Goal: Information Seeking & Learning: Learn about a topic

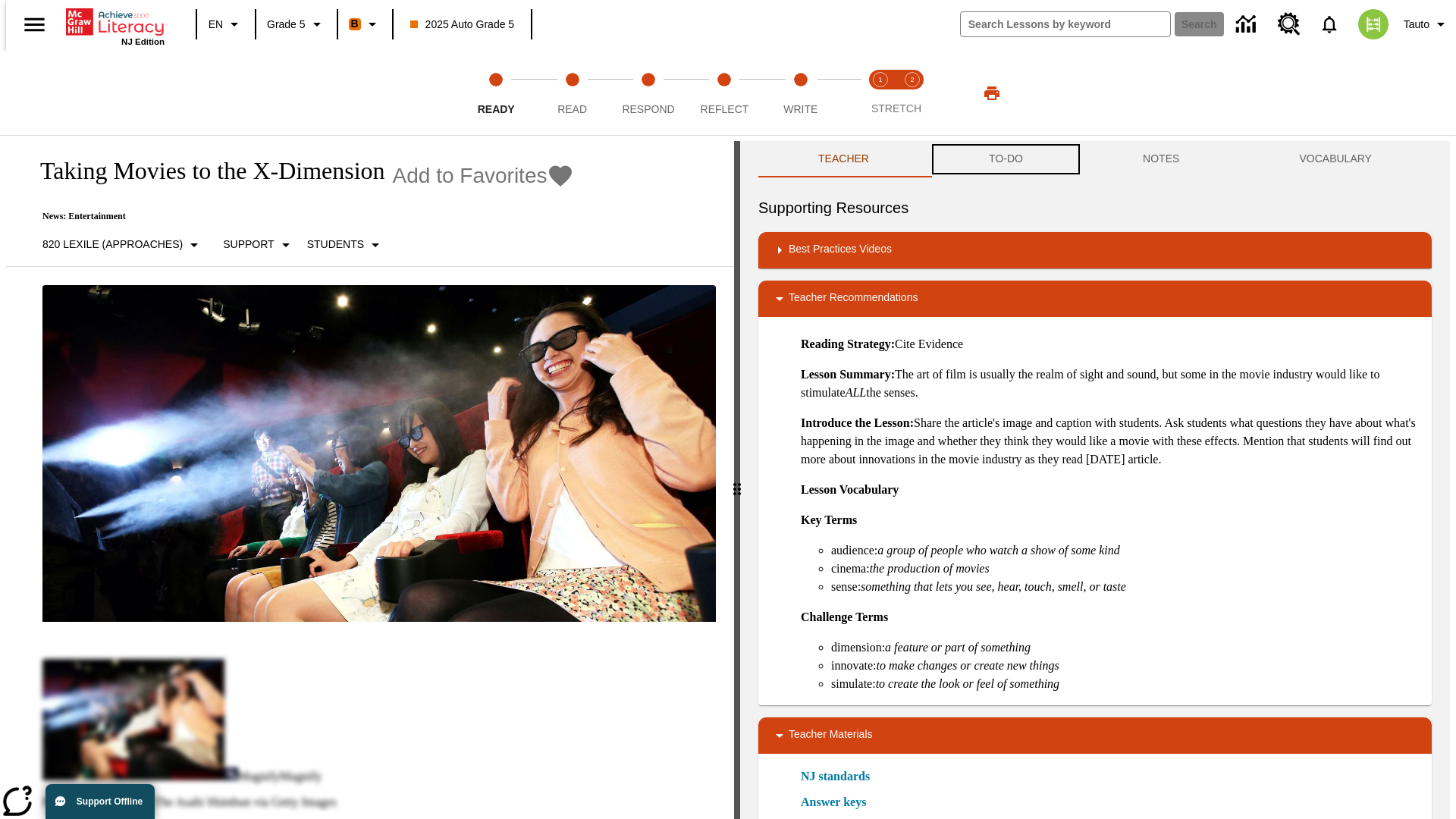
click at [1005, 159] on button "TO-DO" at bounding box center [1006, 159] width 154 height 36
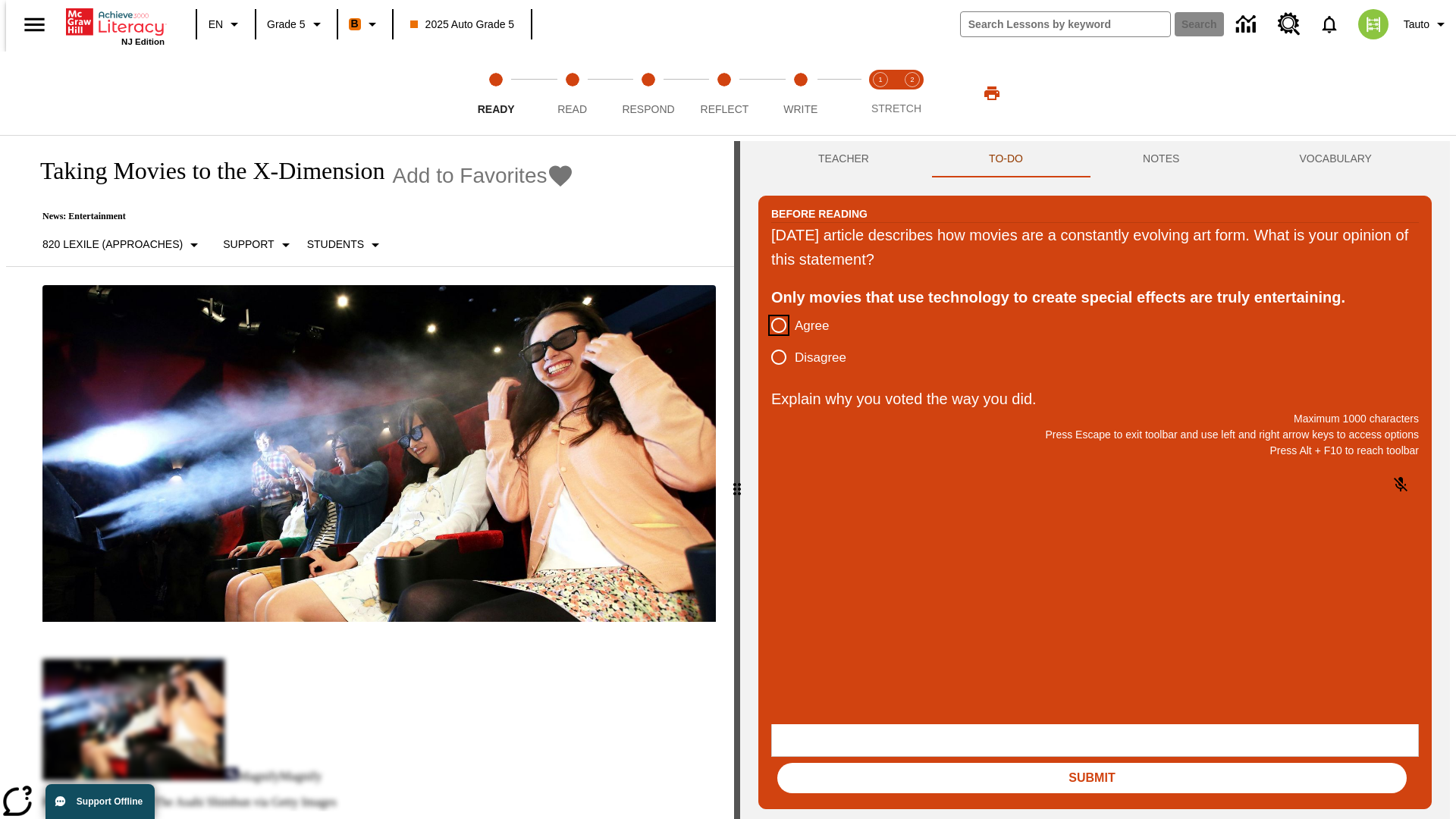
click at [773, 326] on input "Agree" at bounding box center [779, 326] width 32 height 32
radio input "true"
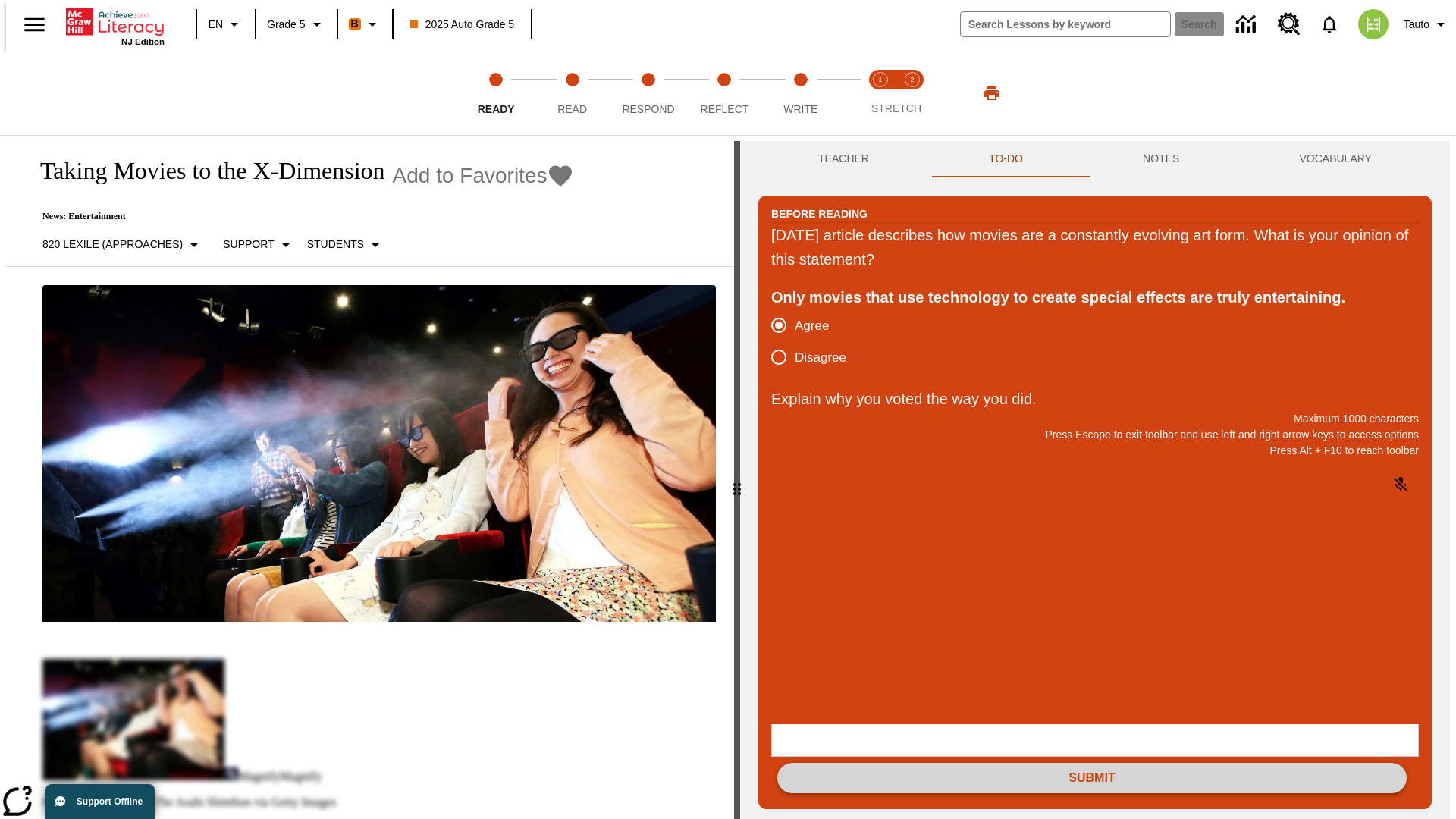
click at [1092, 763] on button "Submit" at bounding box center [1092, 779] width 629 height 30
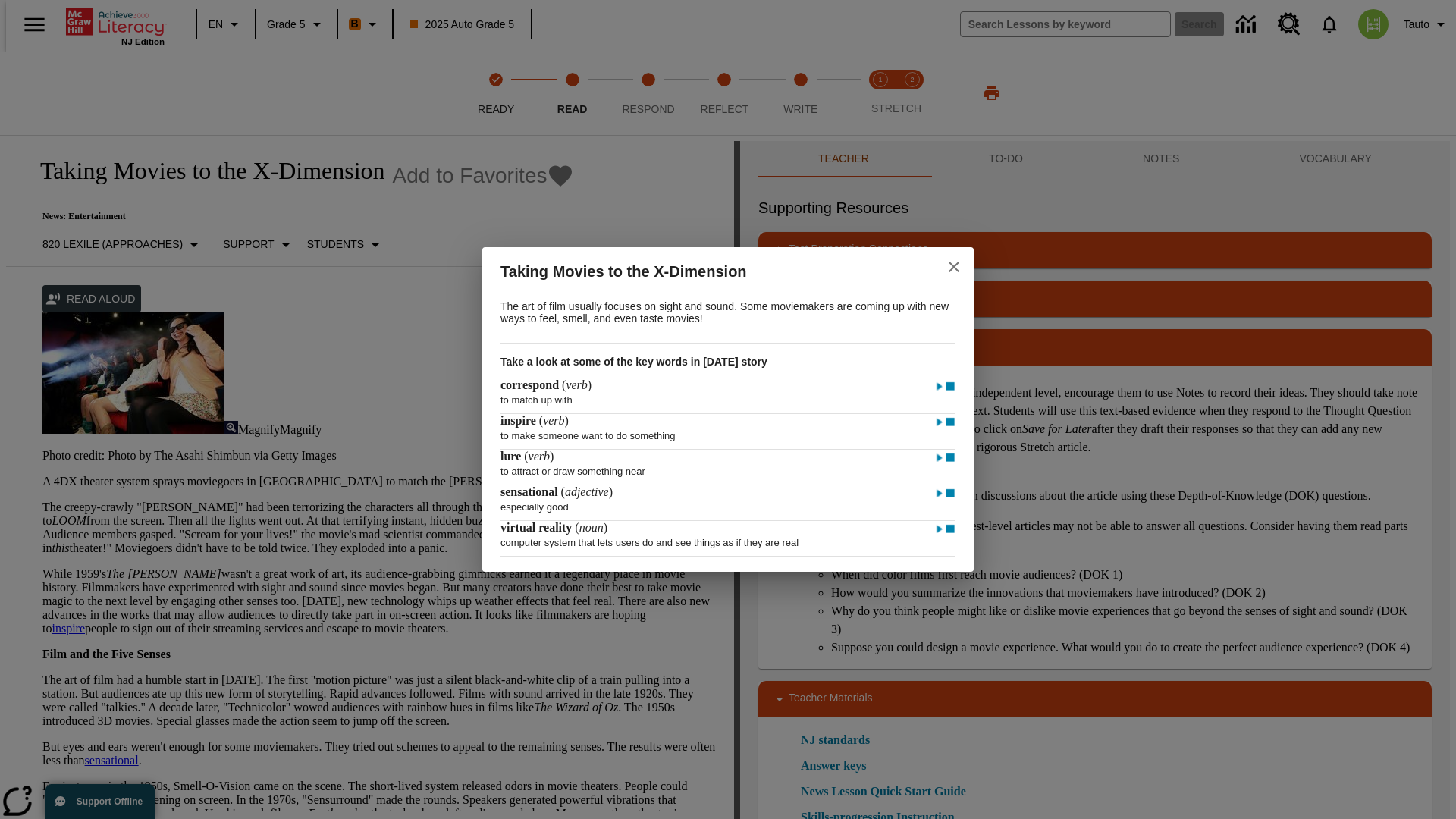
click at [954, 265] on icon "close" at bounding box center [954, 267] width 11 height 11
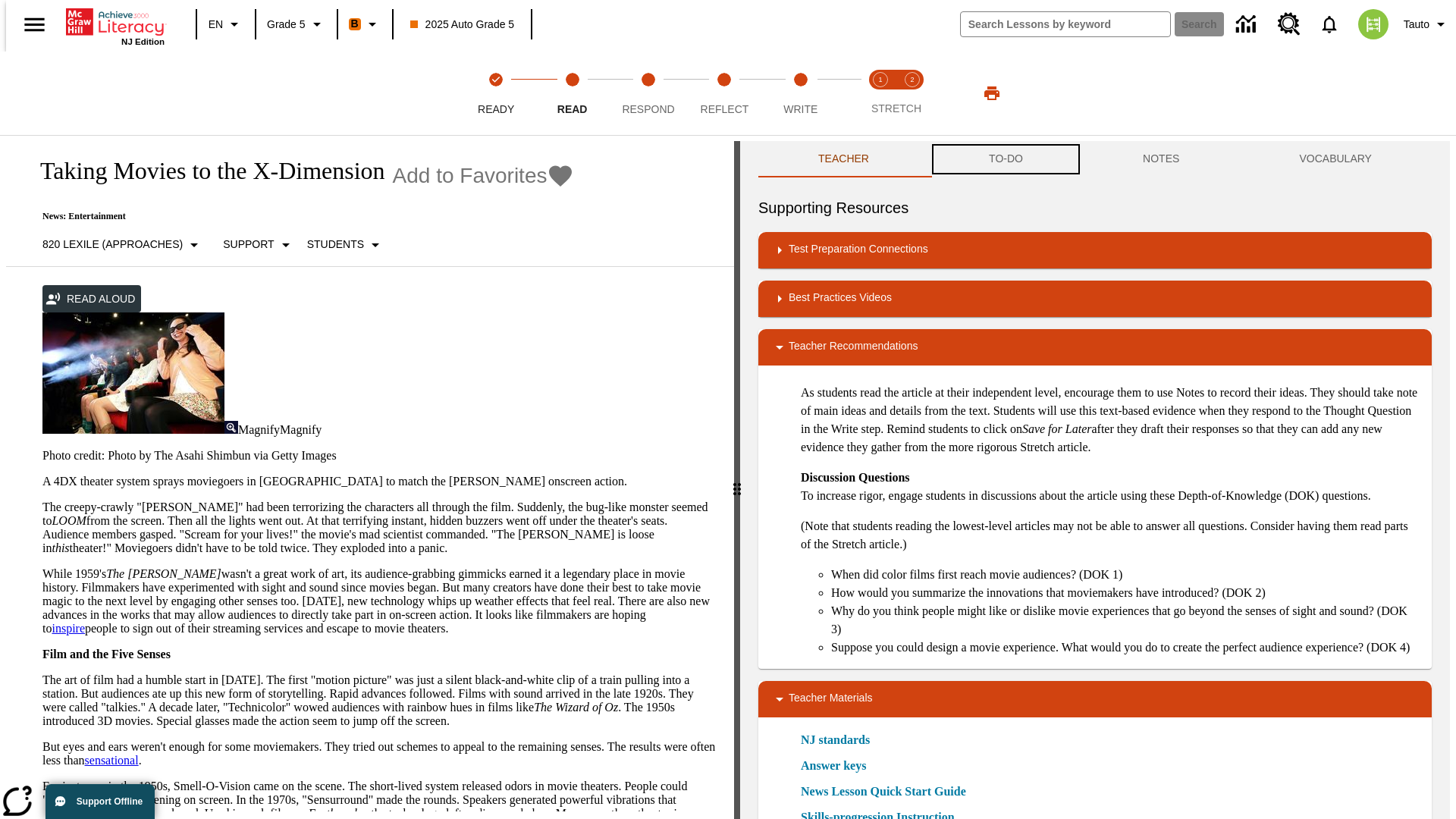
scroll to position [1, 0]
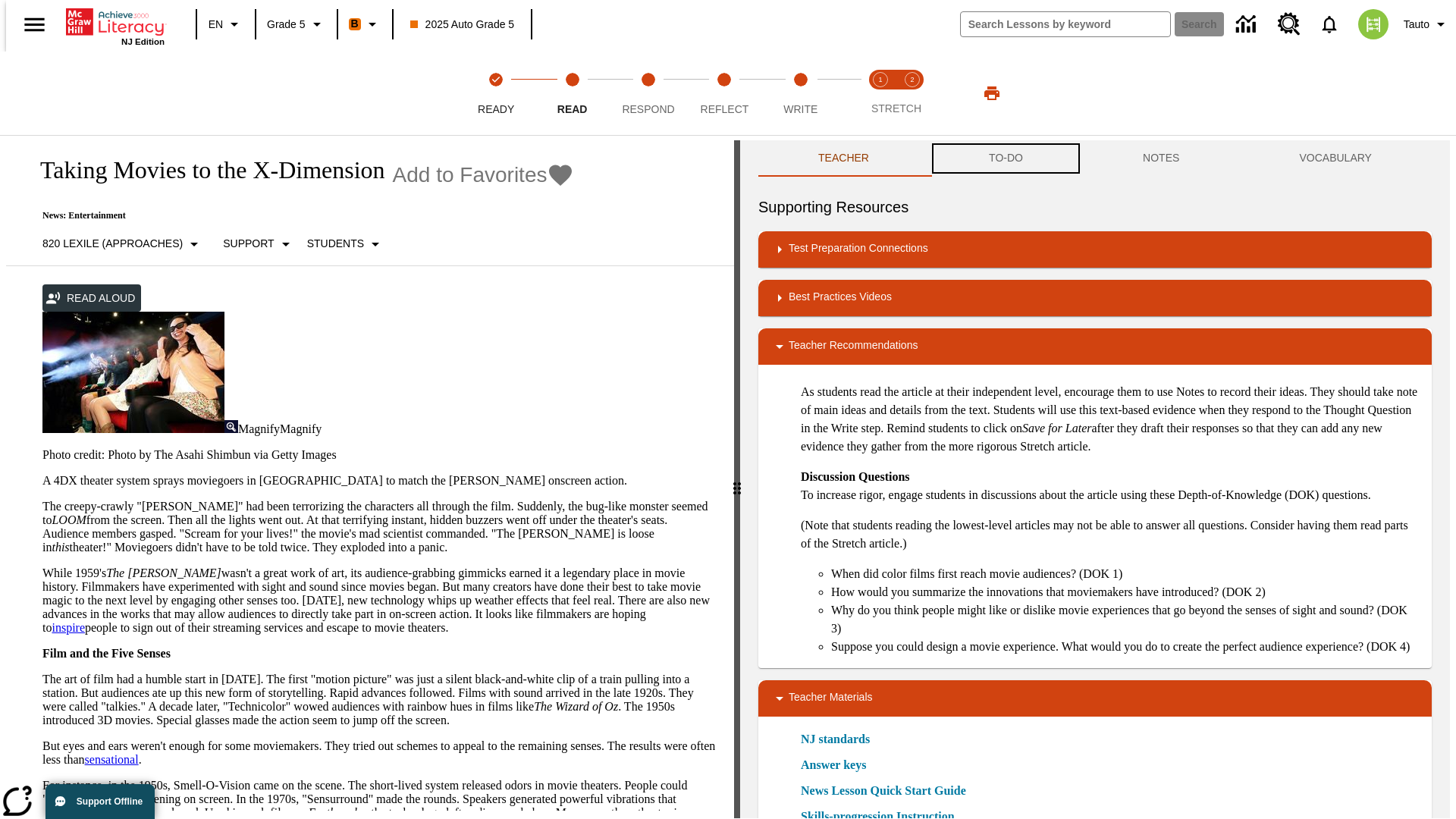
click at [1005, 159] on button "TO-DO" at bounding box center [1006, 158] width 154 height 36
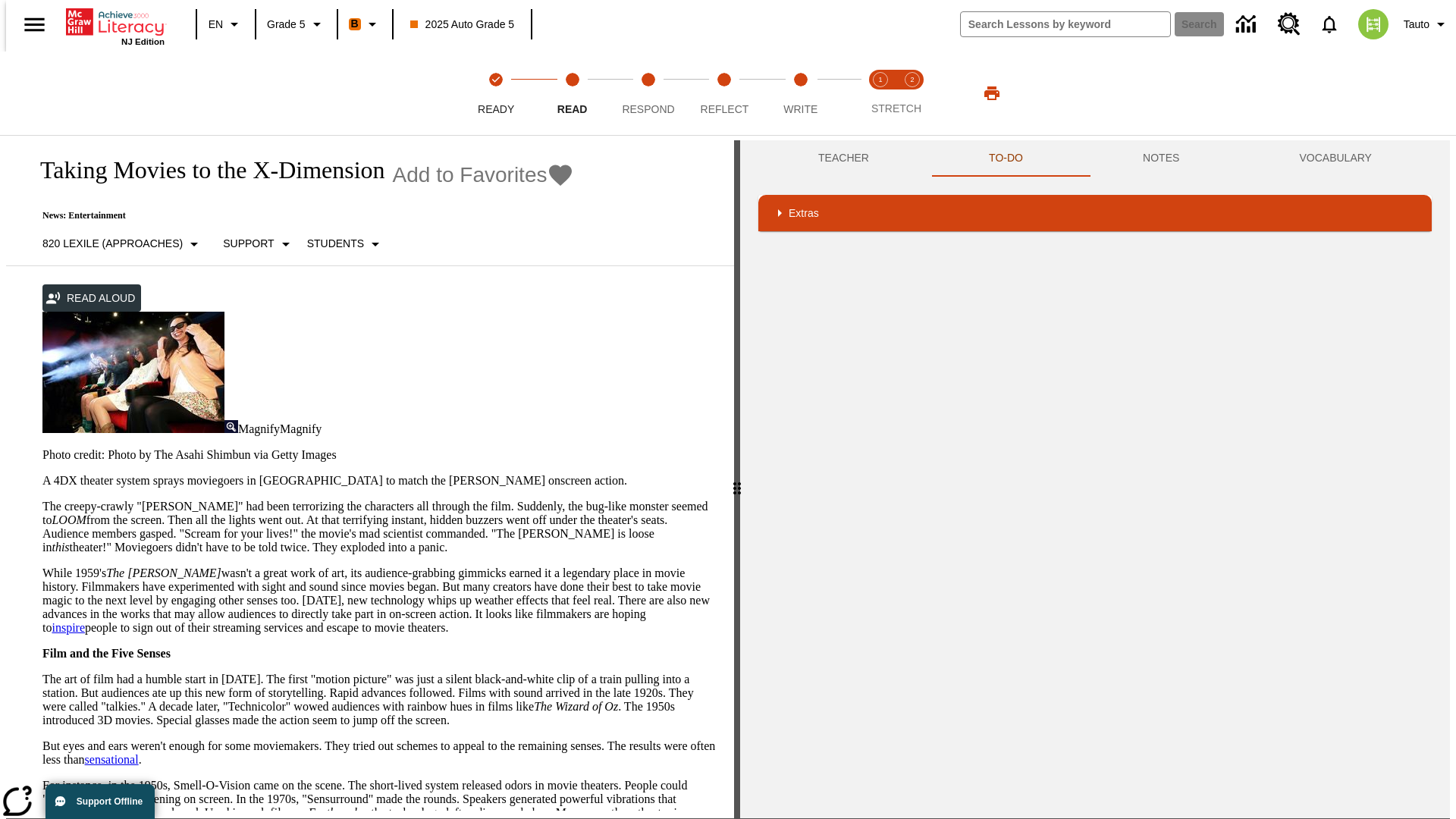
scroll to position [300, 0]
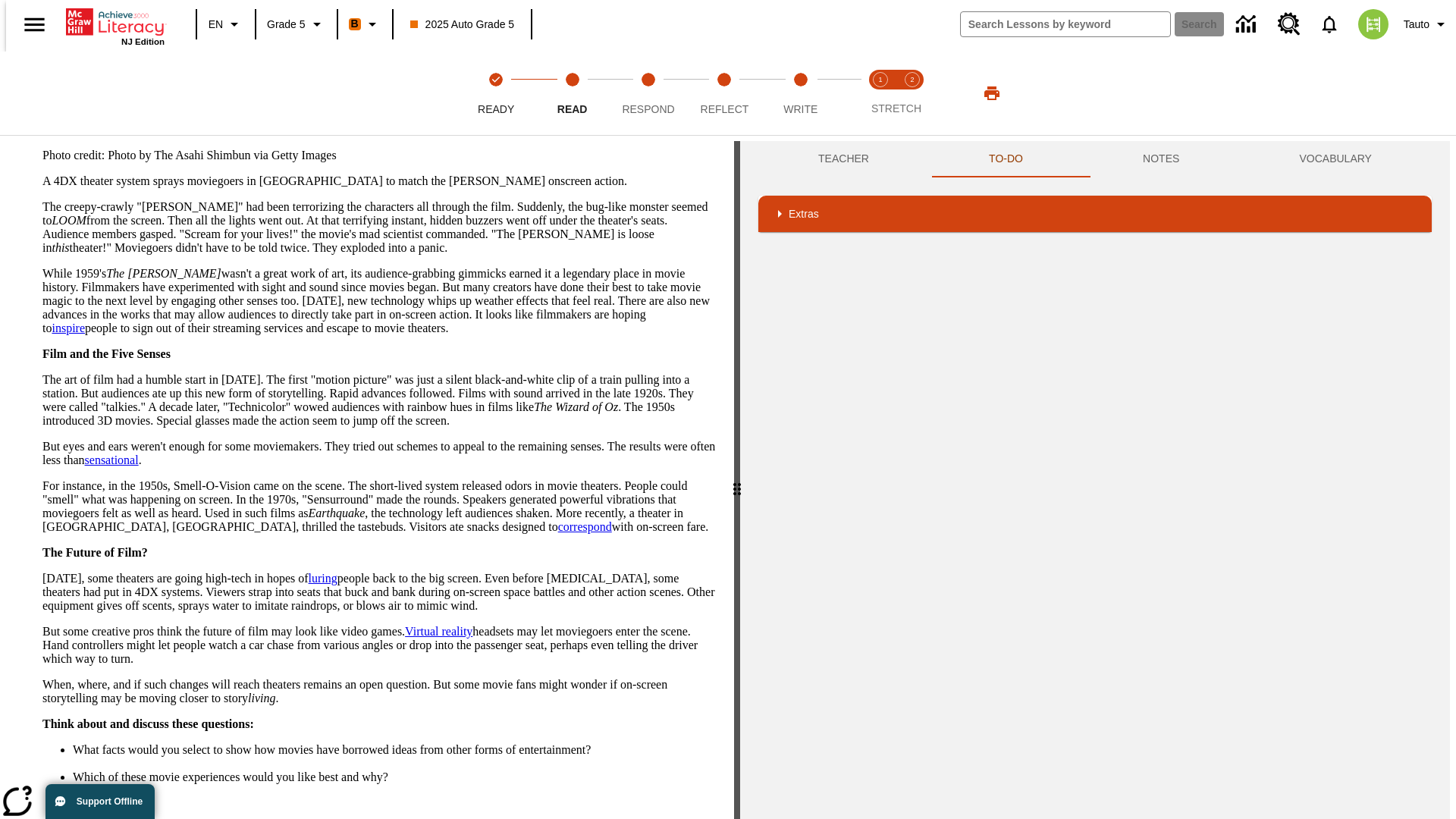
click at [684, 818] on button "Next" at bounding box center [690, 833] width 52 height 28
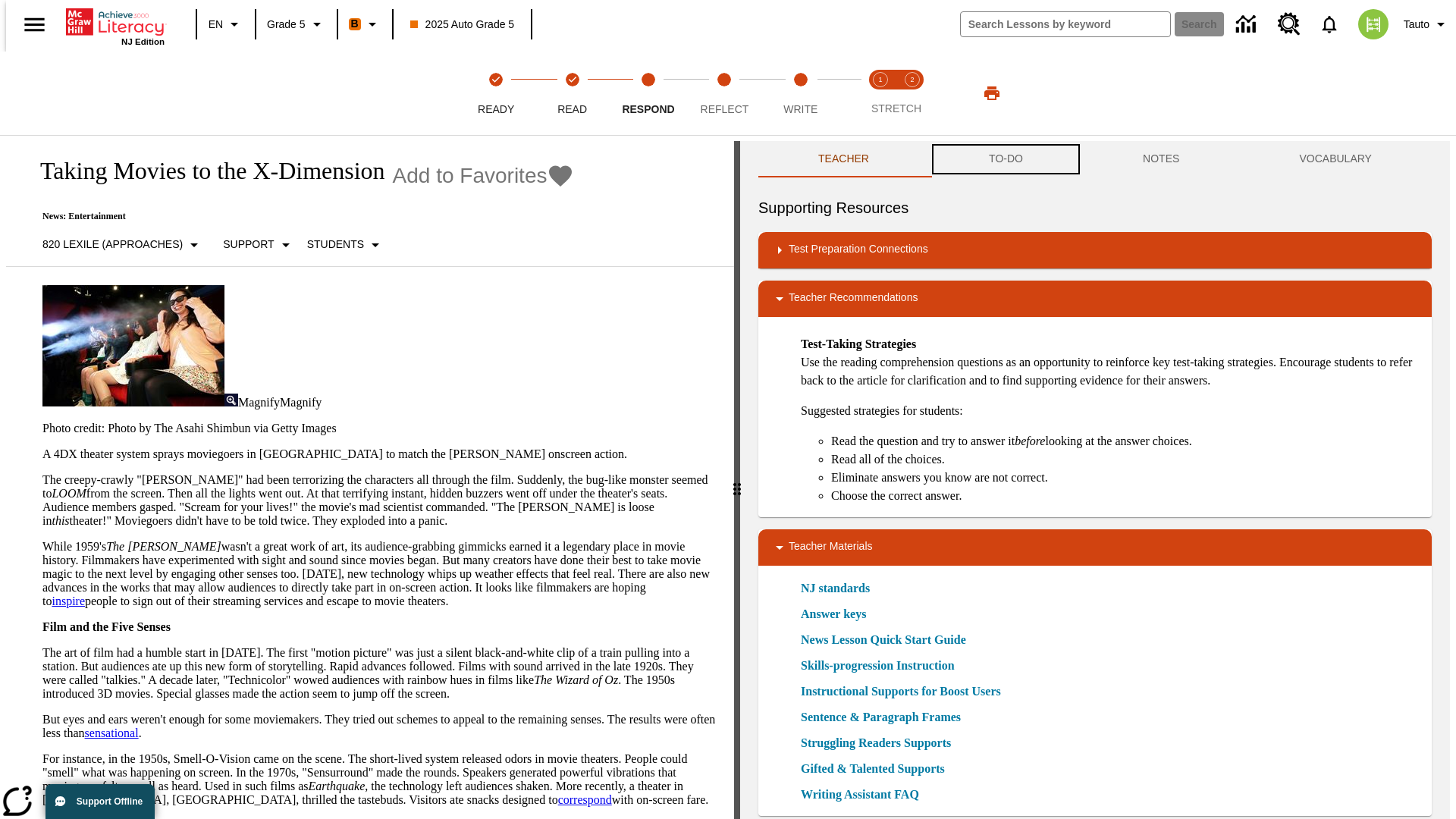
scroll to position [1, 0]
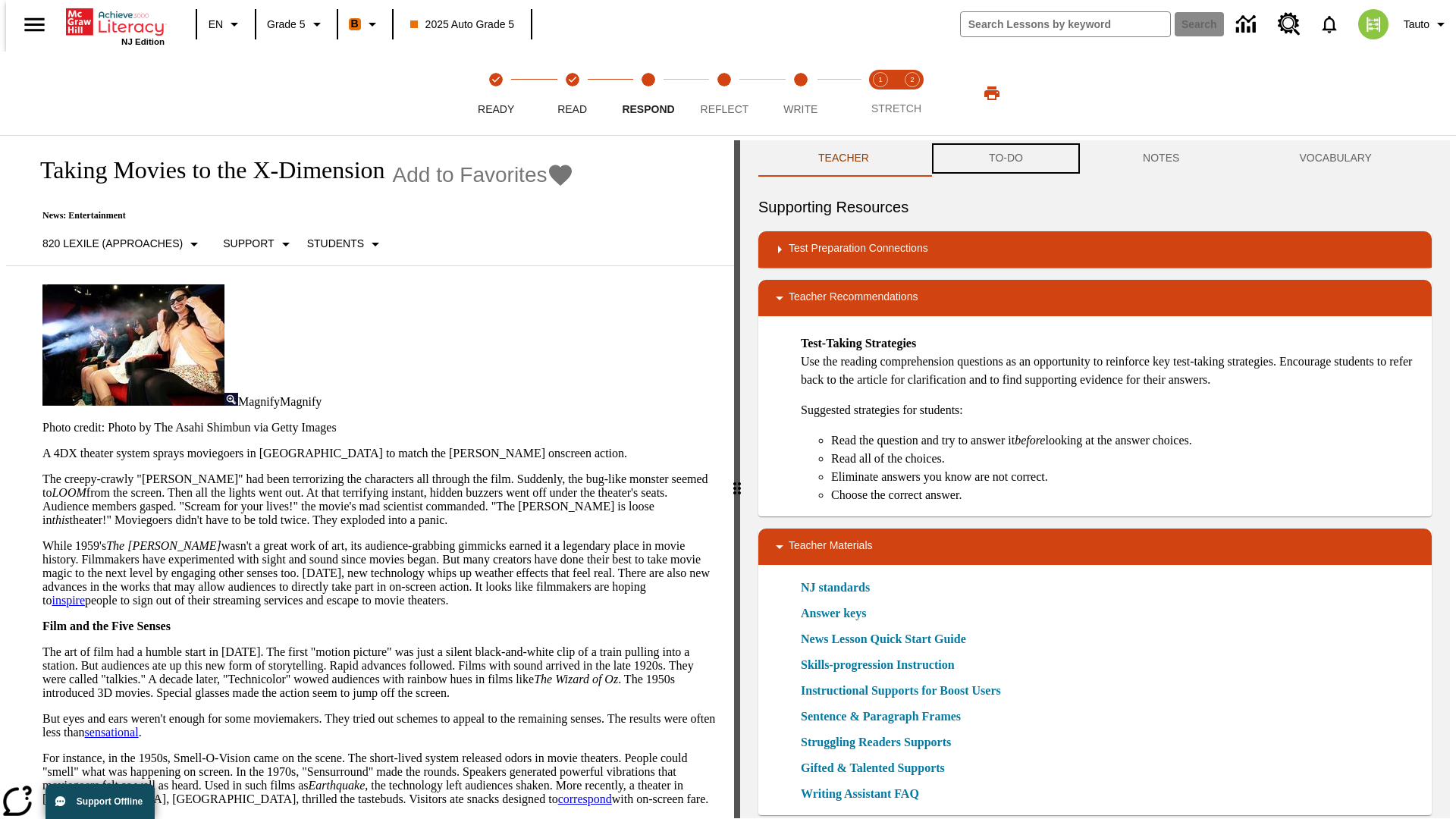
click at [1005, 159] on button "TO-DO" at bounding box center [1006, 158] width 154 height 36
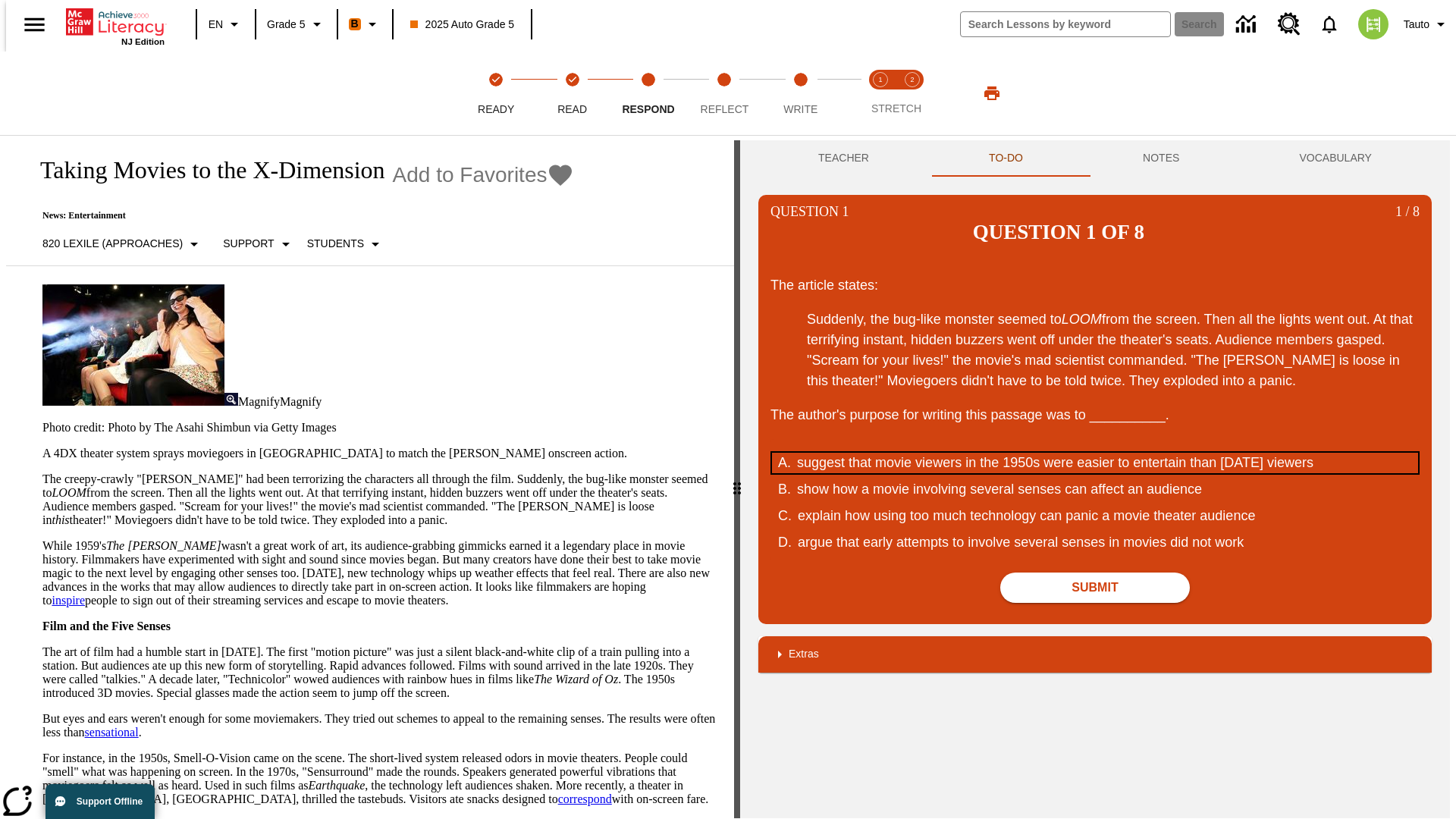
click at [1095, 453] on div "suggest that movie viewers in the 1950s were easier to entertain than today's v…" at bounding box center [1085, 463] width 576 height 20
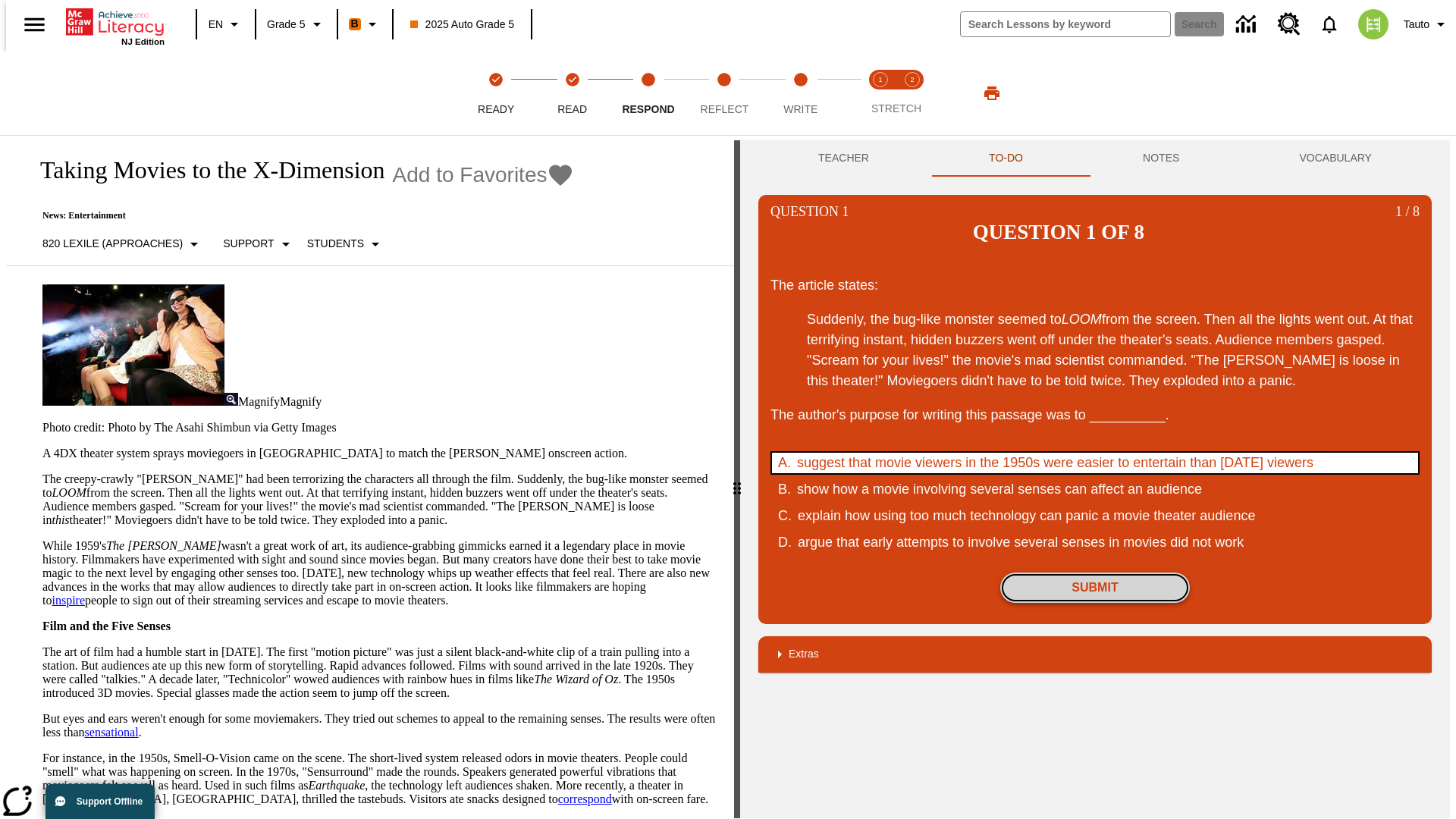
click at [1095, 573] on button "Submit" at bounding box center [1095, 588] width 190 height 30
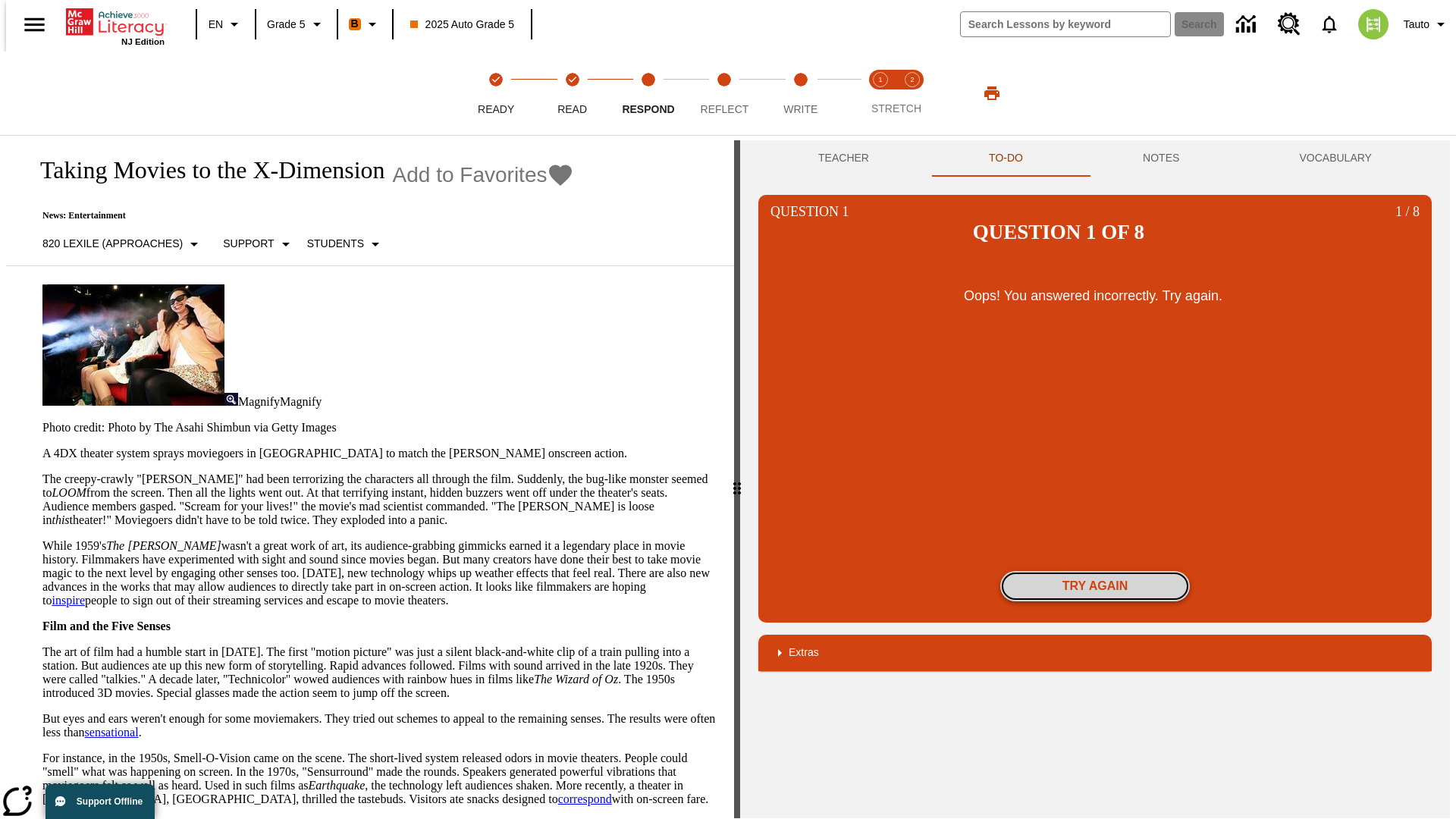
click at [1095, 571] on button "Try again" at bounding box center [1095, 586] width 190 height 30
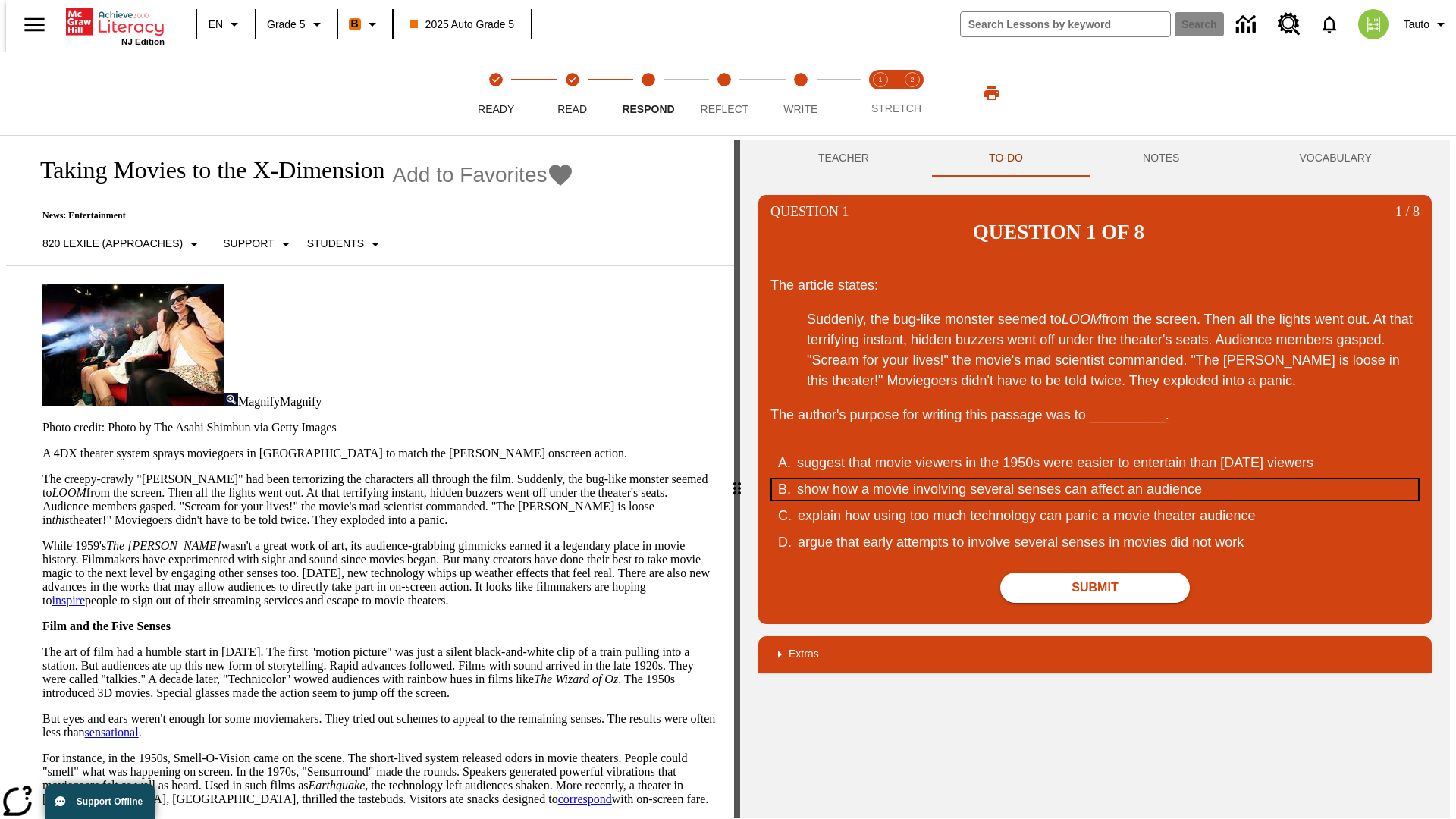
click at [1095, 479] on div "show how a movie involving several senses can affect an audience" at bounding box center [1085, 489] width 576 height 20
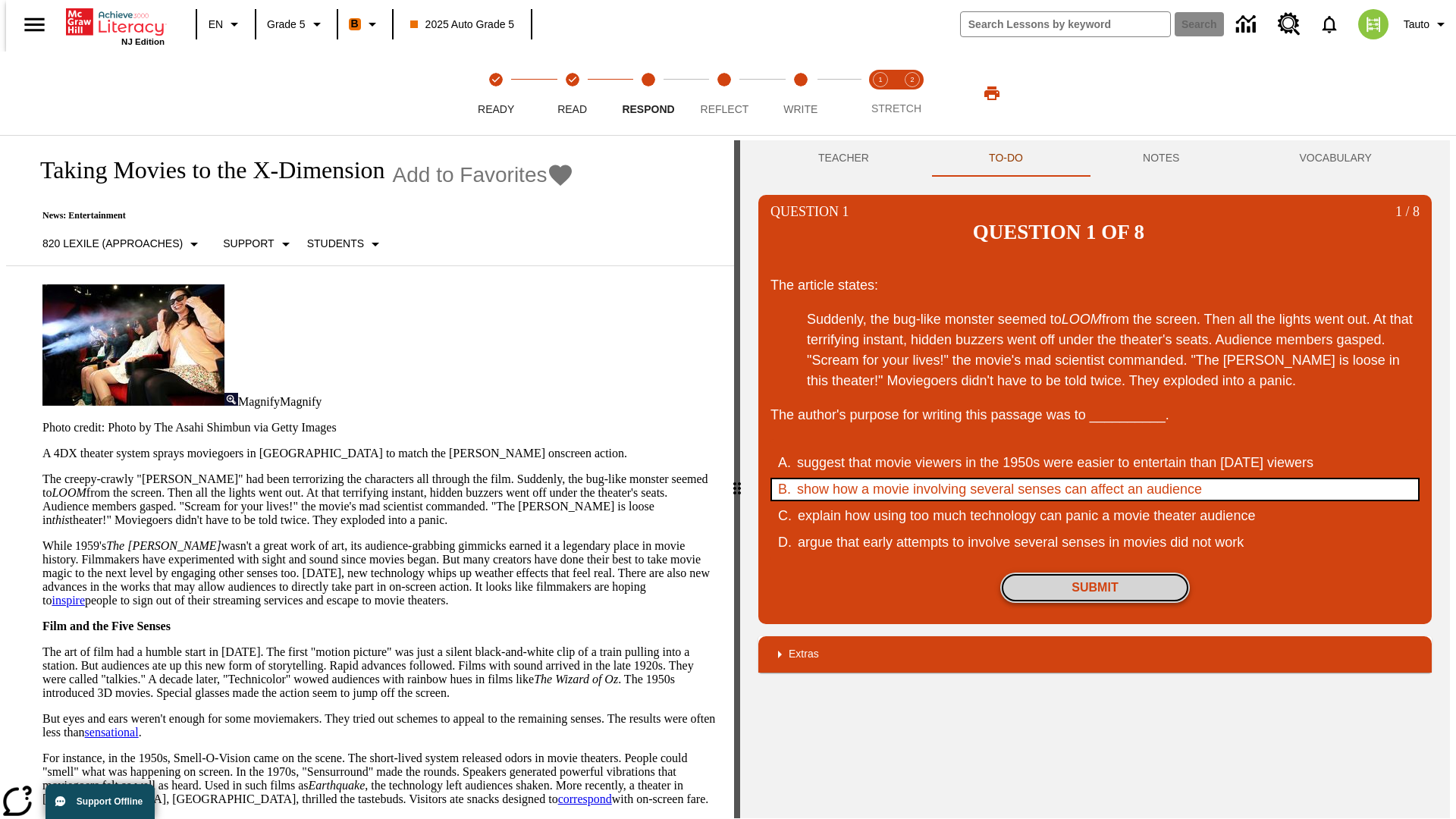
click at [1095, 573] on button "Submit" at bounding box center [1095, 588] width 190 height 30
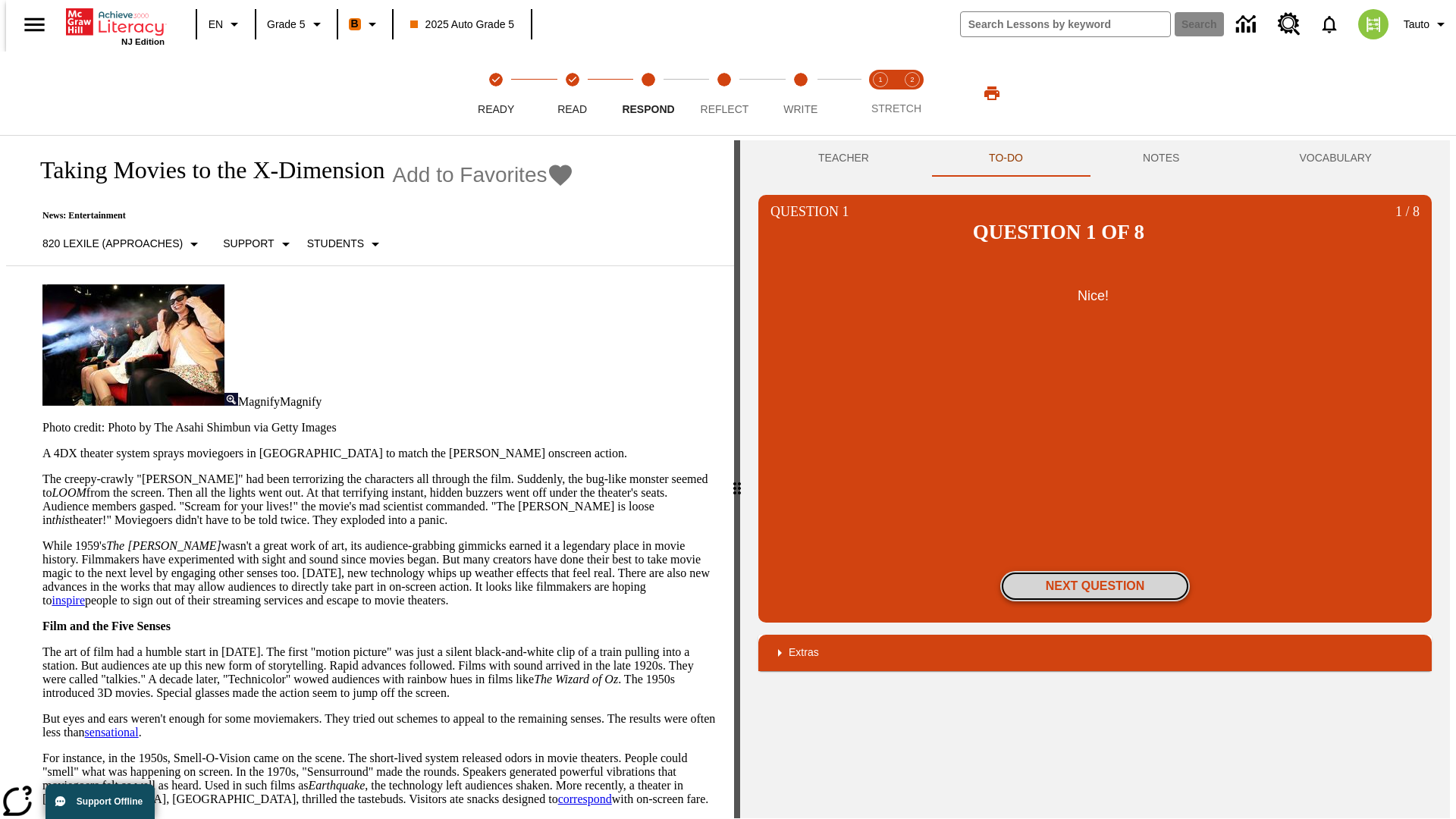
click at [1095, 571] on button "Next Question" at bounding box center [1095, 586] width 190 height 30
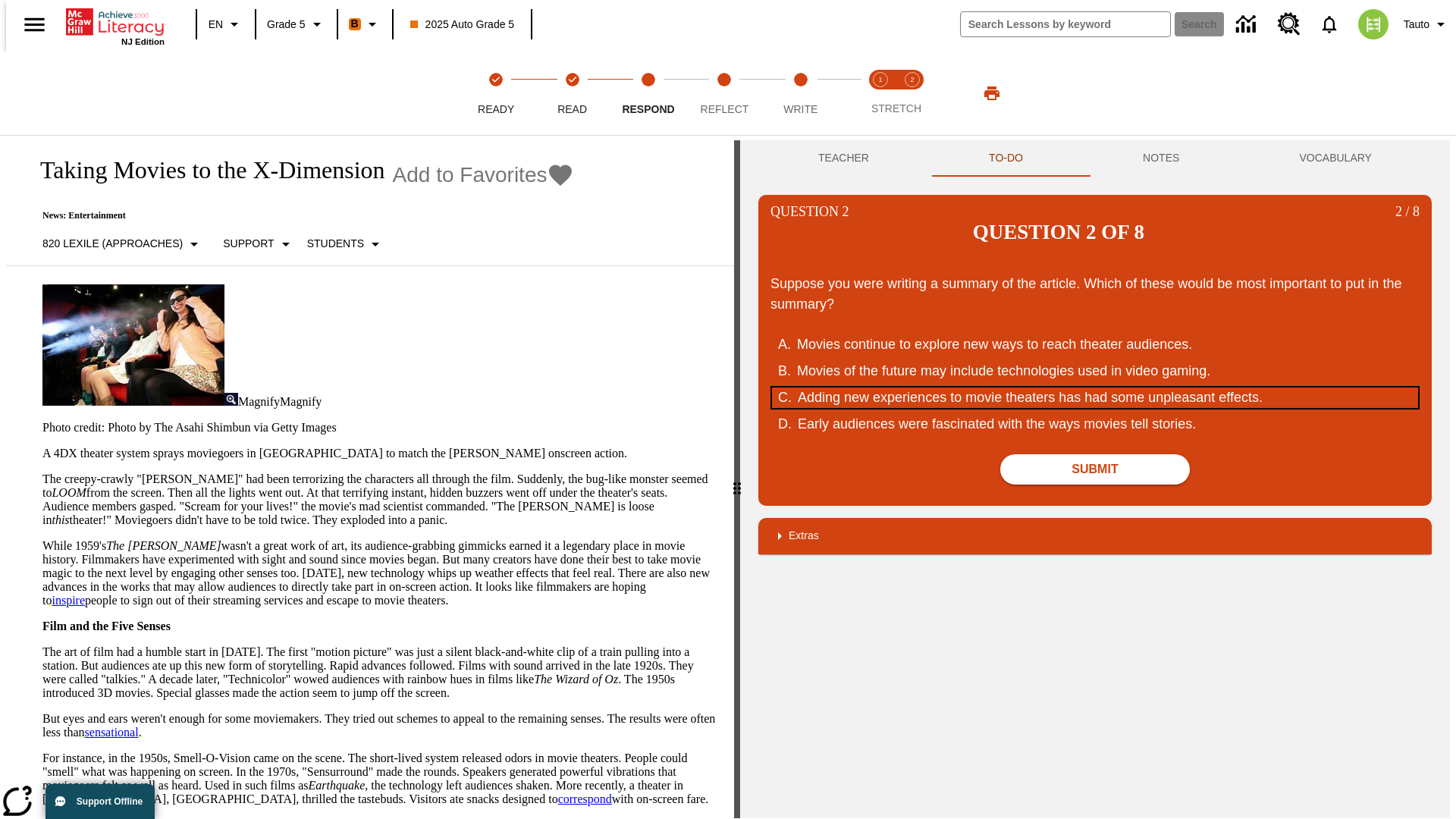
click at [1095, 387] on div "Adding new experiences to movie theaters has had some unpleasant effects." at bounding box center [1086, 397] width 576 height 20
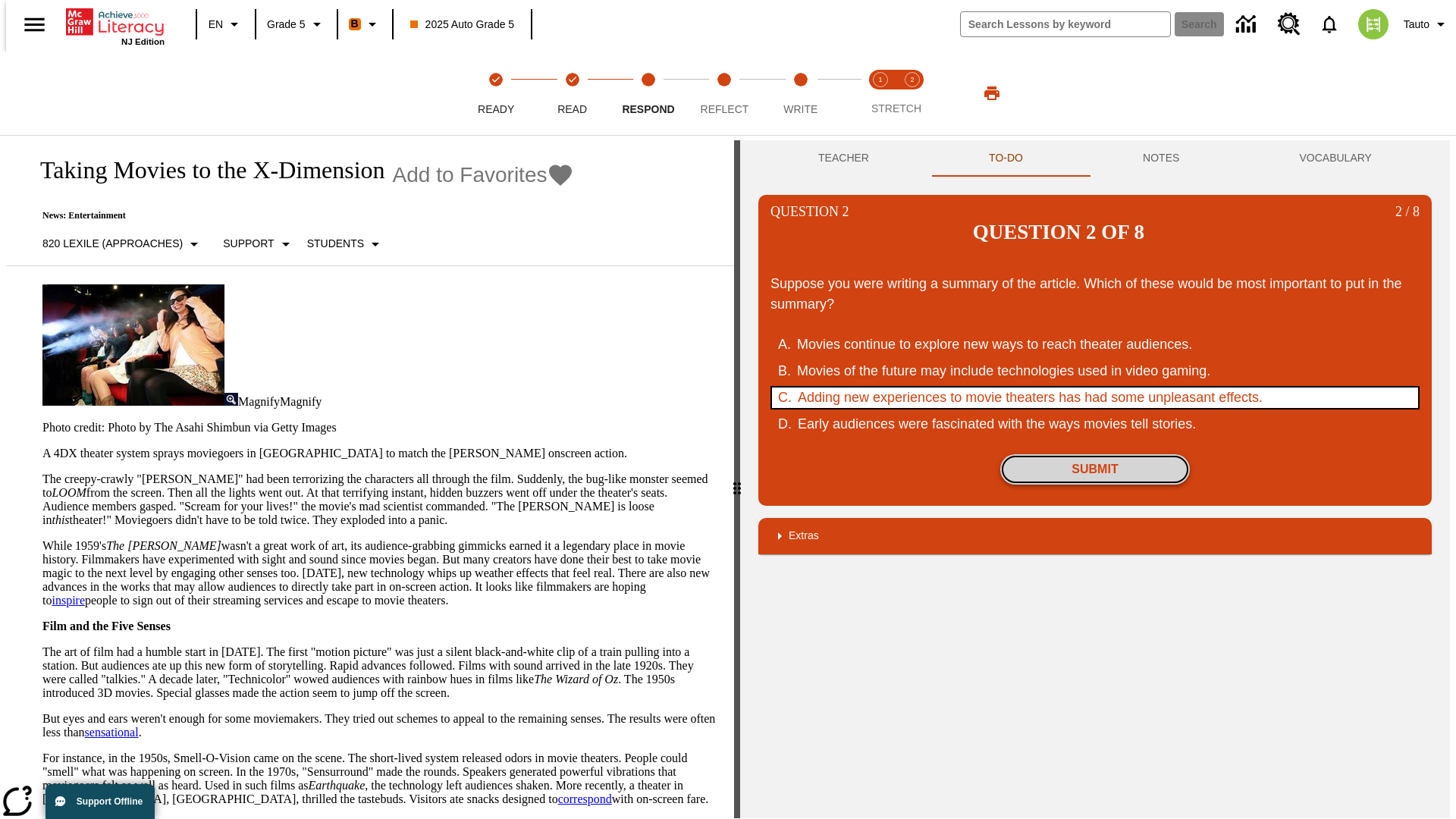
click at [1095, 455] on button "Submit" at bounding box center [1095, 470] width 190 height 30
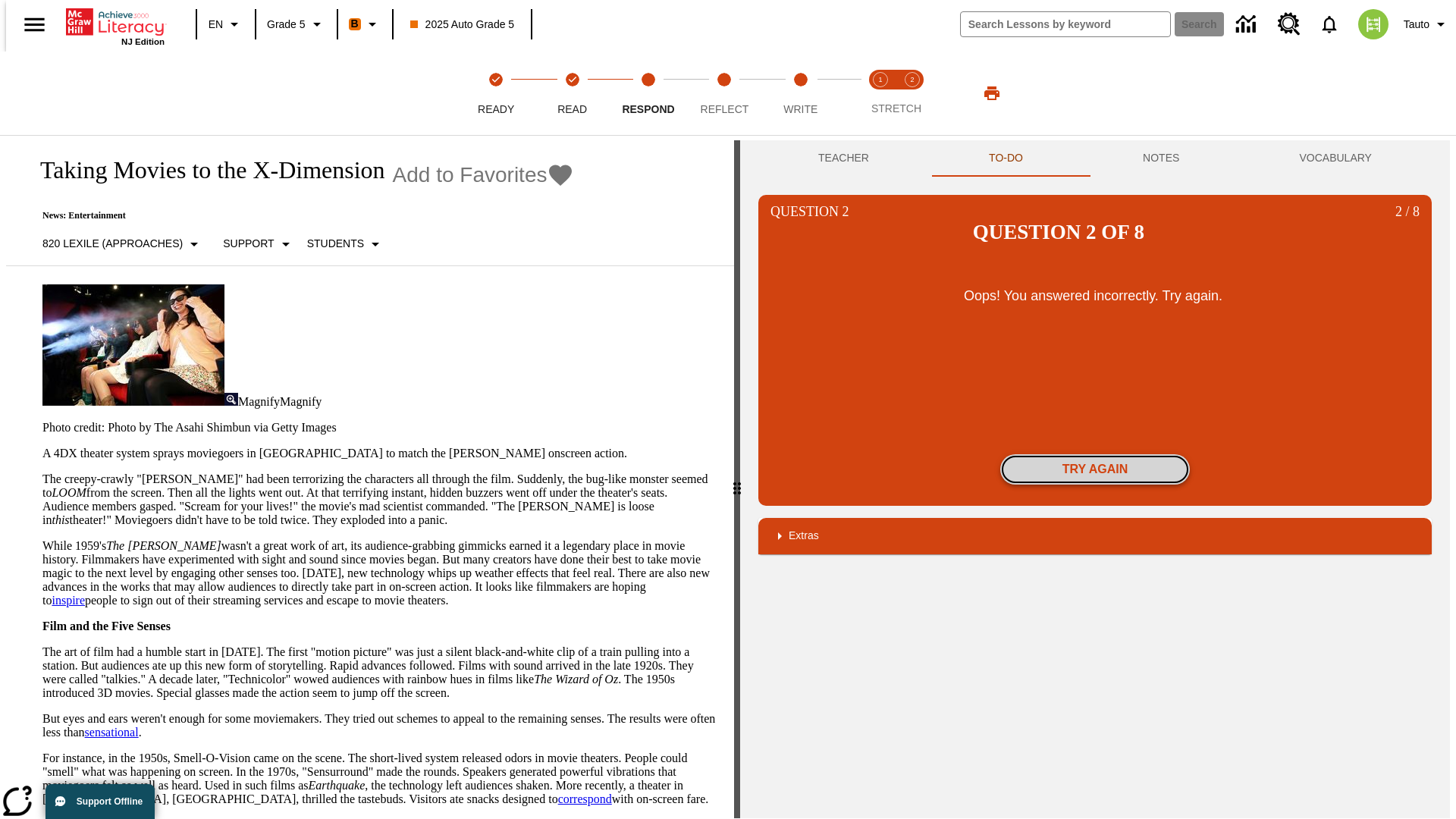
click at [1095, 455] on button "Try again" at bounding box center [1095, 470] width 190 height 30
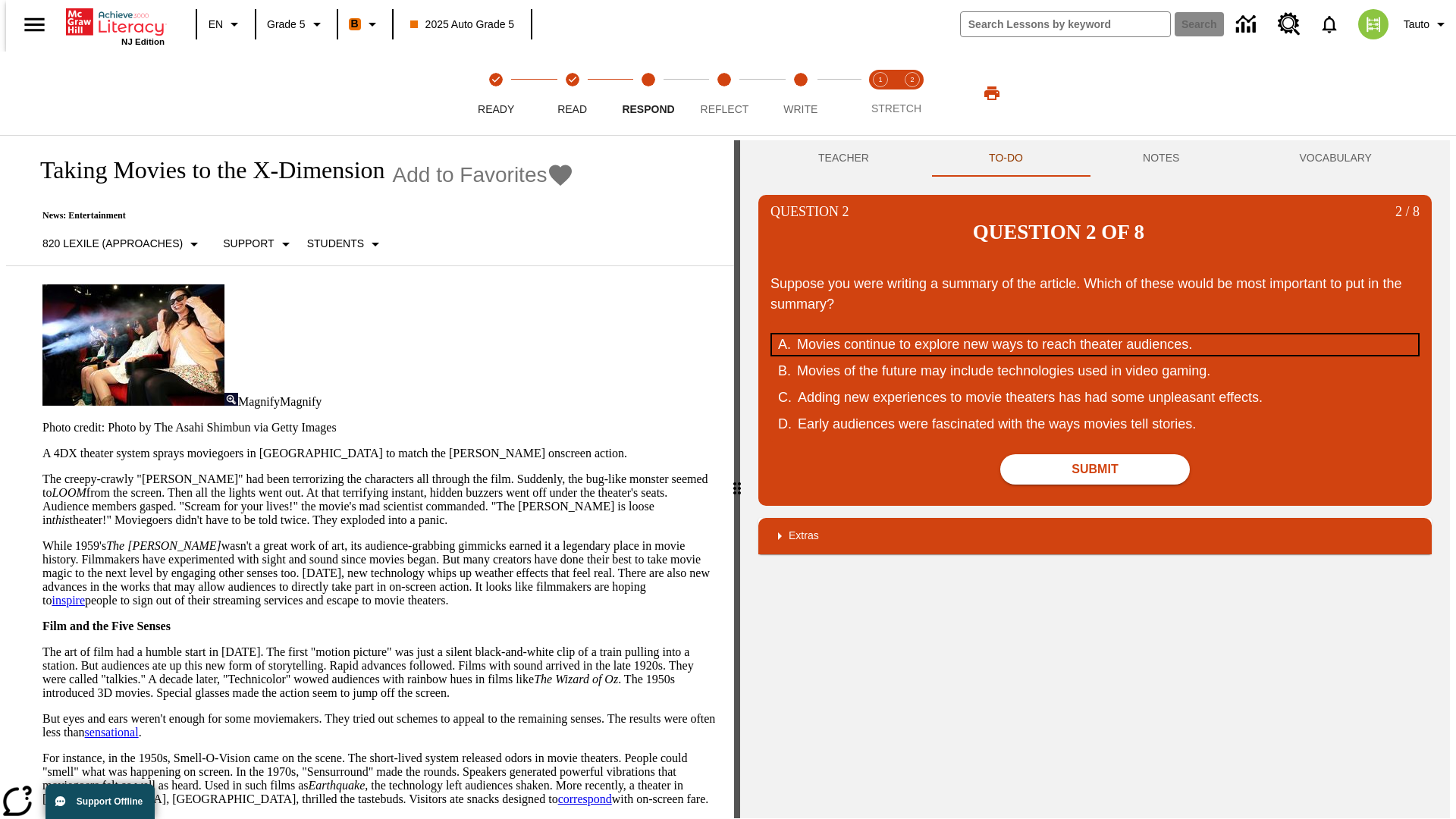
click at [1095, 335] on div "Movies continue to explore new ways to reach theater audiences." at bounding box center [1085, 345] width 576 height 20
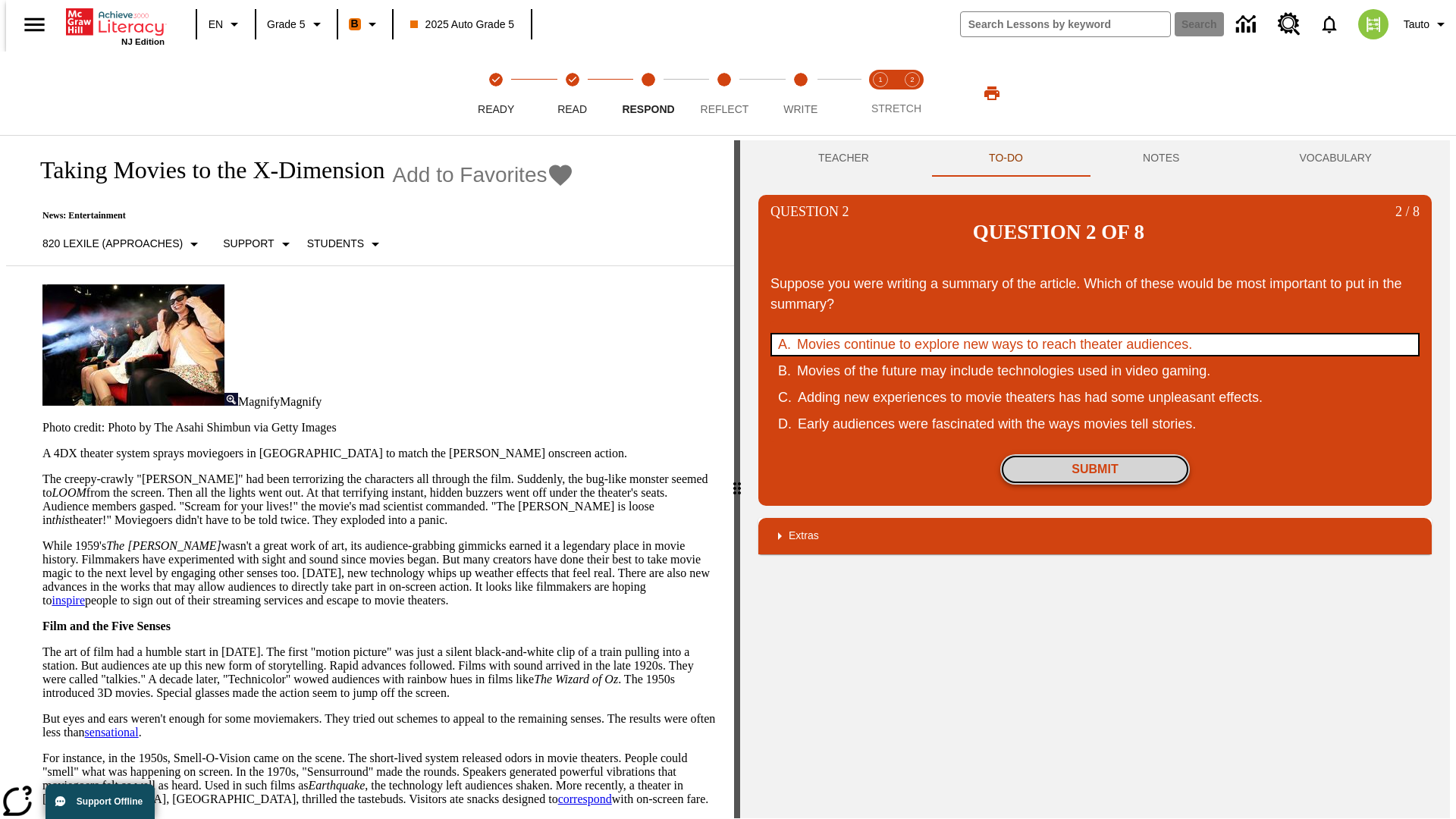
click at [1095, 455] on button "Submit" at bounding box center [1095, 470] width 190 height 30
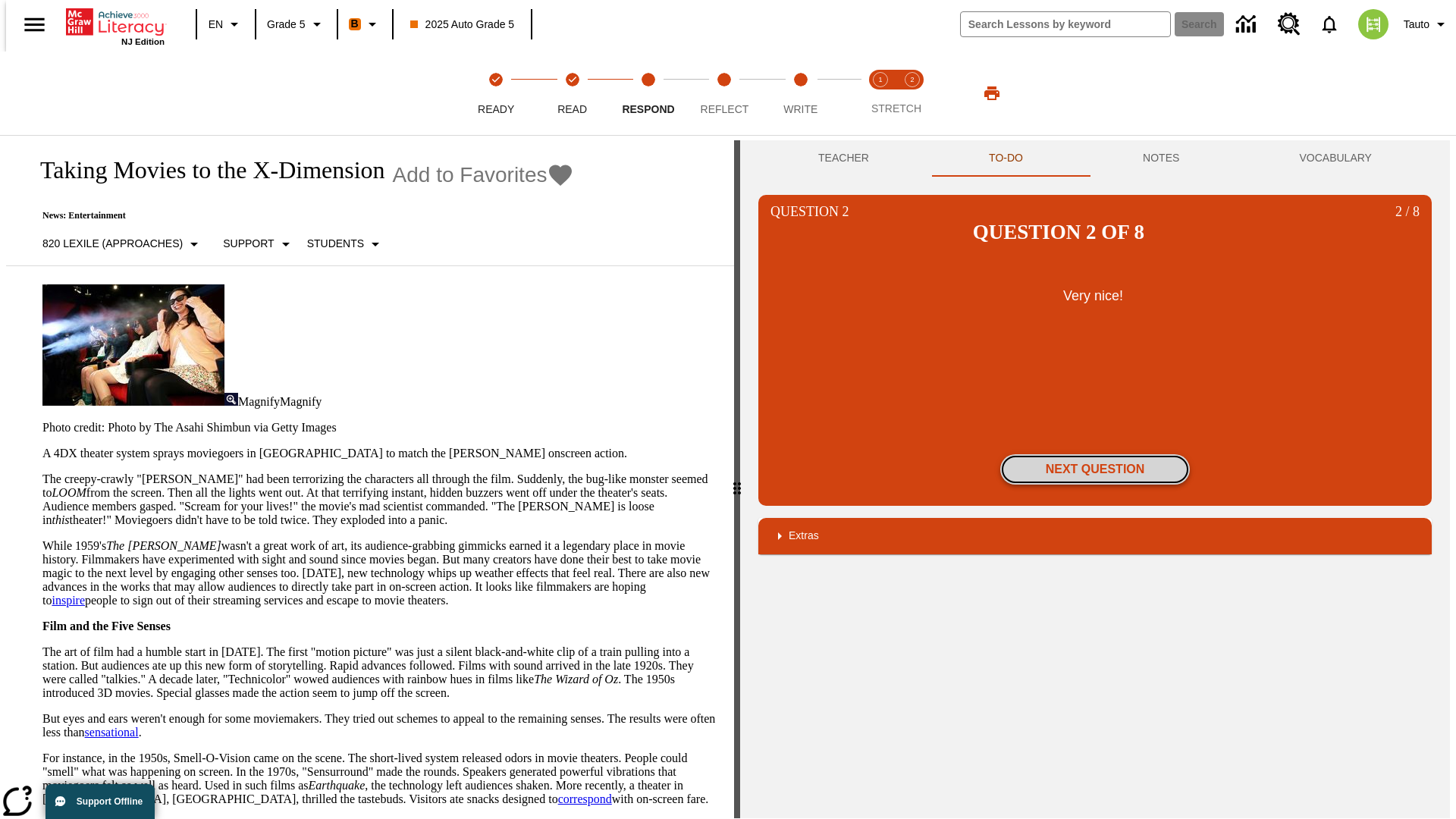
click at [1095, 455] on button "Next Question" at bounding box center [1095, 470] width 190 height 30
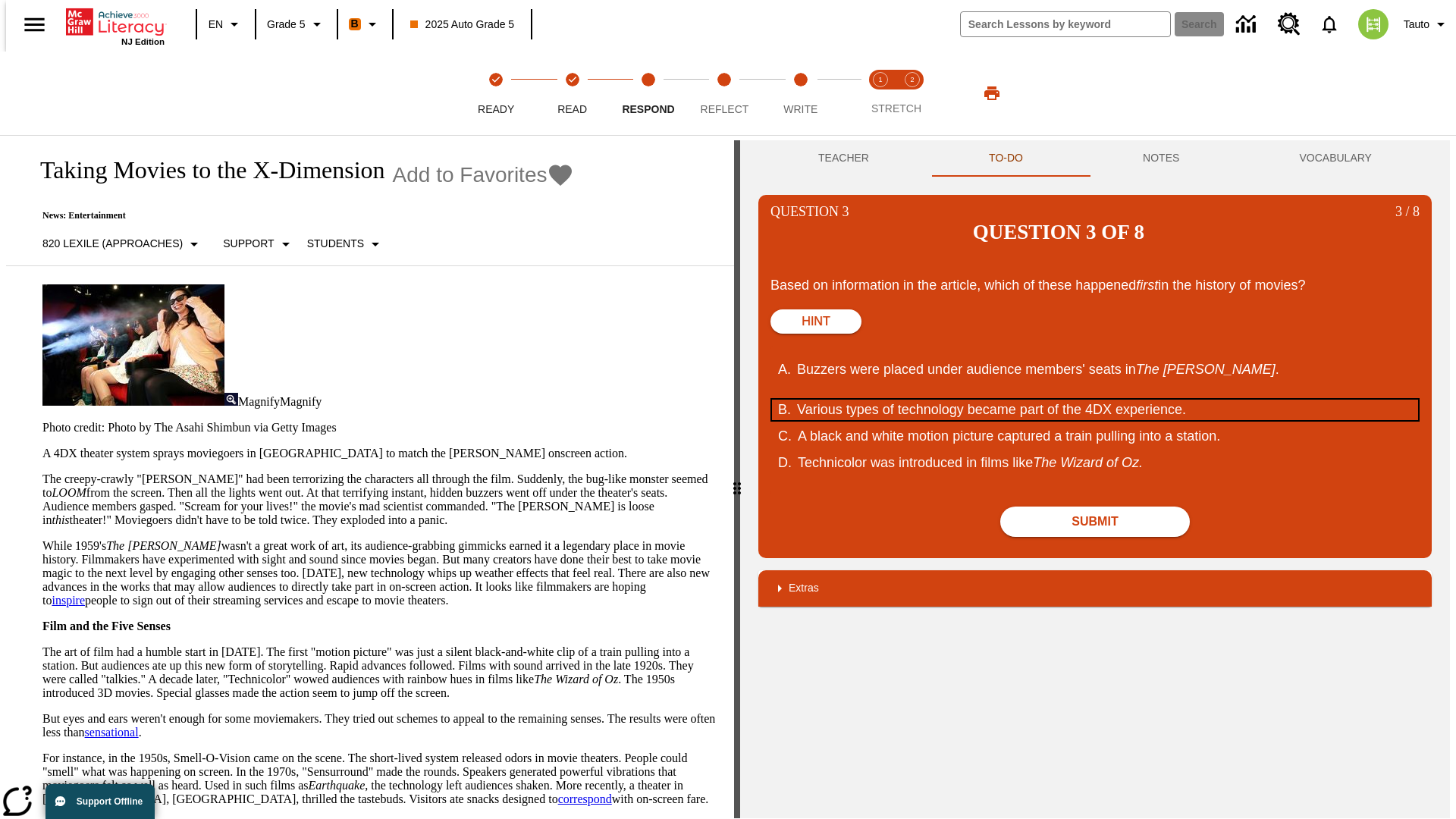
click at [1095, 400] on div "Various types of technology became part of the 4DX experience." at bounding box center [1085, 410] width 576 height 20
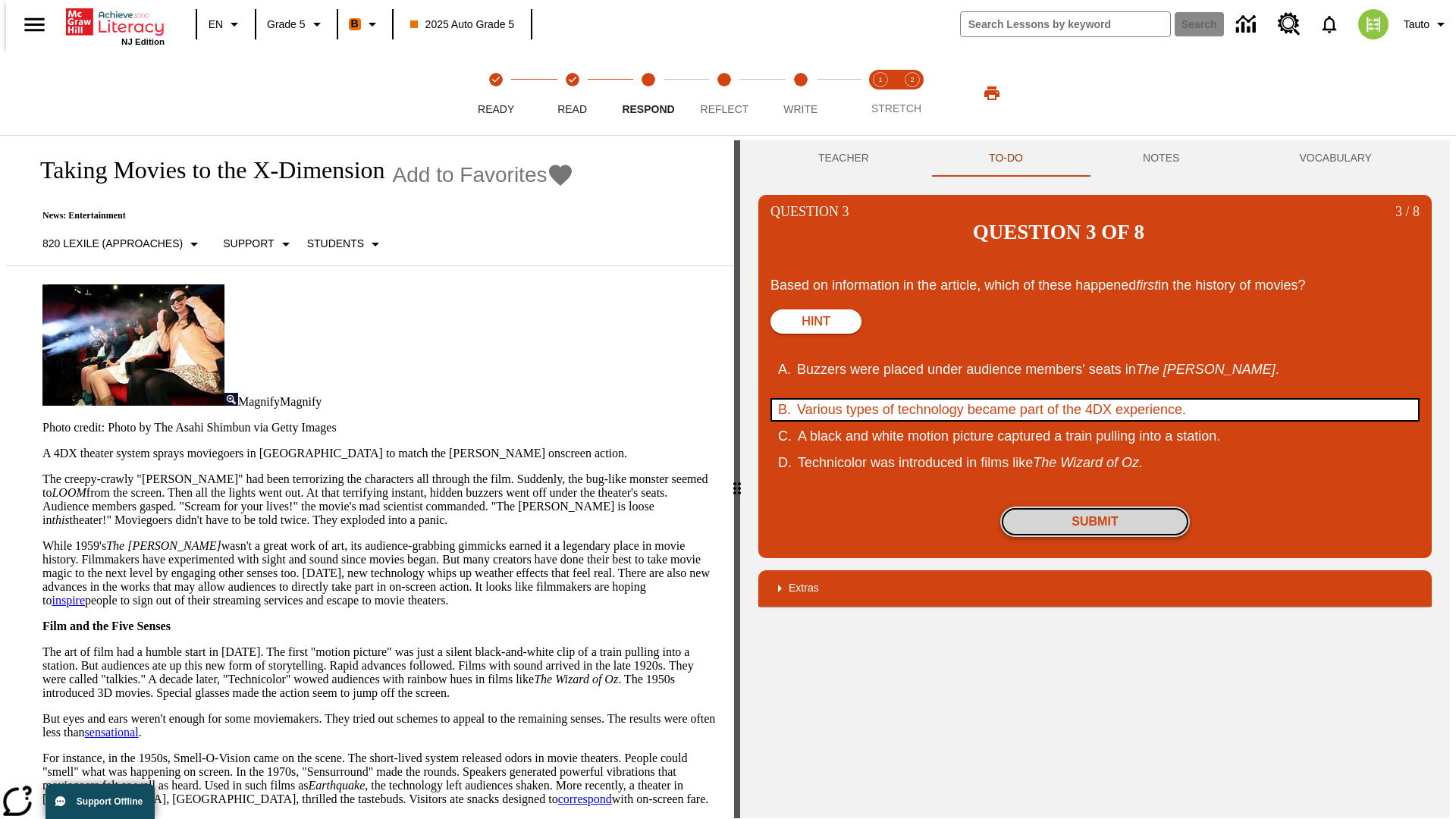
click at [1095, 507] on button "Submit" at bounding box center [1095, 522] width 190 height 30
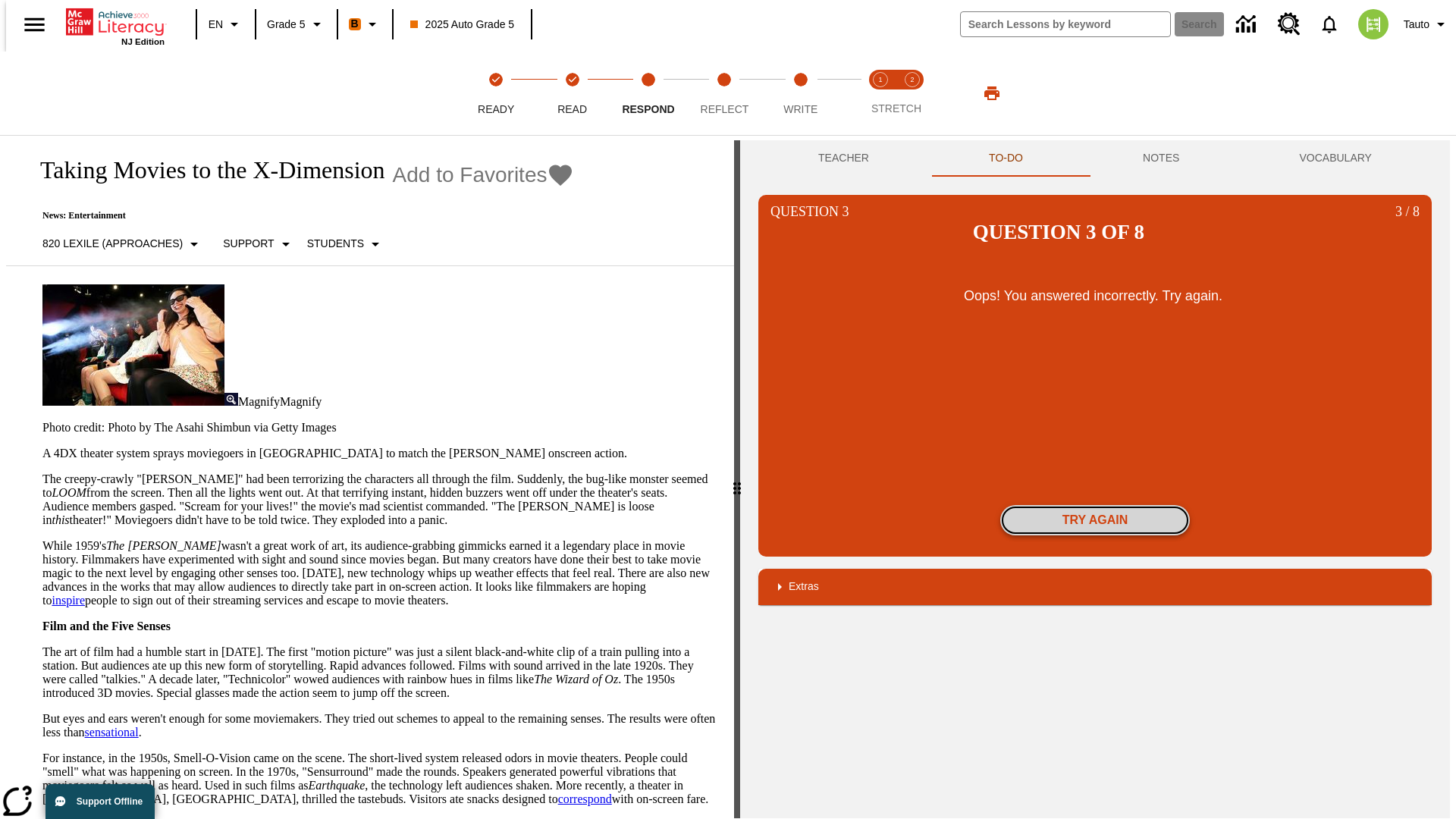
click at [1095, 505] on button "Try again" at bounding box center [1095, 520] width 190 height 30
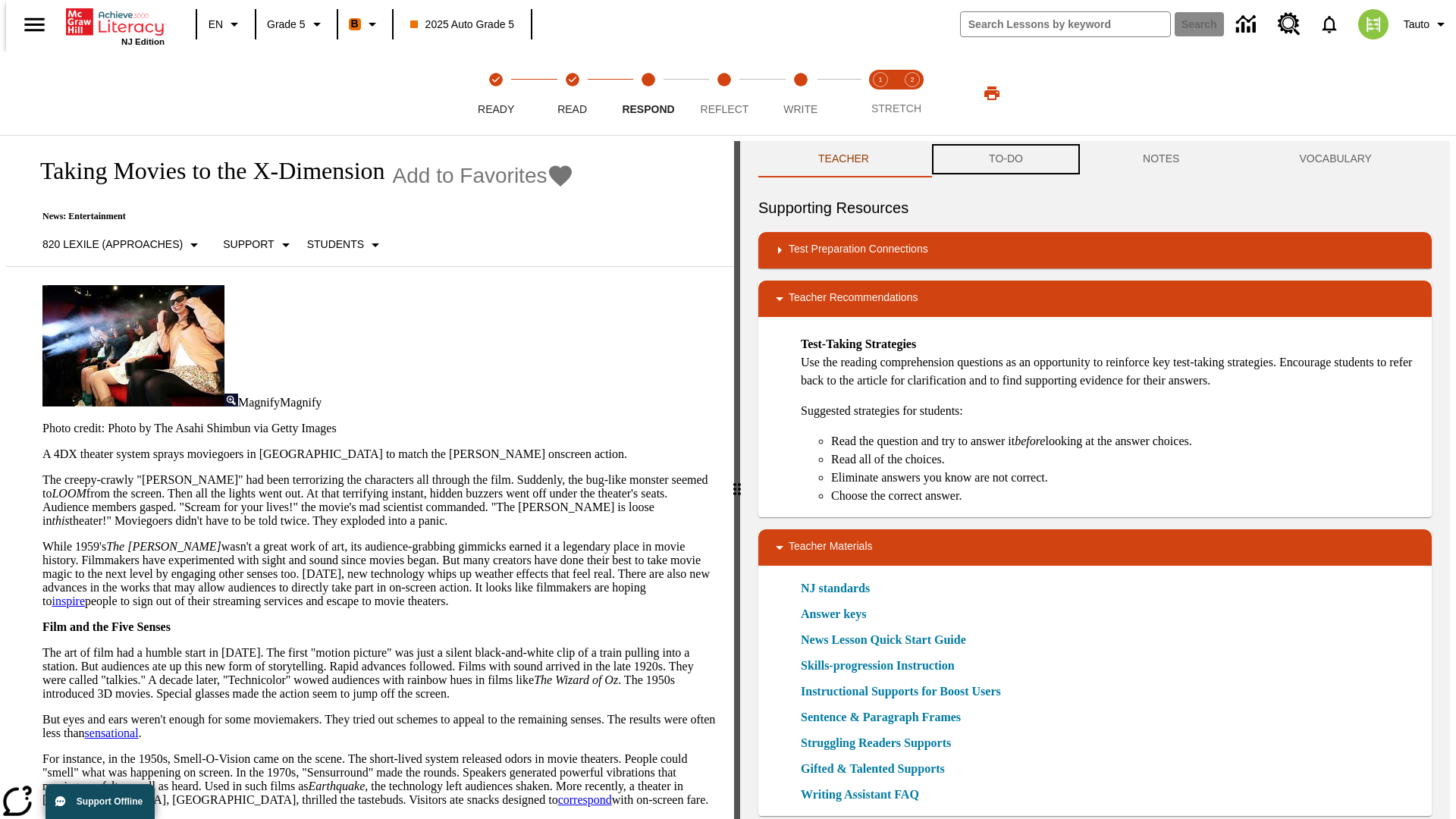
click at [1005, 159] on button "TO-DO" at bounding box center [1006, 159] width 154 height 36
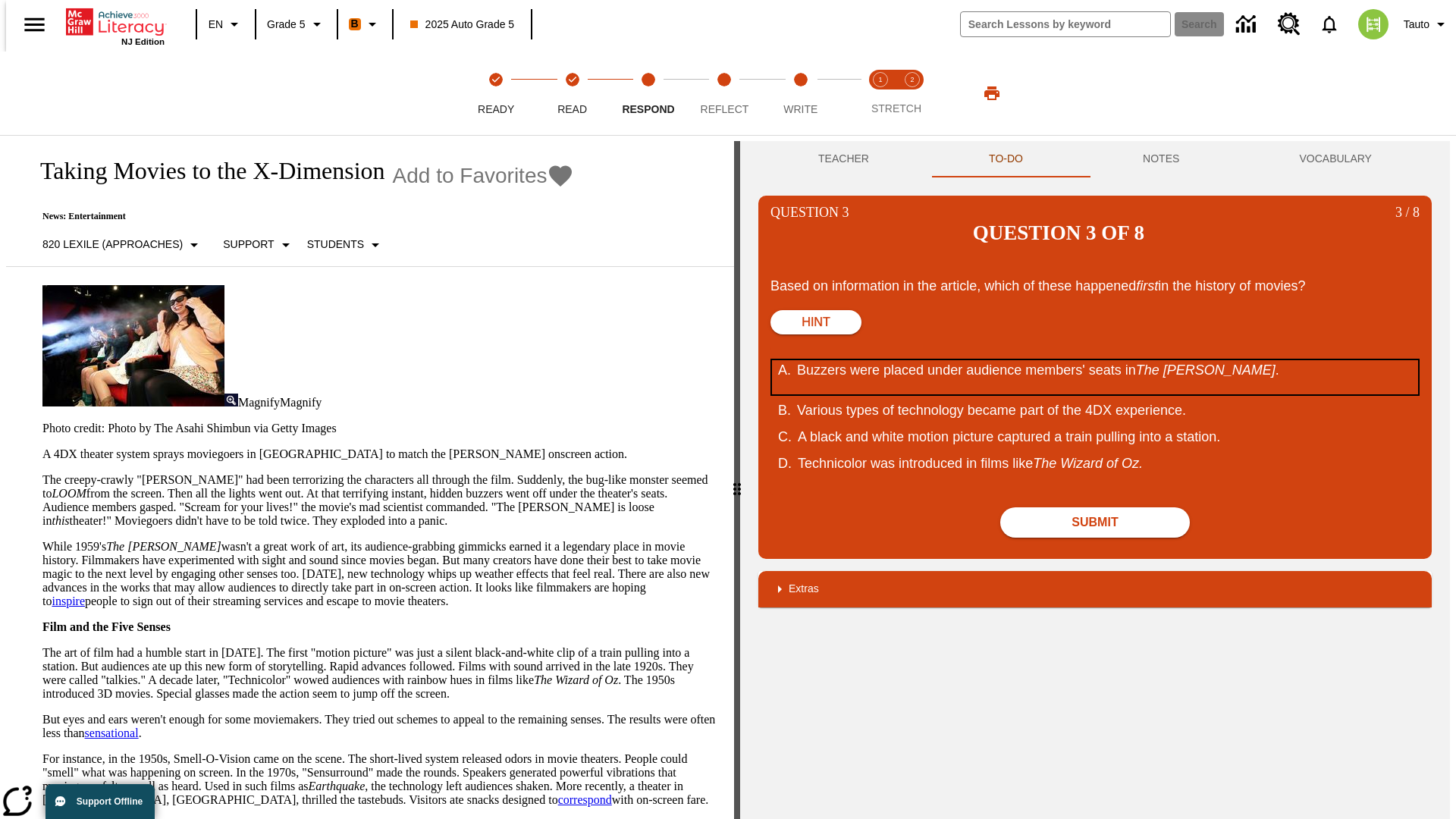
click at [1095, 360] on div "Buzzers were placed under audience members' seats in The Tingler ." at bounding box center [1085, 377] width 576 height 34
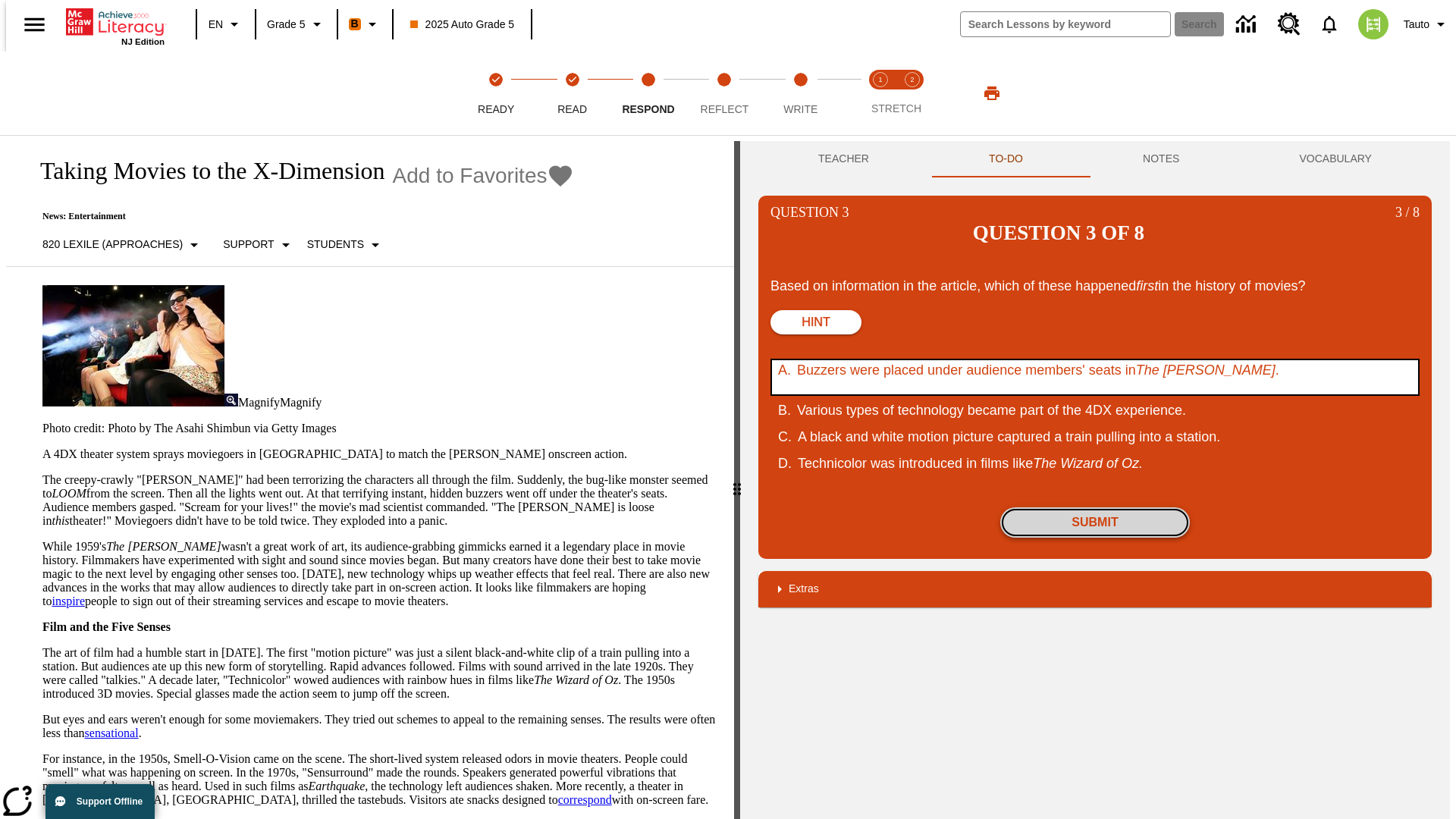
click at [1095, 508] on button "Submit" at bounding box center [1095, 523] width 190 height 30
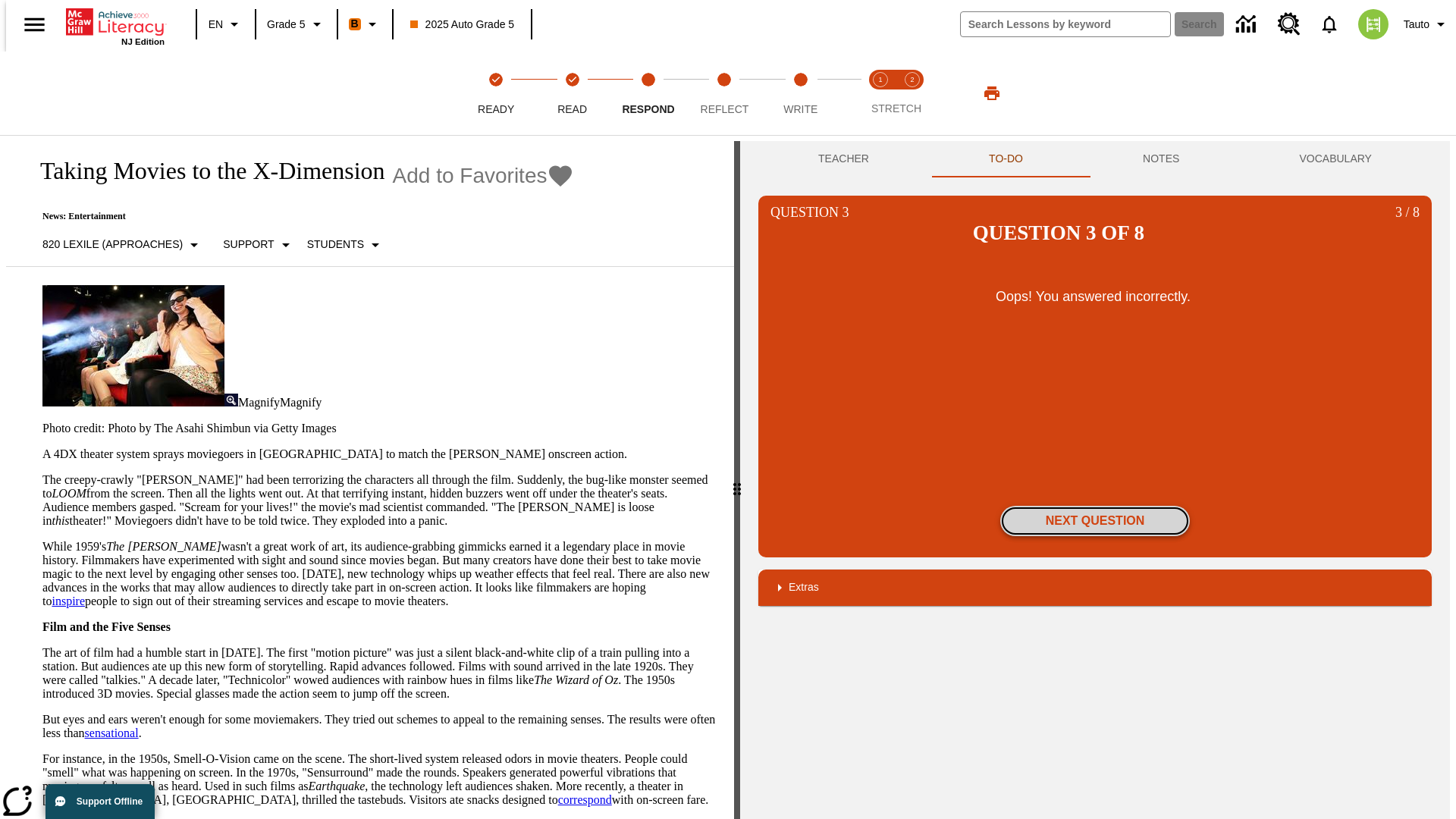
click at [1095, 506] on button "Next Question" at bounding box center [1095, 521] width 190 height 30
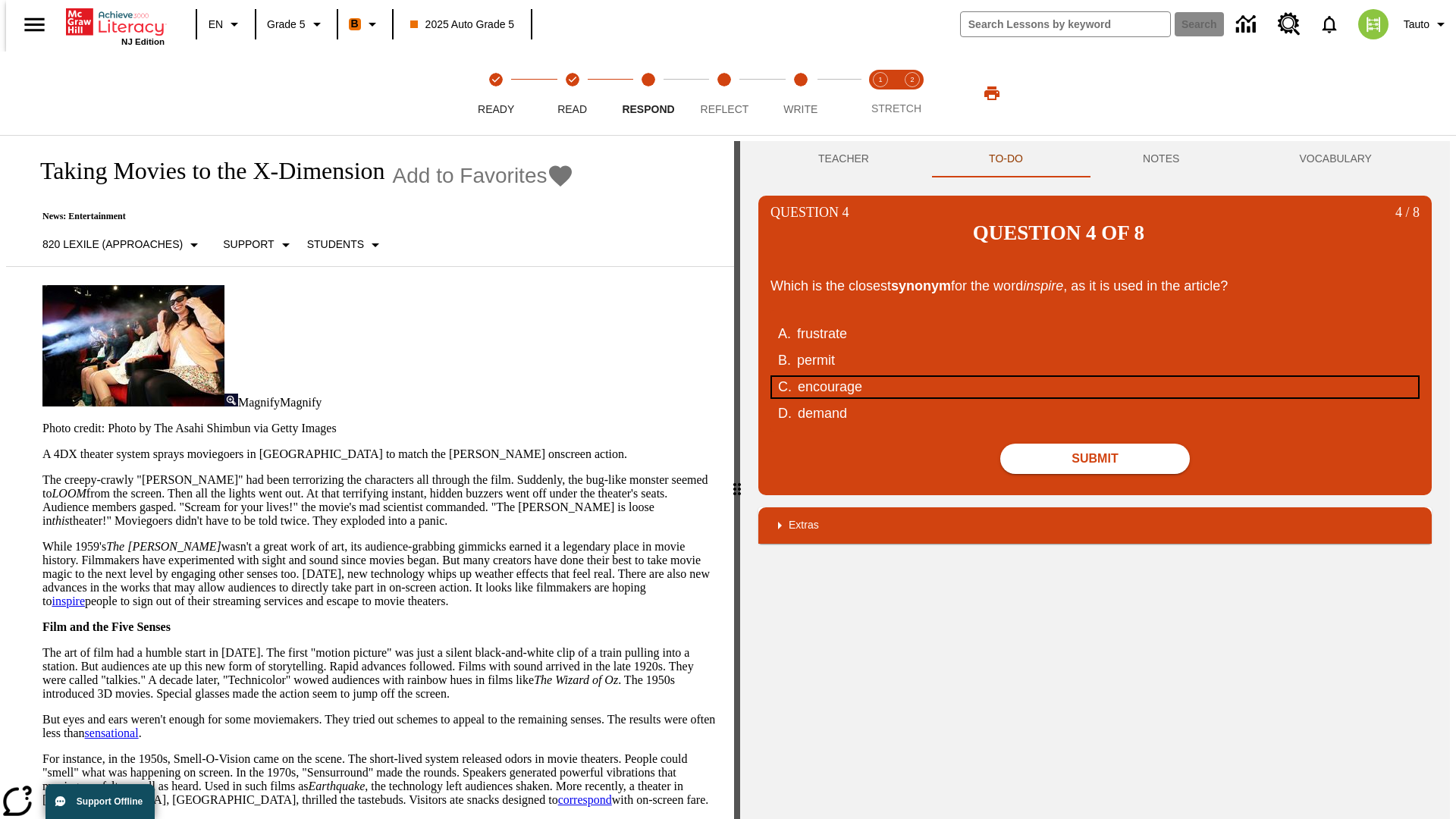
click at [1095, 377] on div "encourage" at bounding box center [1086, 387] width 576 height 20
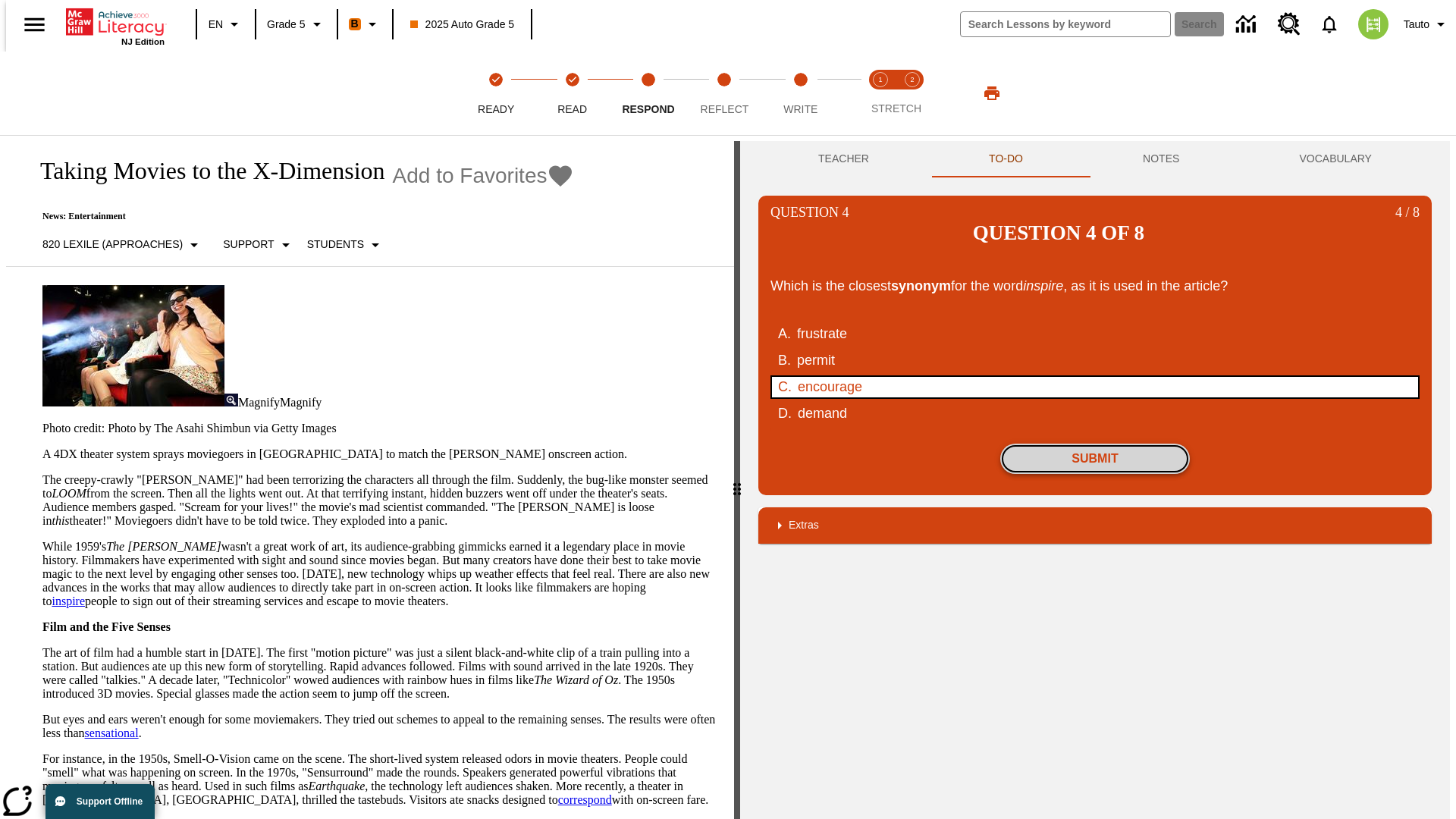
click at [1095, 444] on button "Submit" at bounding box center [1095, 459] width 190 height 30
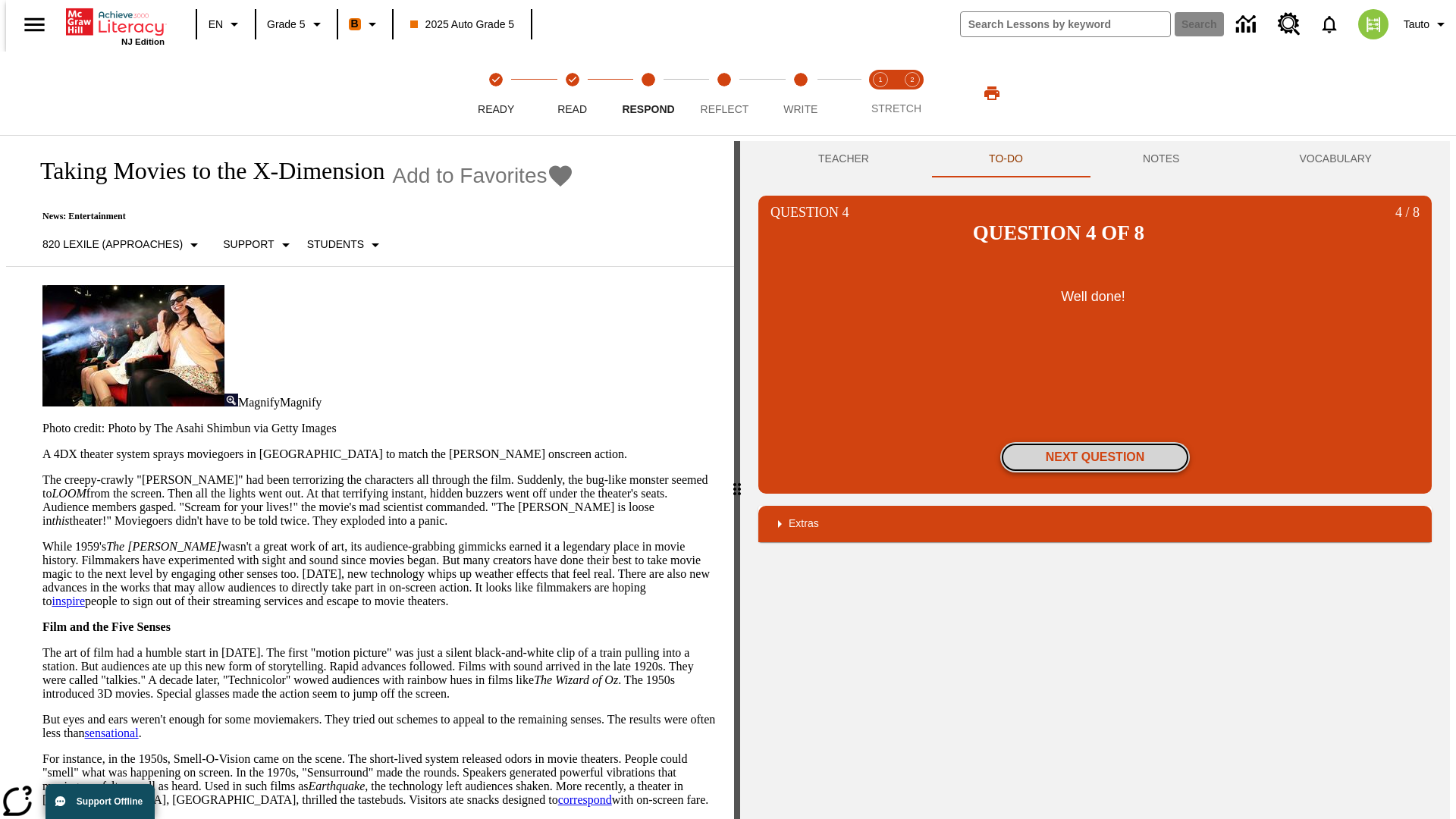
click at [1095, 442] on button "Next Question" at bounding box center [1095, 457] width 190 height 30
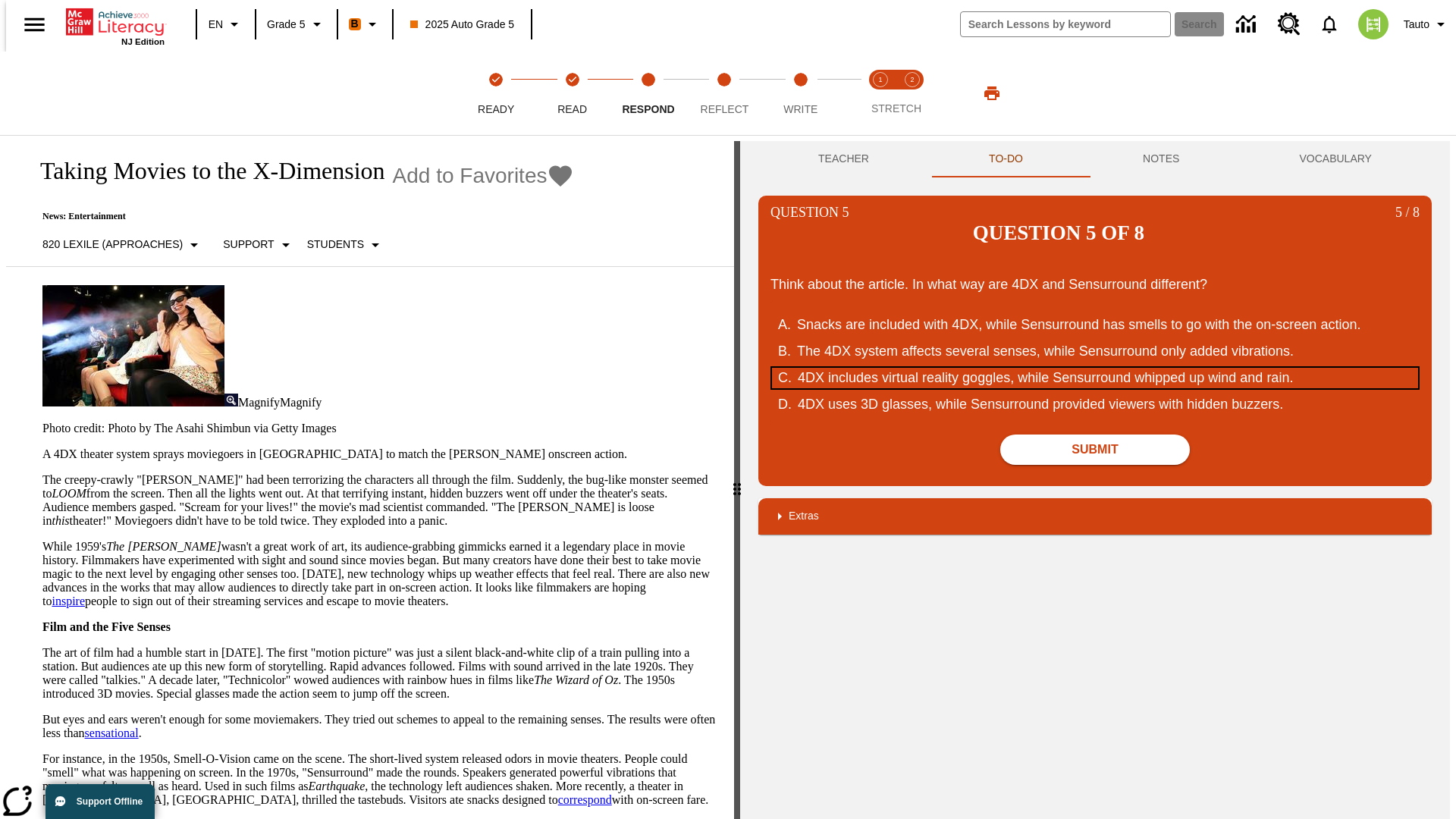
click at [1095, 368] on div "4DX includes virtual reality goggles, while Sensurround whipped up wind and rai…" at bounding box center [1086, 378] width 576 height 20
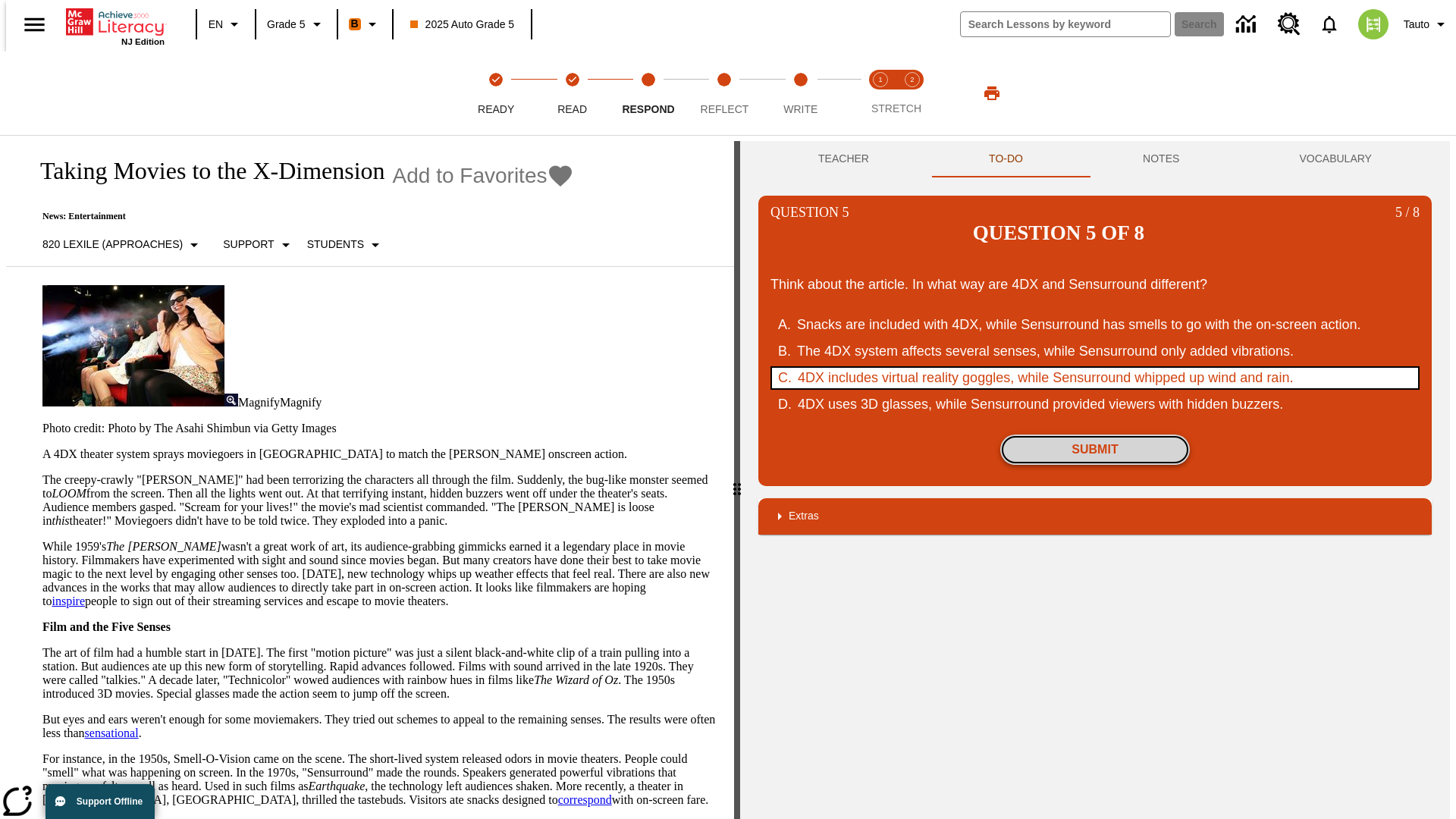
click at [1095, 434] on button "Submit" at bounding box center [1095, 450] width 190 height 30
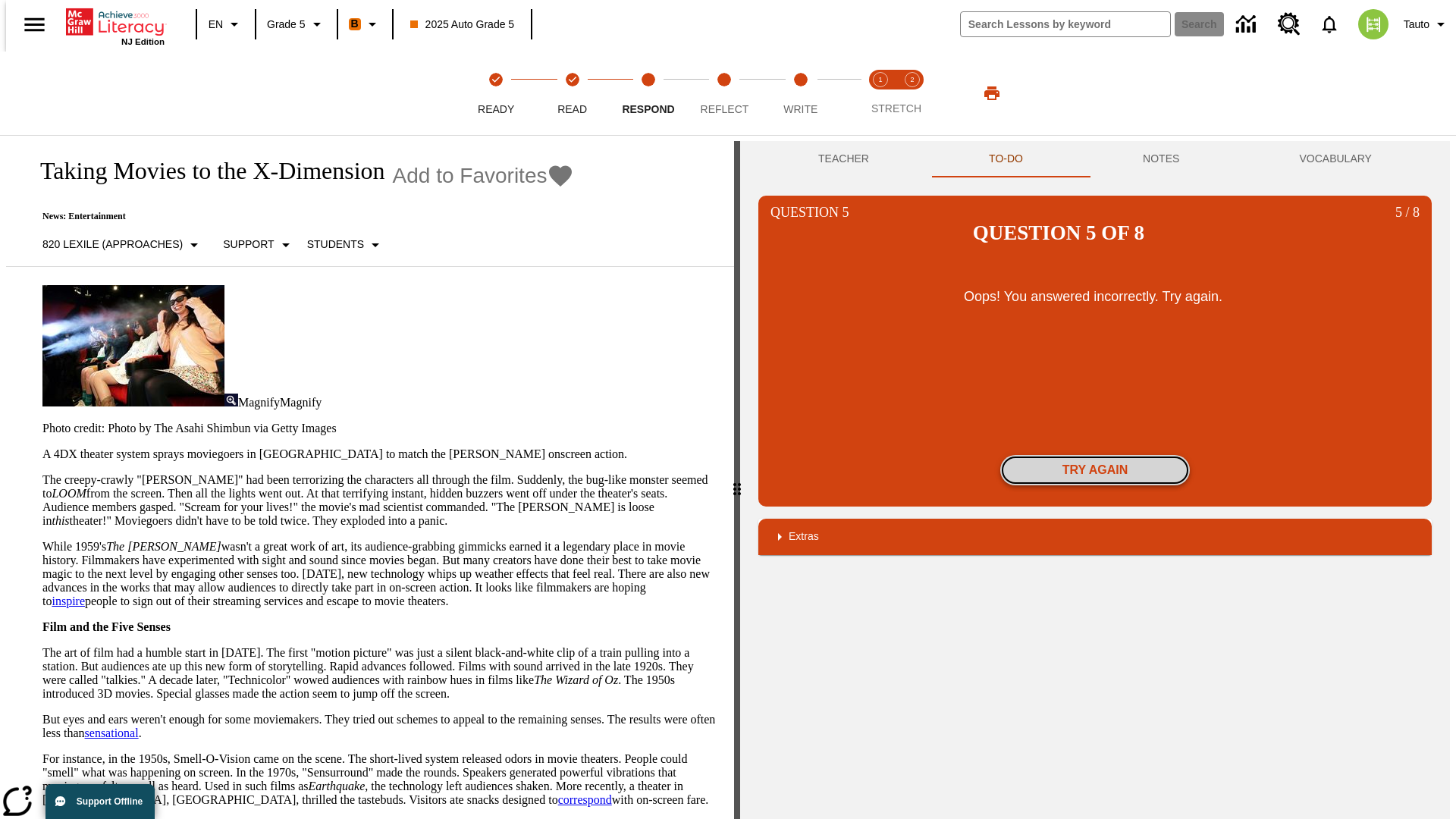
click at [1095, 455] on button "Try again" at bounding box center [1095, 470] width 190 height 30
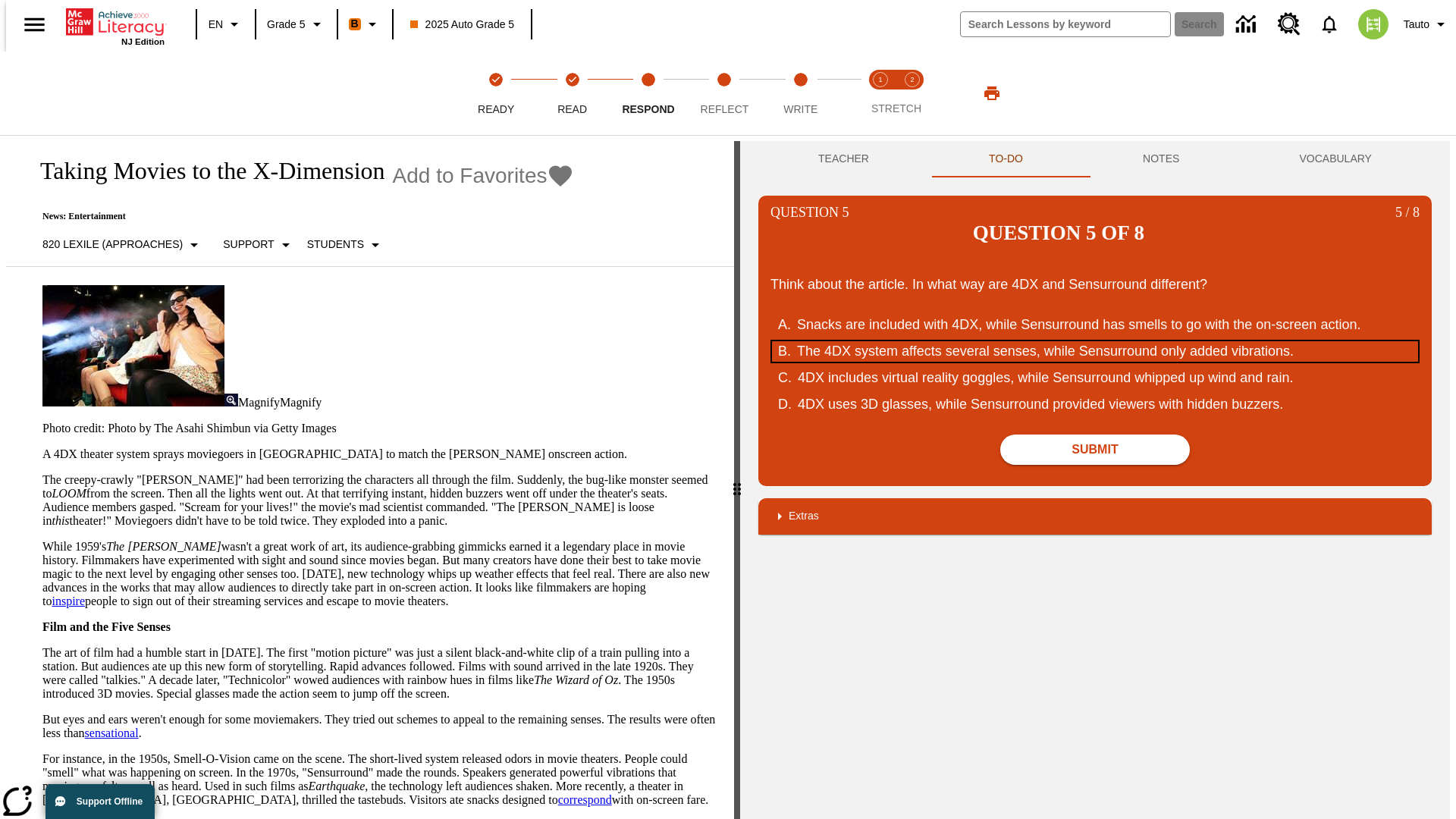
click at [1095, 342] on div "The 4DX system affects several senses, while Sensurround only added vibrations." at bounding box center [1085, 352] width 576 height 20
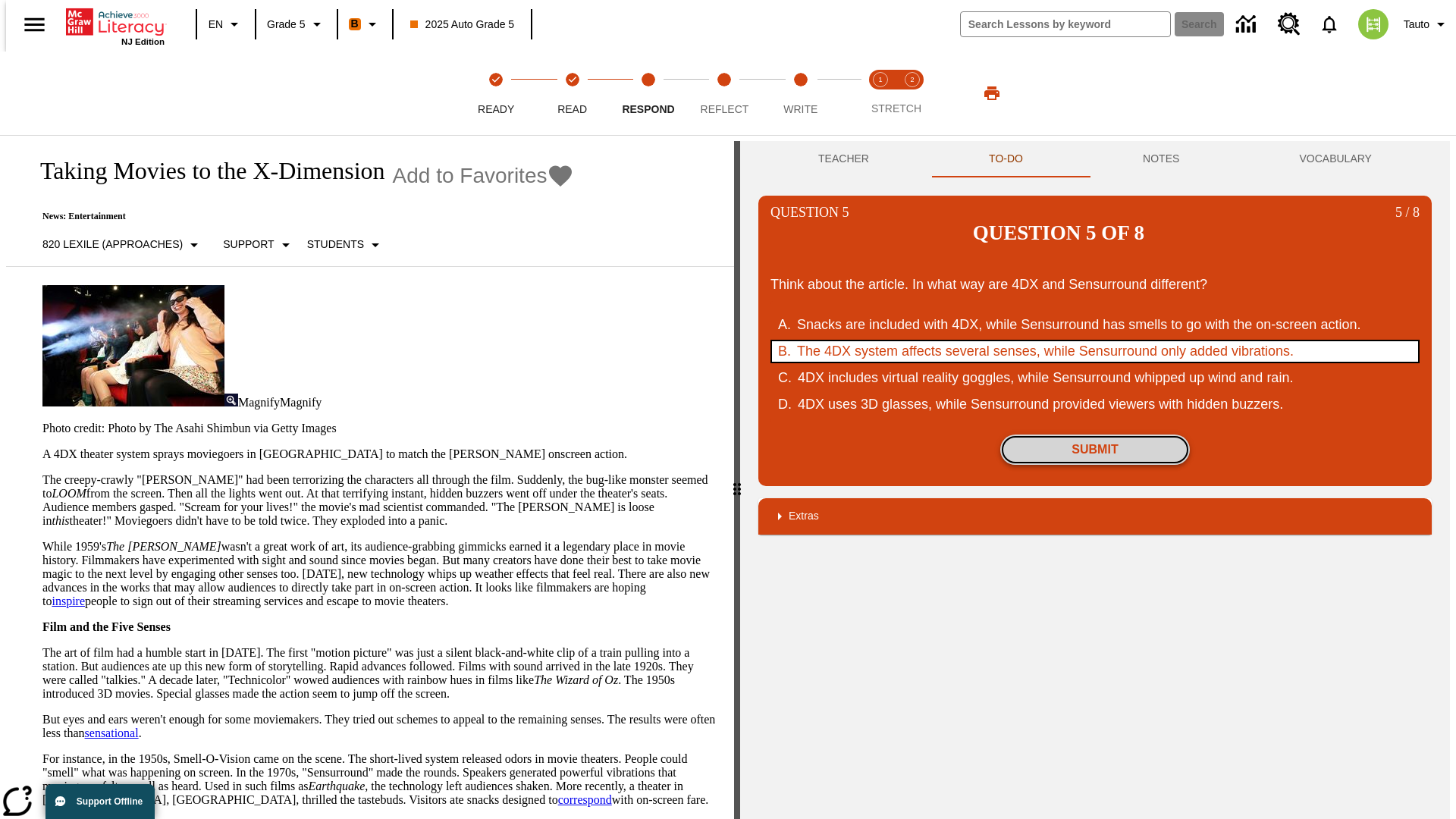
click at [1095, 434] on button "Submit" at bounding box center [1095, 450] width 190 height 30
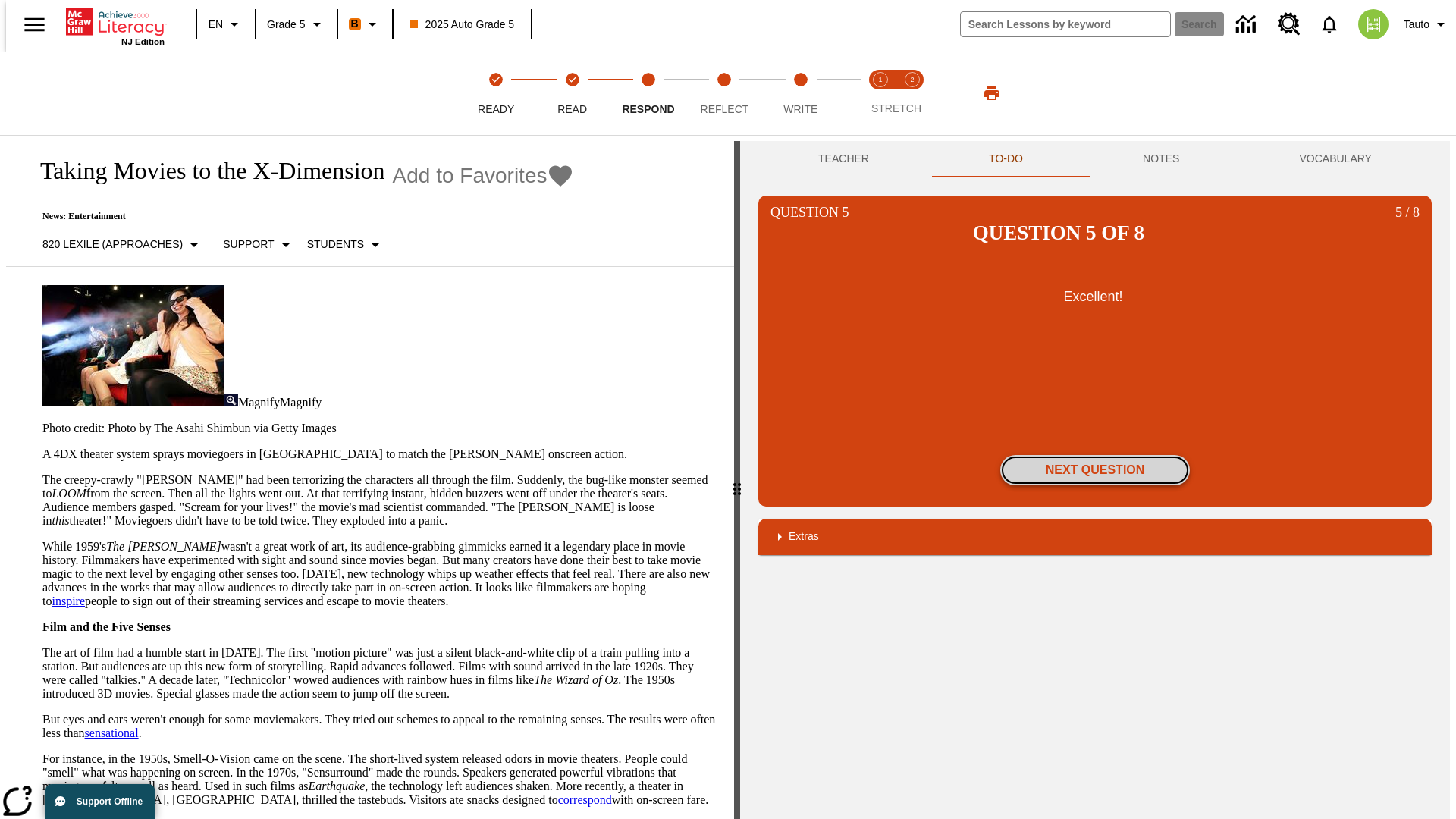
click at [1095, 455] on button "Next Question" at bounding box center [1095, 470] width 190 height 30
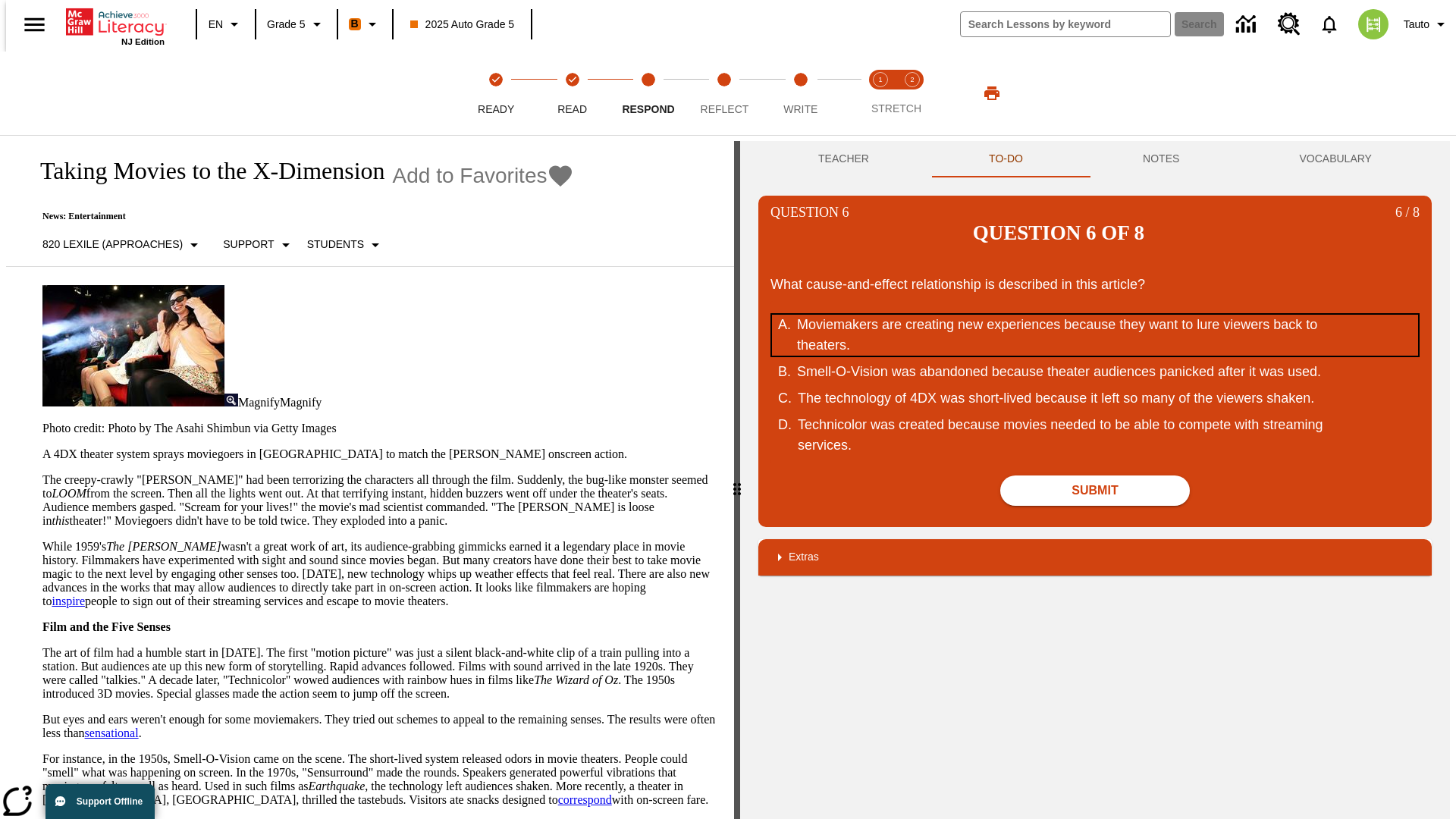
click at [1095, 315] on div "Moviemakers are creating new experiences because they want to lure viewers back…" at bounding box center [1085, 335] width 576 height 41
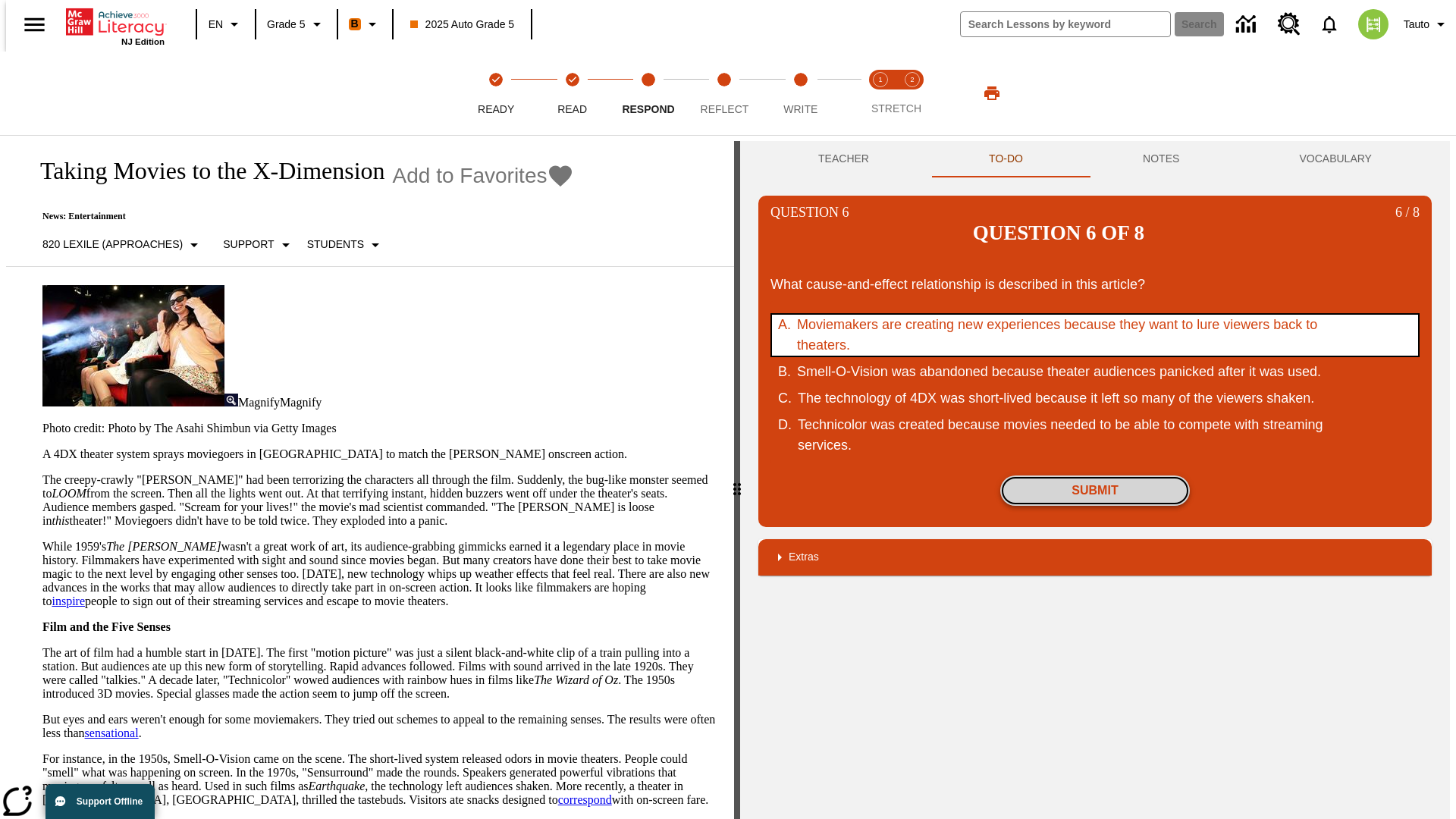
click at [1095, 476] on button "Submit" at bounding box center [1095, 491] width 190 height 30
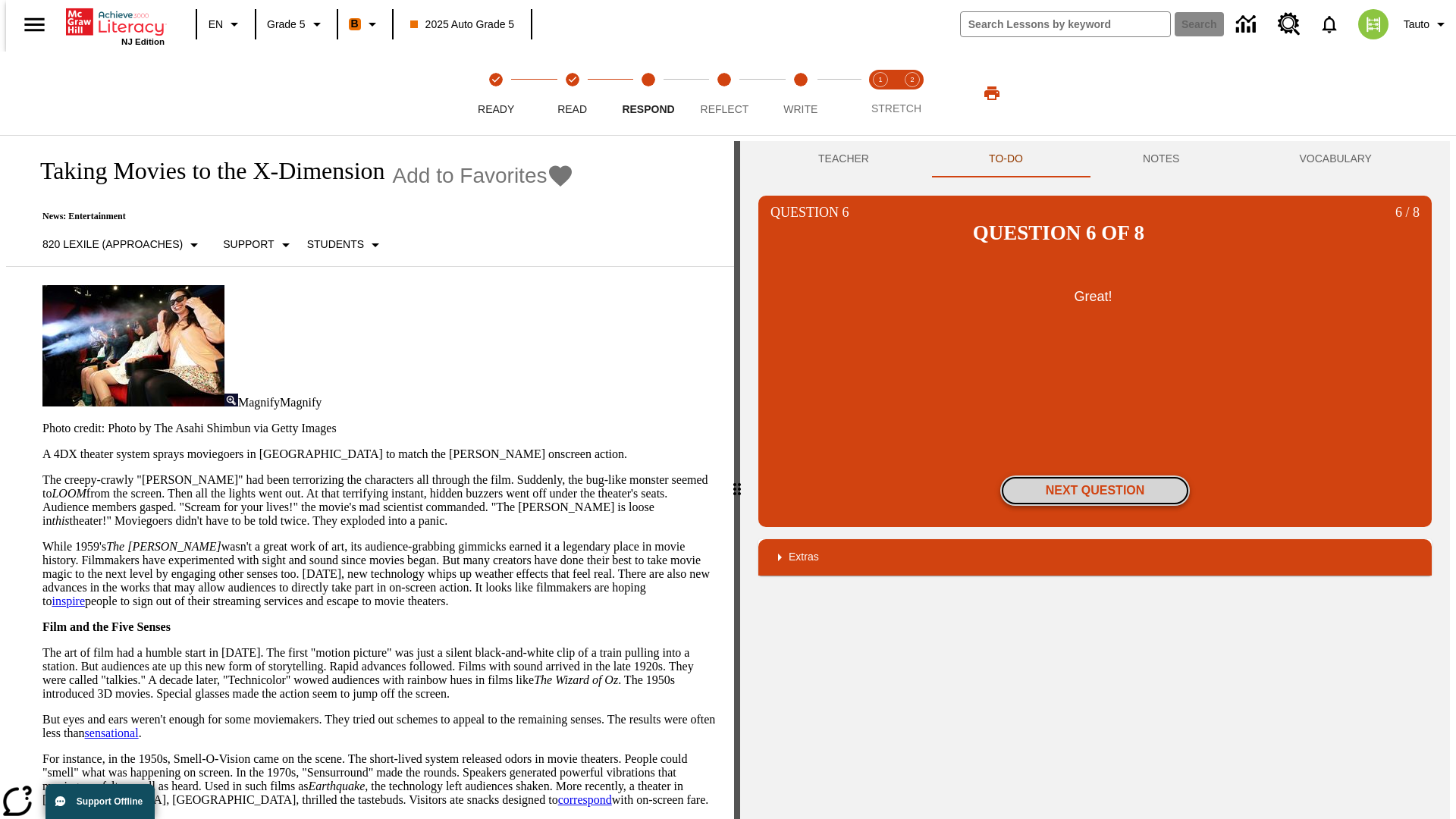
click at [1095, 476] on button "Next Question" at bounding box center [1095, 491] width 190 height 30
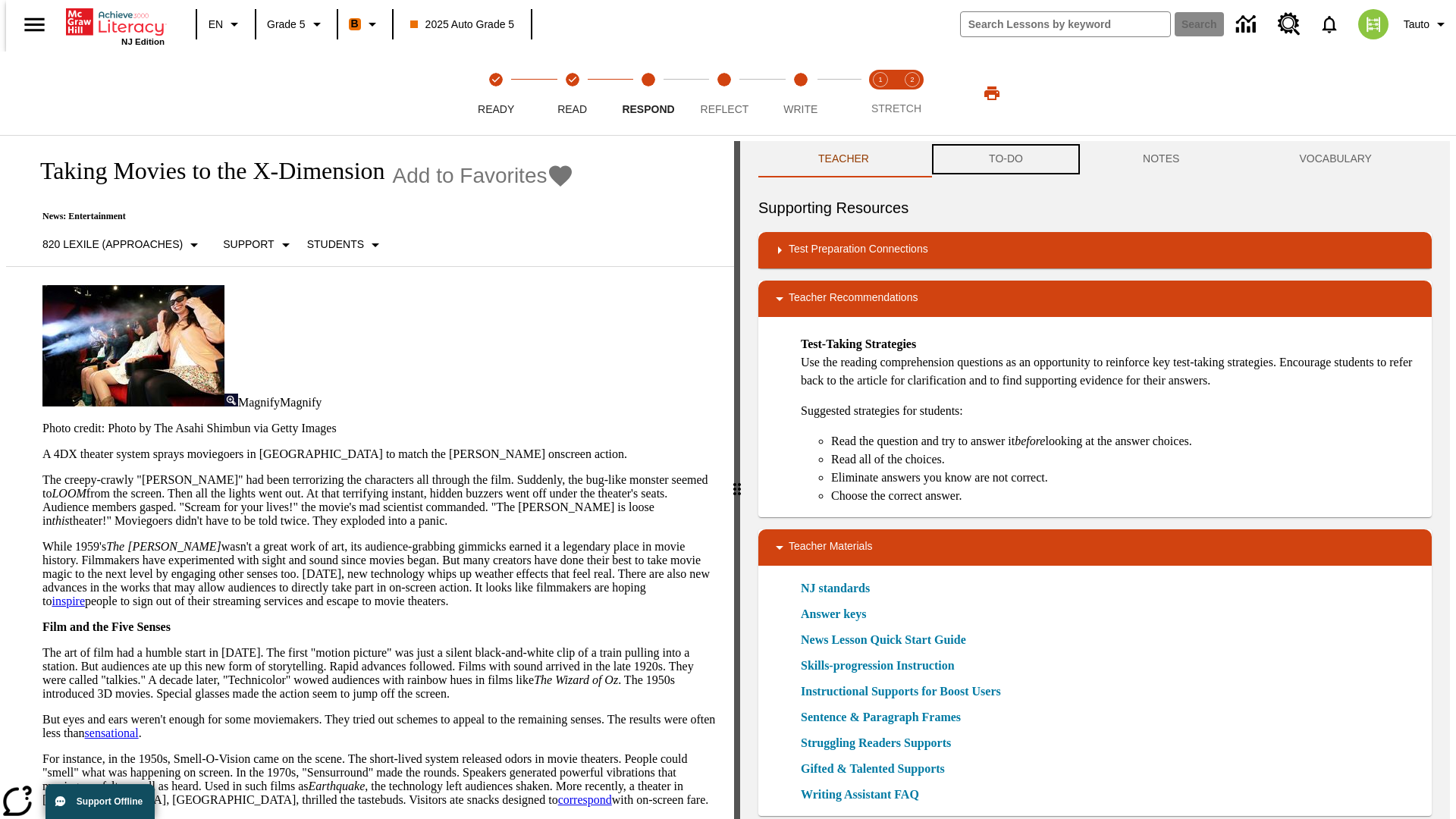
click at [1005, 159] on button "TO-DO" at bounding box center [1006, 159] width 154 height 36
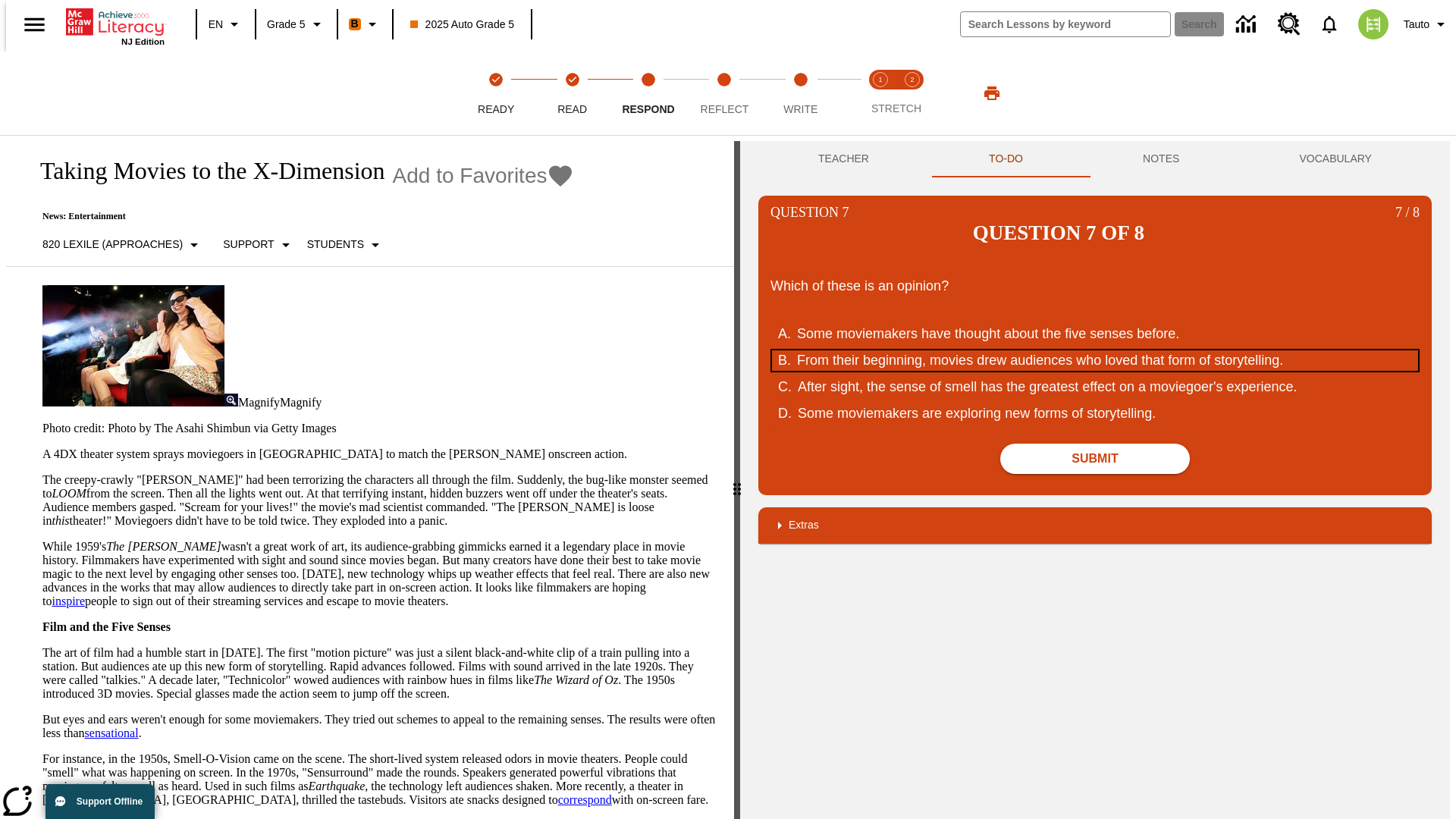
click at [1095, 350] on div "From their beginning, movies drew audiences who loved that form of storytelling." at bounding box center [1085, 360] width 576 height 20
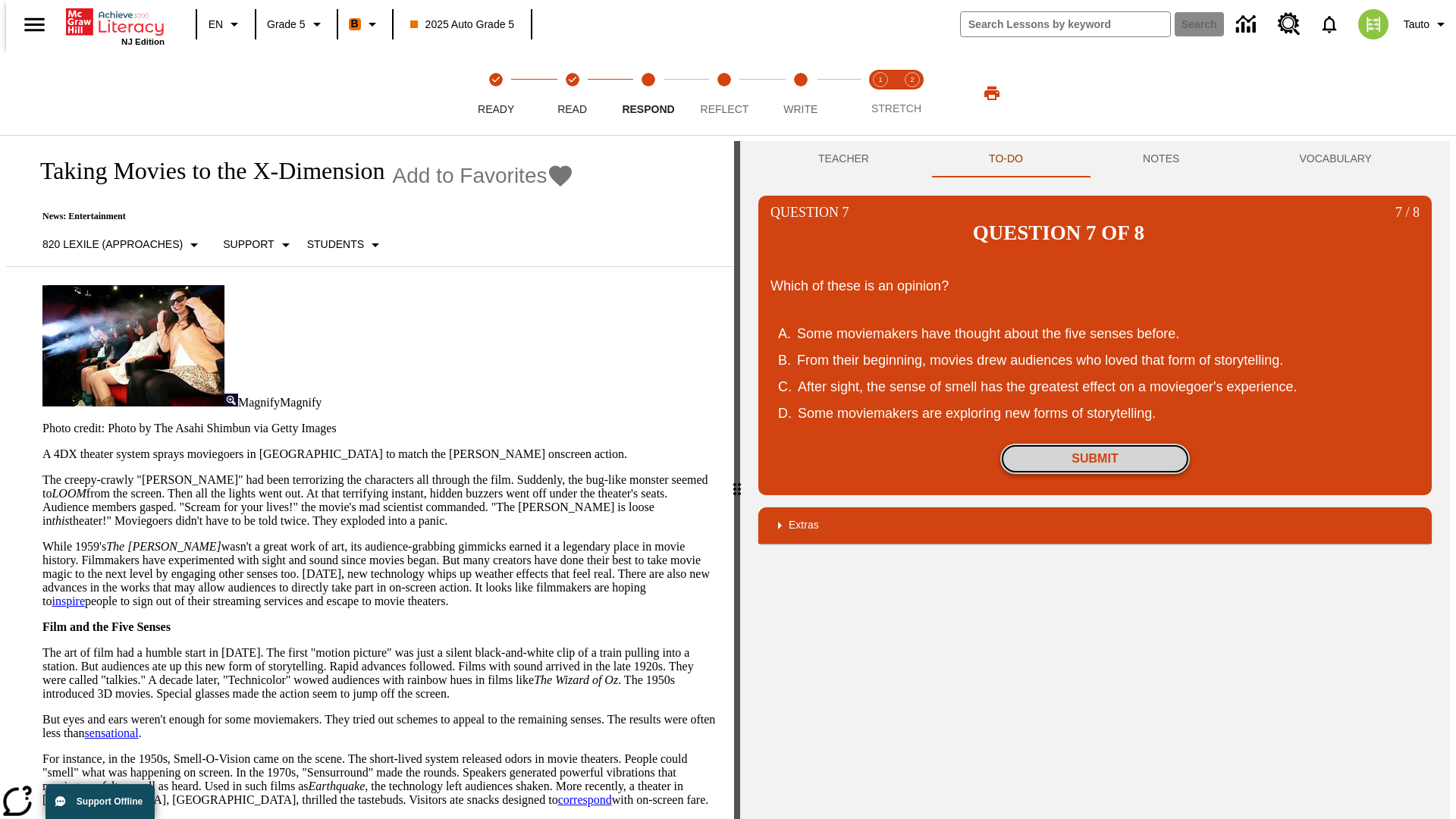
click at [1095, 444] on button "Submit" at bounding box center [1095, 459] width 190 height 30
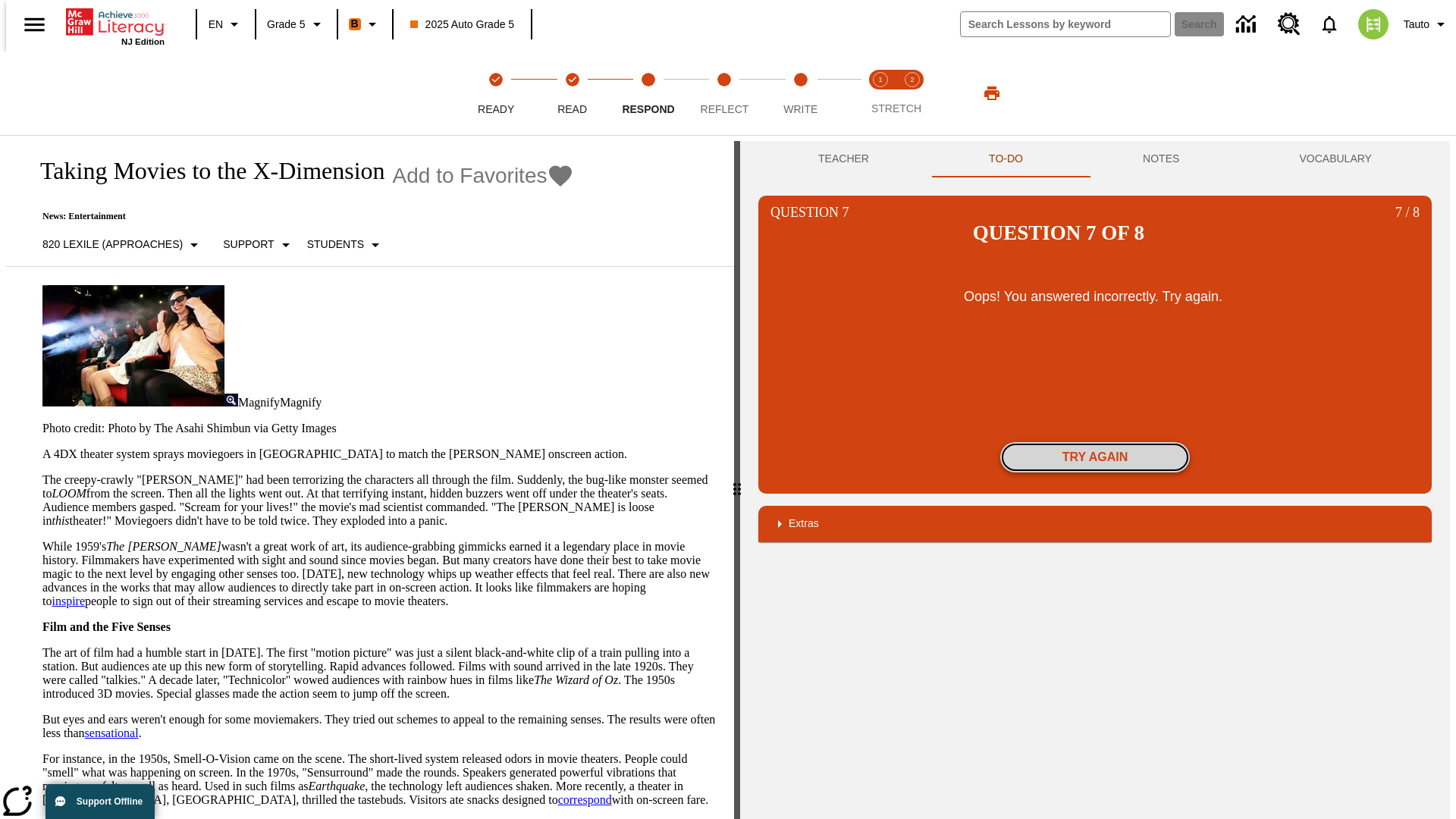
click at [1095, 442] on button "Try again" at bounding box center [1095, 457] width 190 height 30
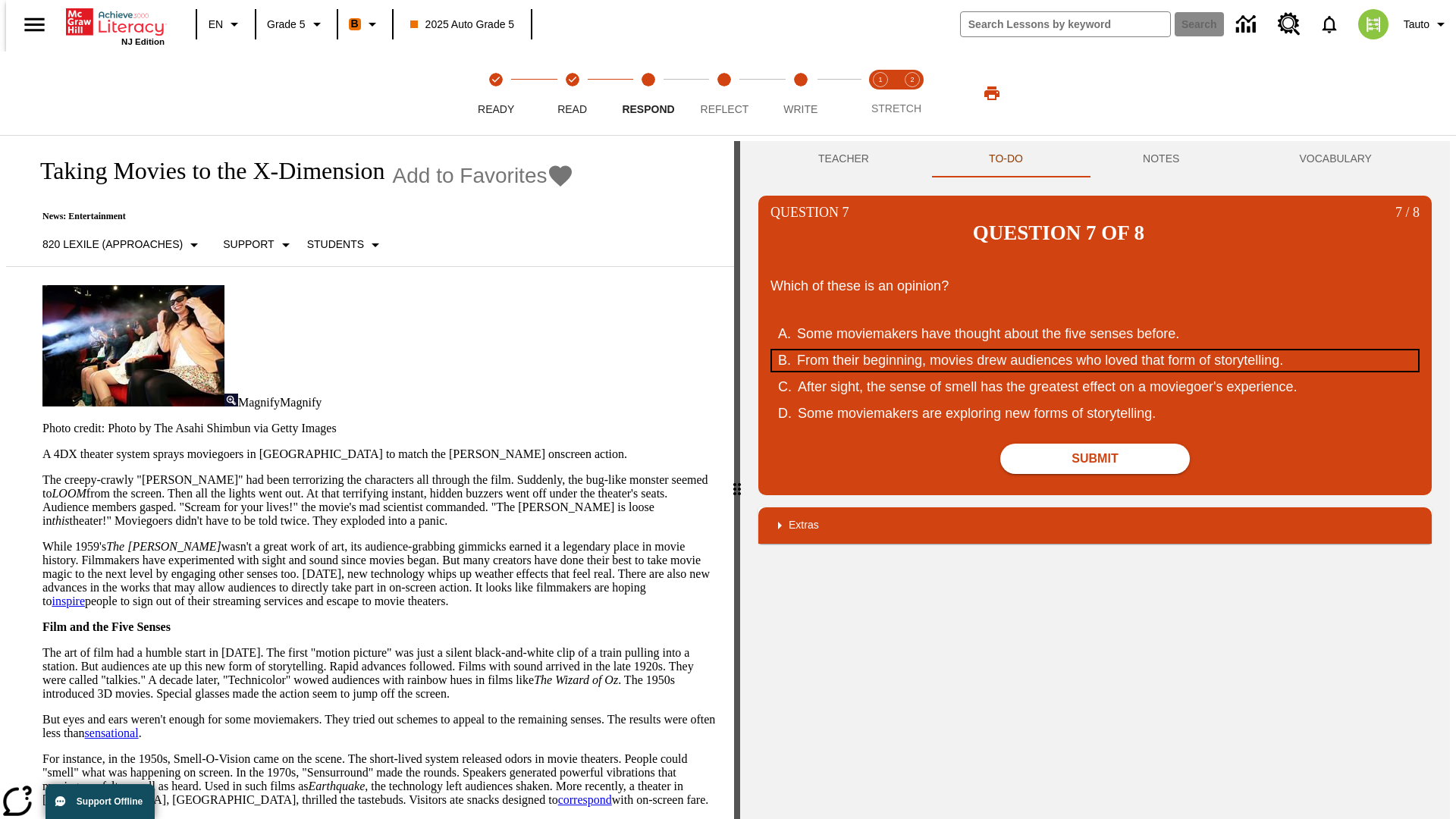
click at [1095, 350] on div "From their beginning, movies drew audiences who loved that form of storytelling." at bounding box center [1085, 360] width 576 height 20
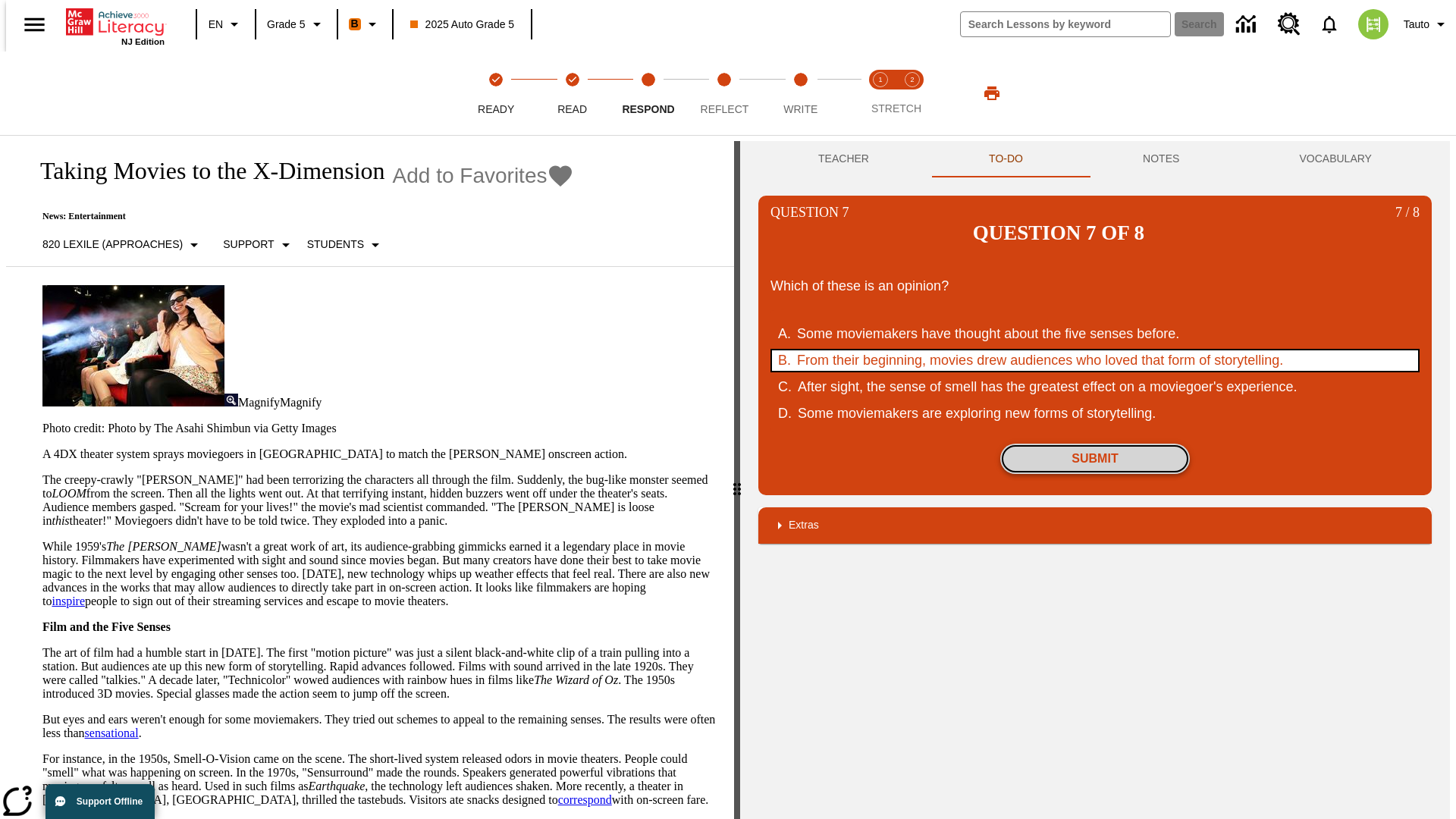
click at [1095, 444] on button "Submit" at bounding box center [1095, 459] width 190 height 30
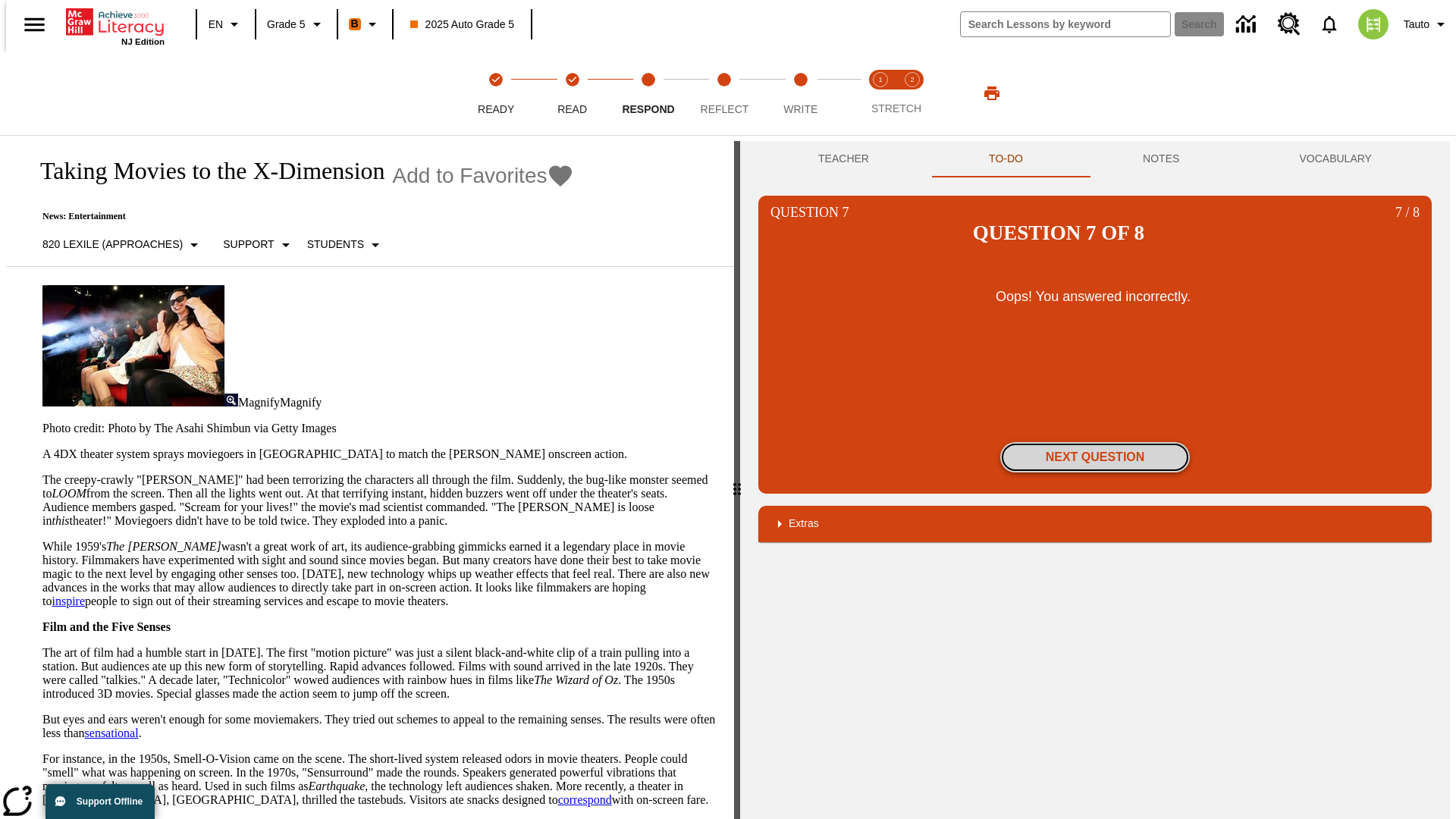
click at [1095, 442] on button "Next Question" at bounding box center [1095, 457] width 190 height 30
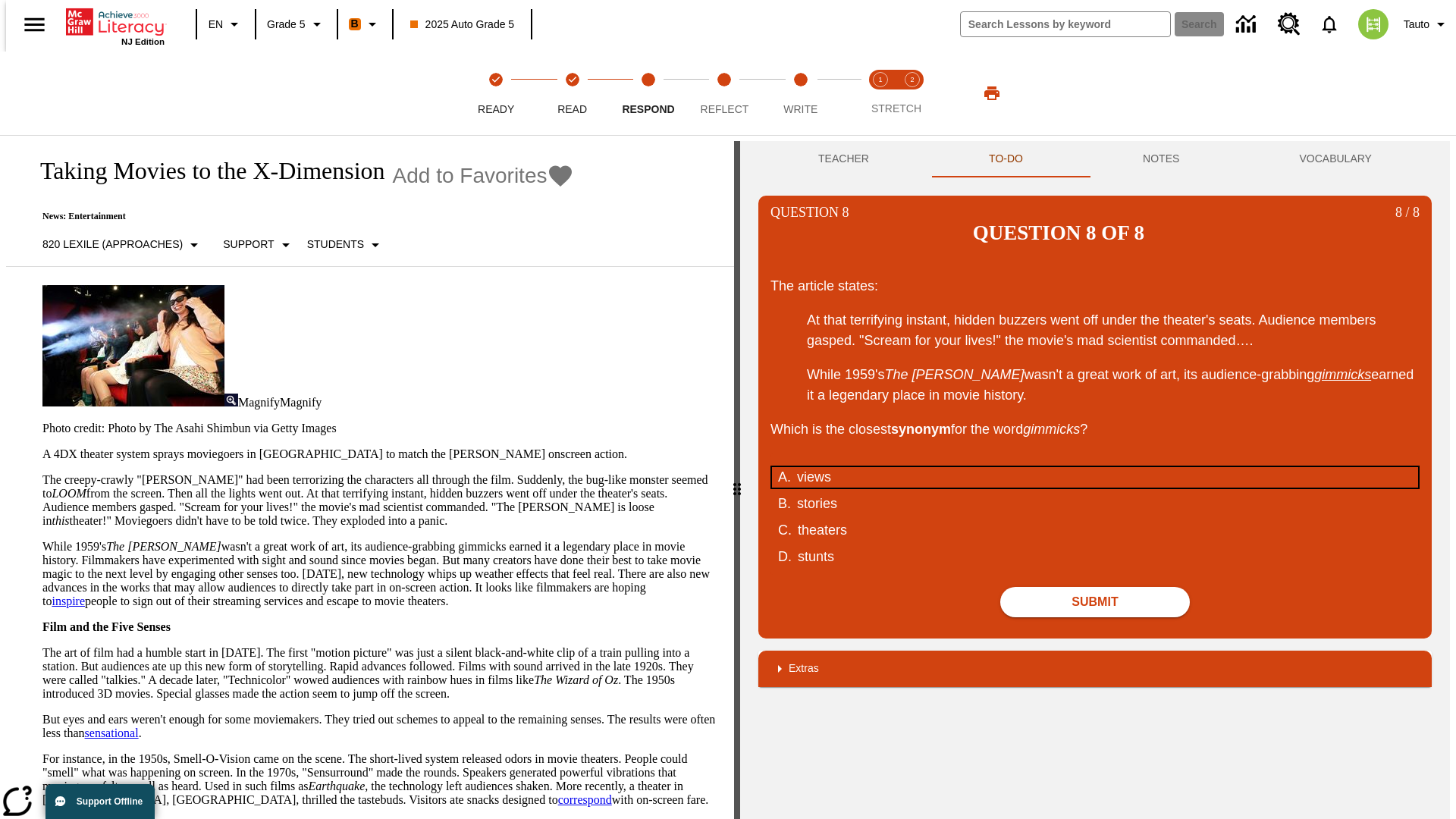
click at [1095, 467] on div "views" at bounding box center [1085, 477] width 576 height 20
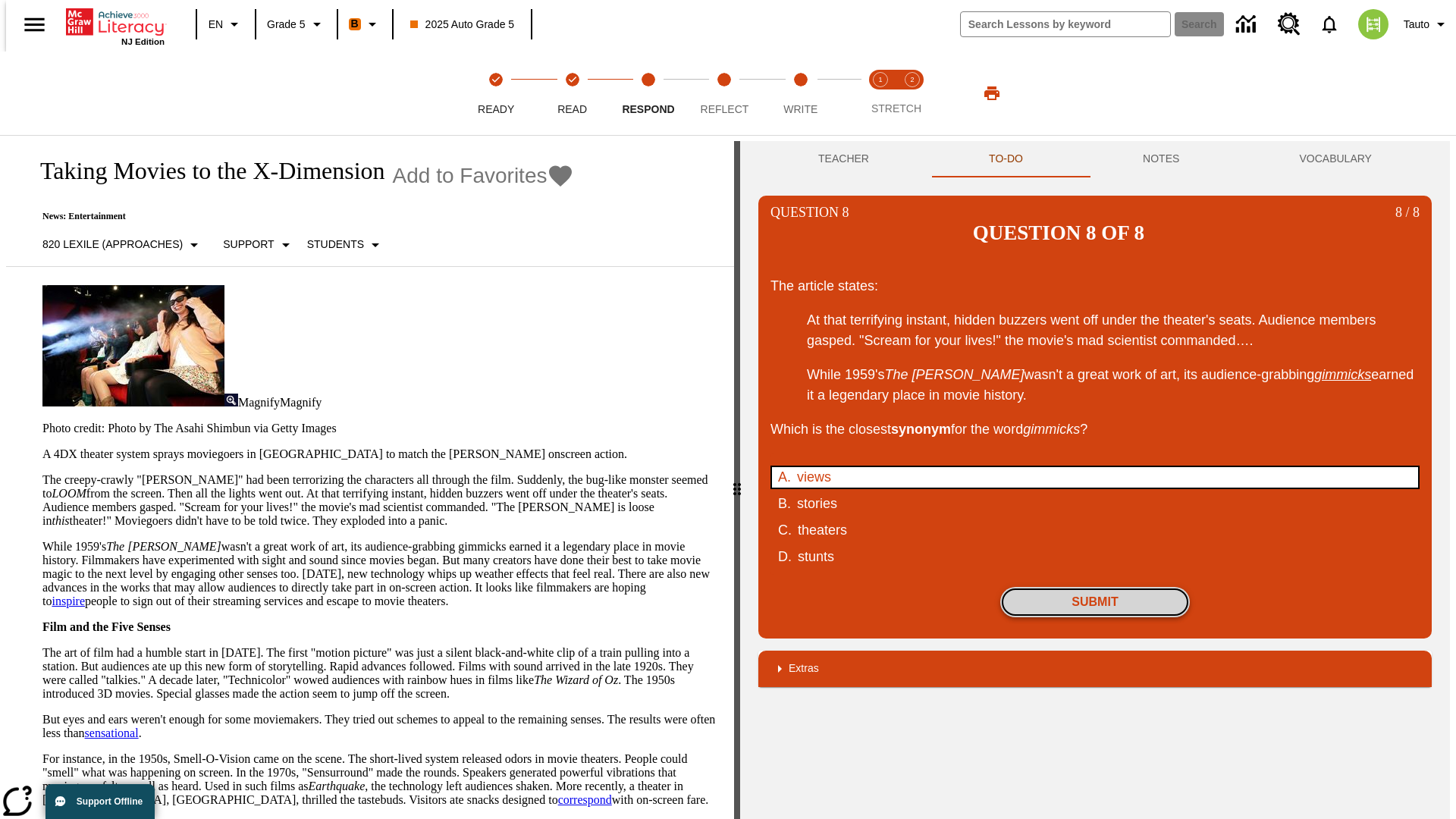
click at [1095, 587] on button "Submit" at bounding box center [1095, 602] width 190 height 30
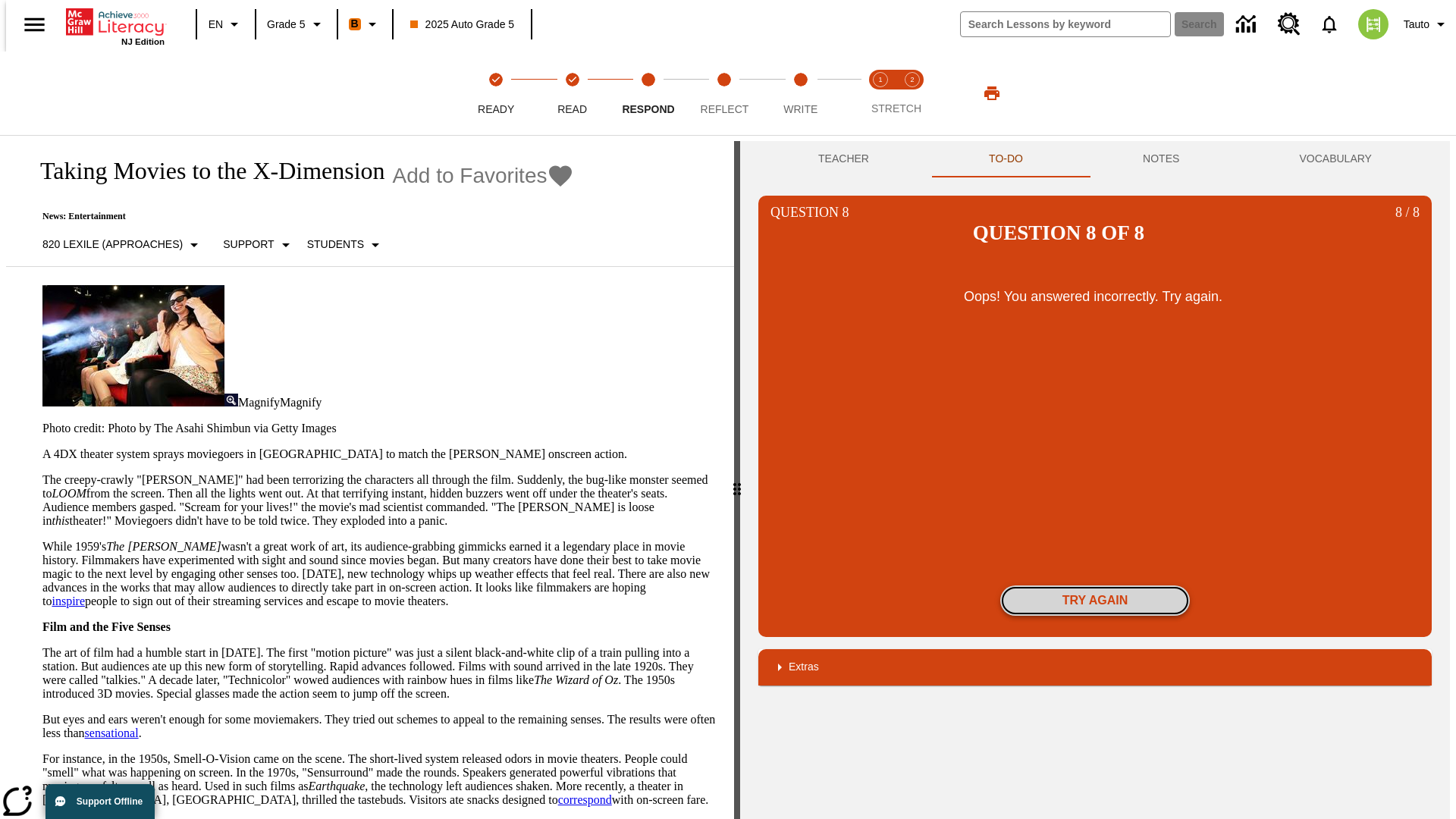
click at [1095, 585] on button "Try again" at bounding box center [1095, 601] width 190 height 30
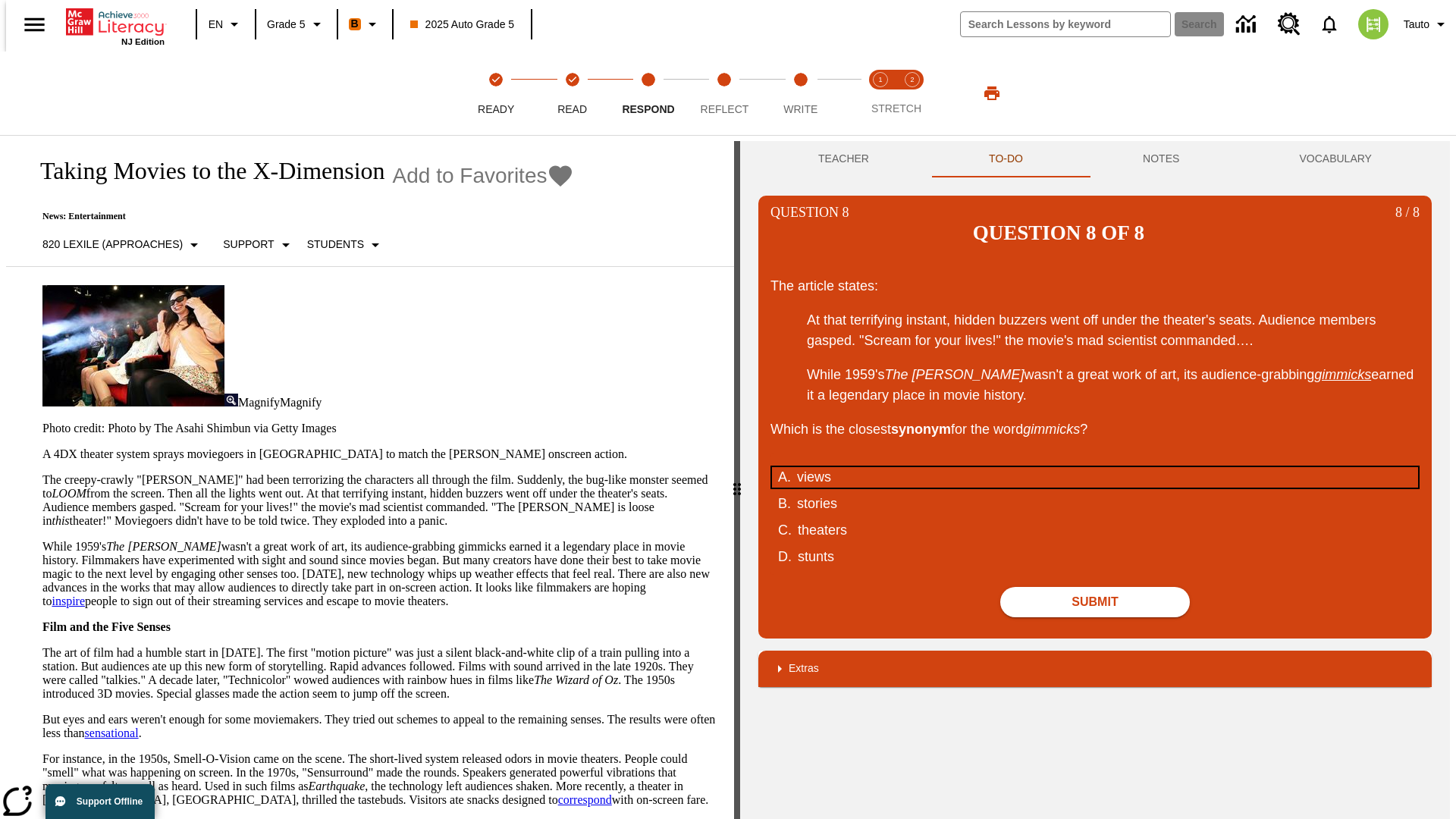
click at [1095, 467] on div "views" at bounding box center [1085, 477] width 576 height 20
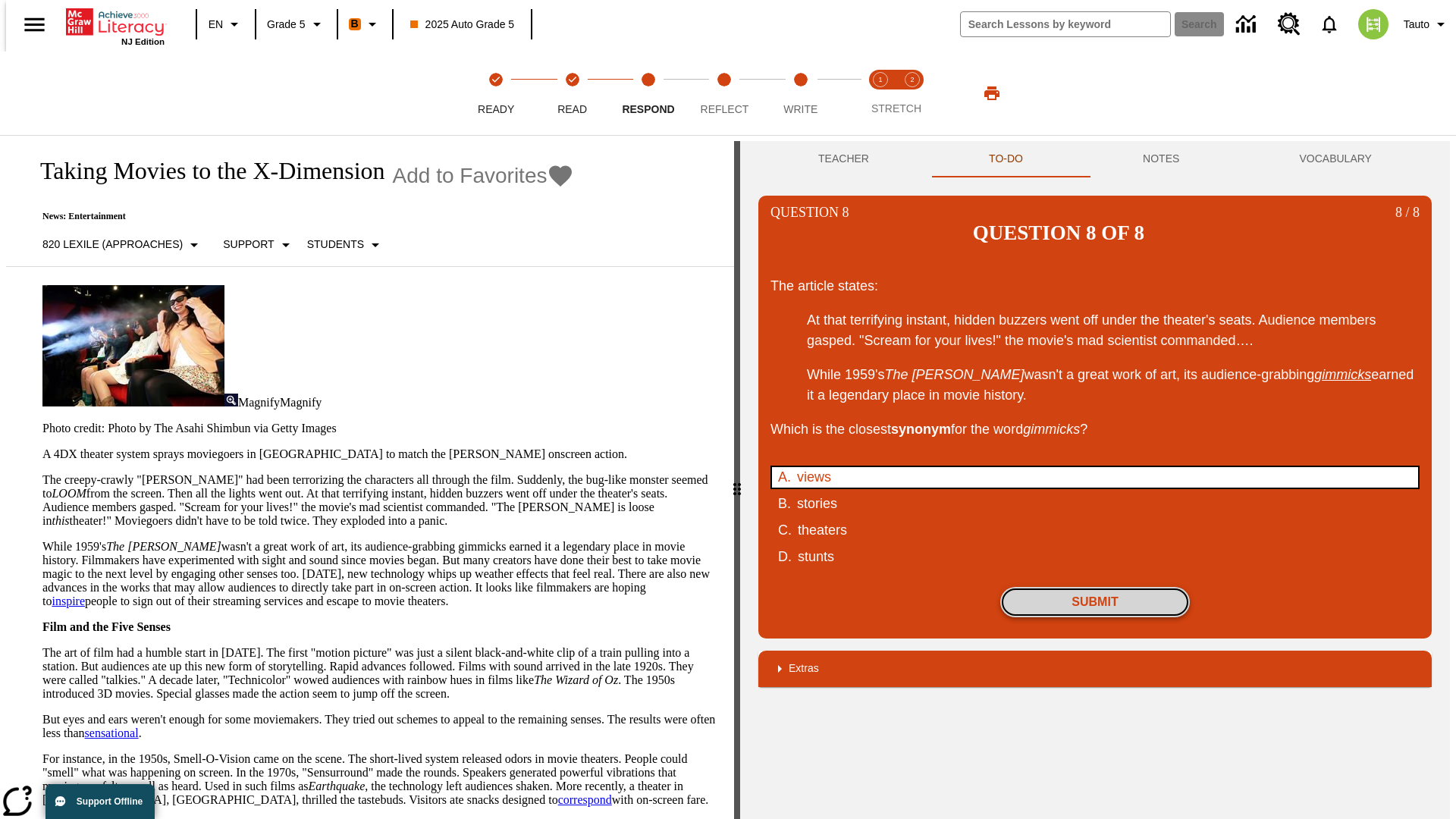
click at [1095, 587] on button "Submit" at bounding box center [1095, 602] width 190 height 30
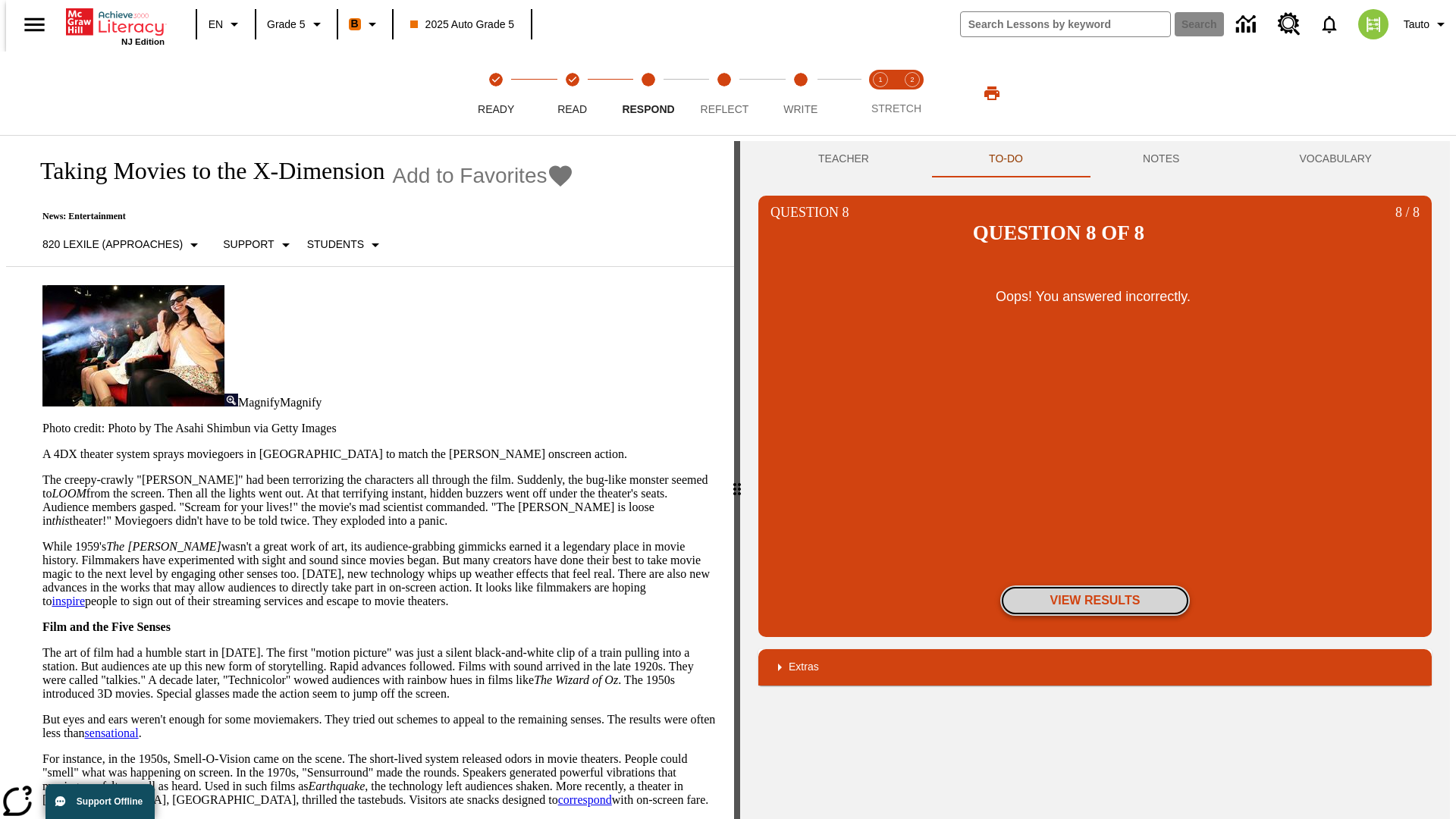
click at [1095, 585] on button "View Results" at bounding box center [1095, 601] width 190 height 30
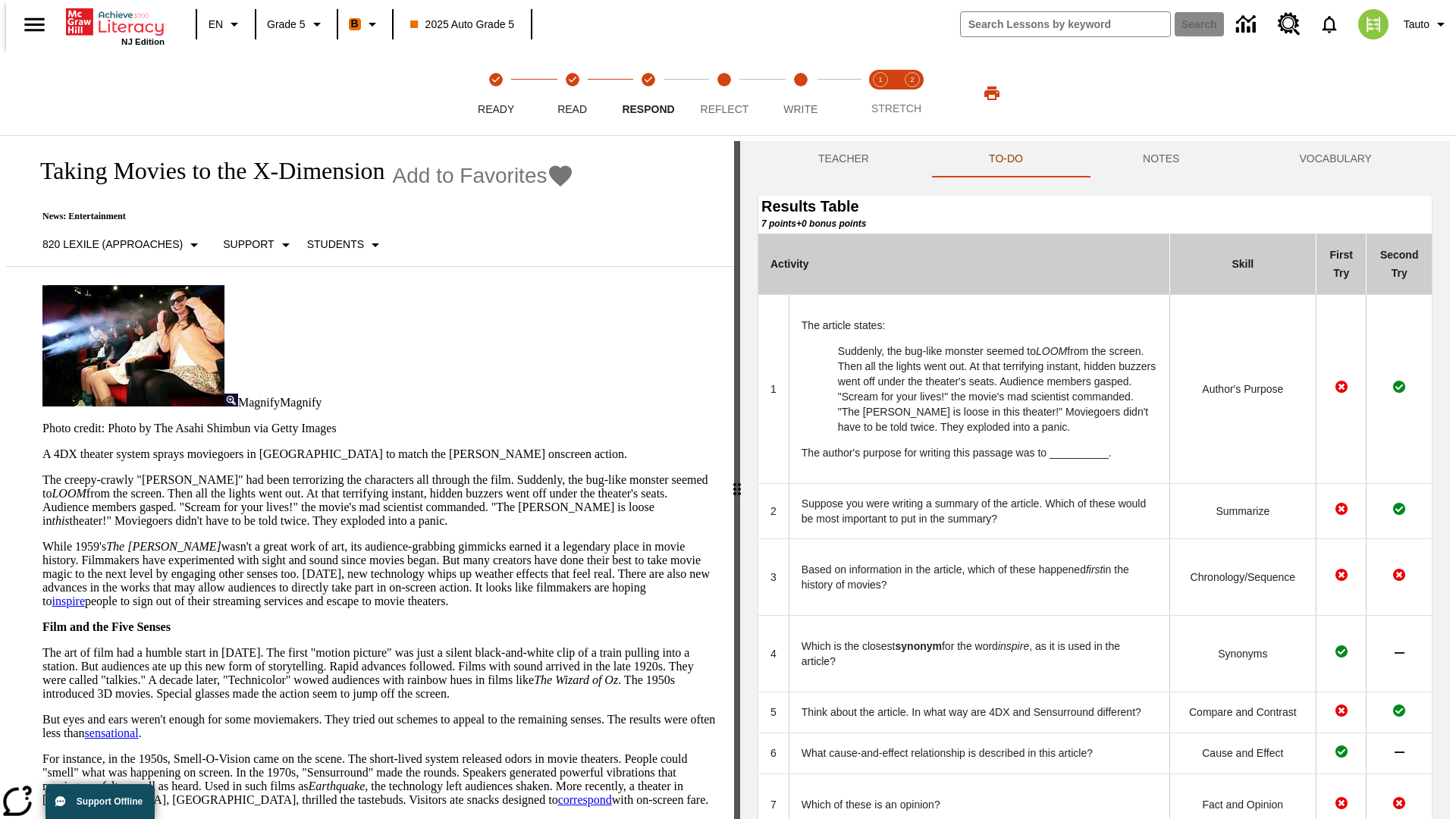
scroll to position [414, 0]
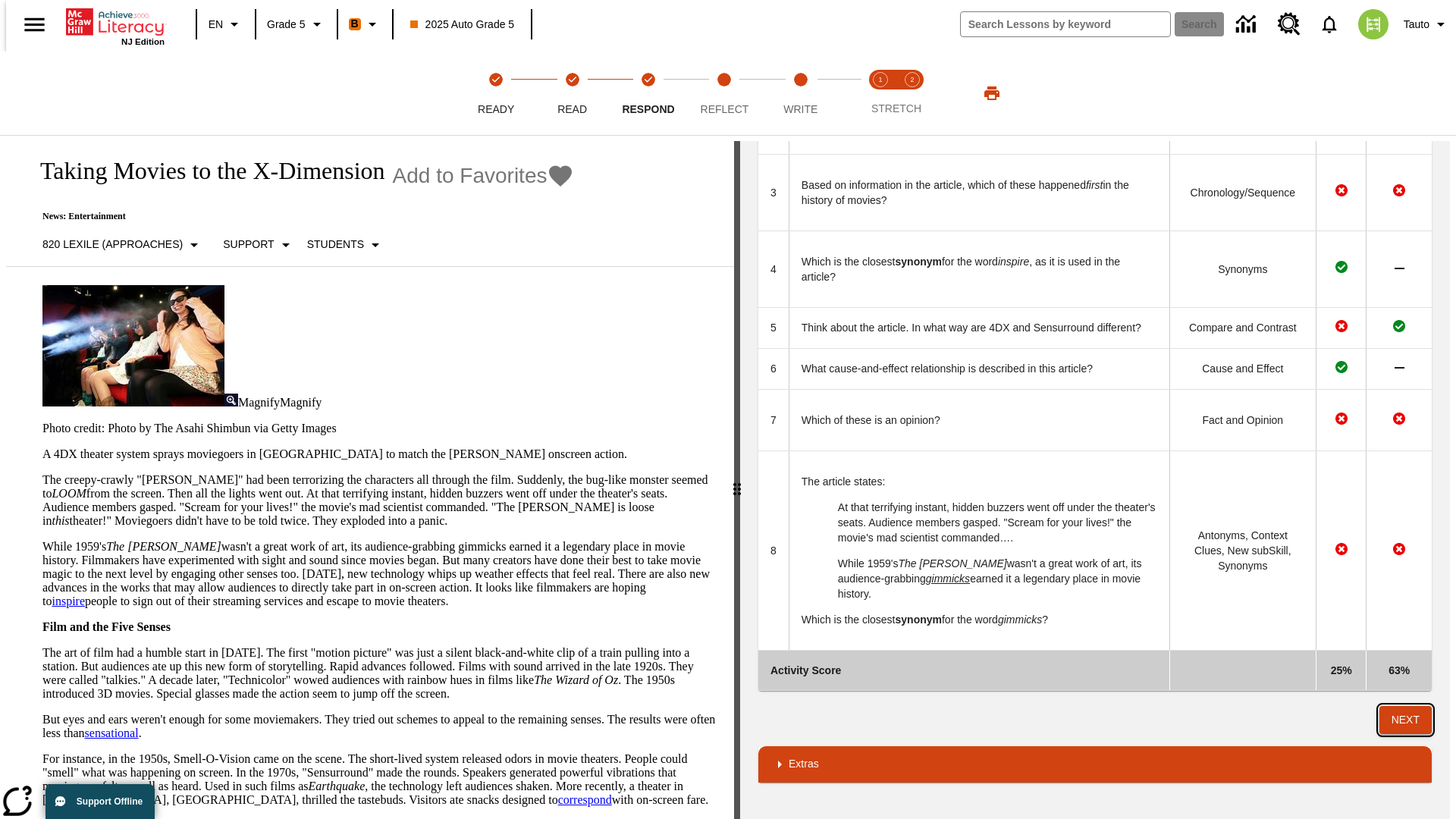
click at [1412, 719] on button "Next" at bounding box center [1406, 719] width 52 height 28
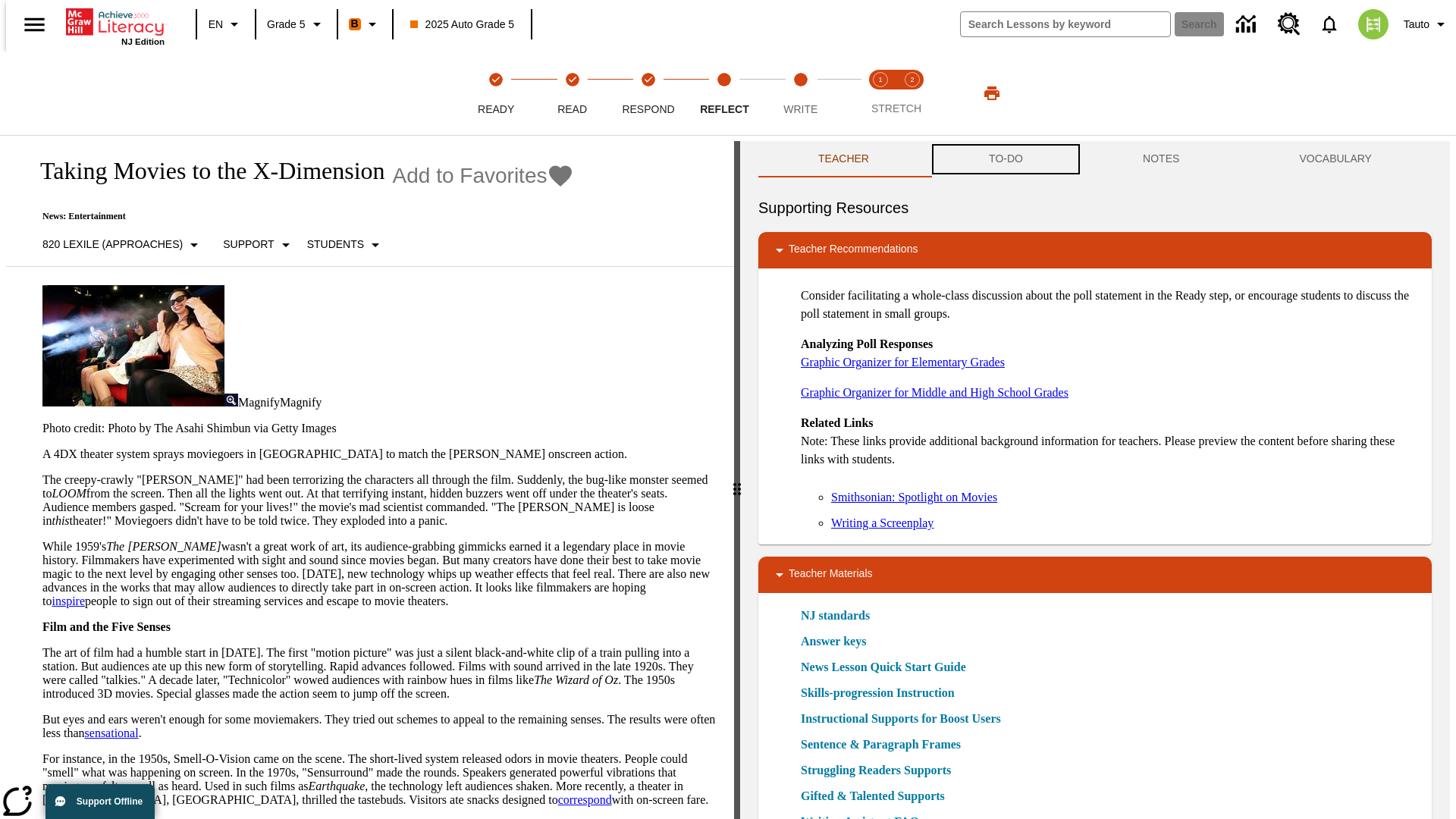
click at [1005, 159] on button "TO-DO" at bounding box center [1006, 159] width 154 height 36
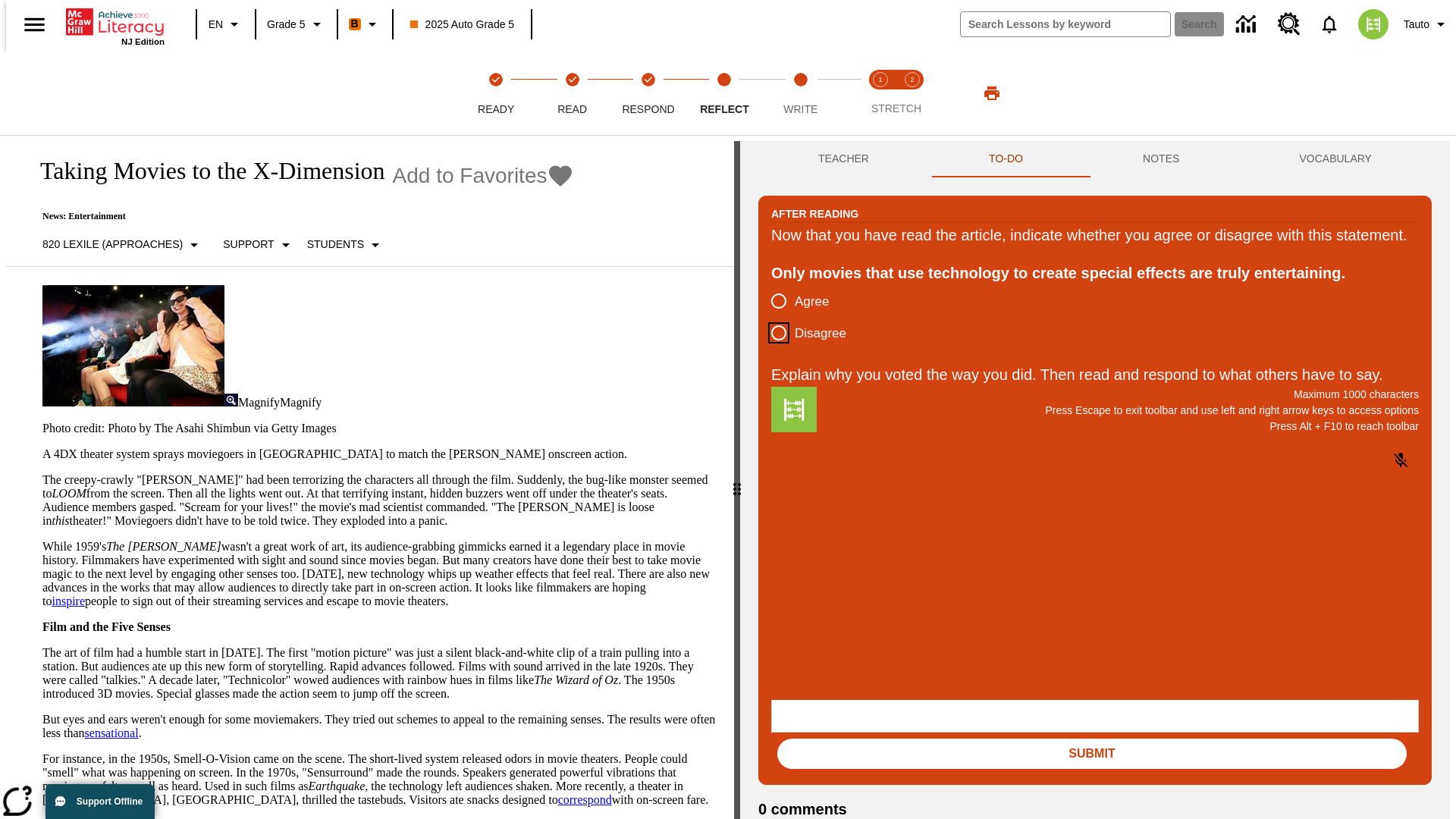
click at [773, 349] on input "Disagree" at bounding box center [779, 333] width 32 height 32
radio input "true"
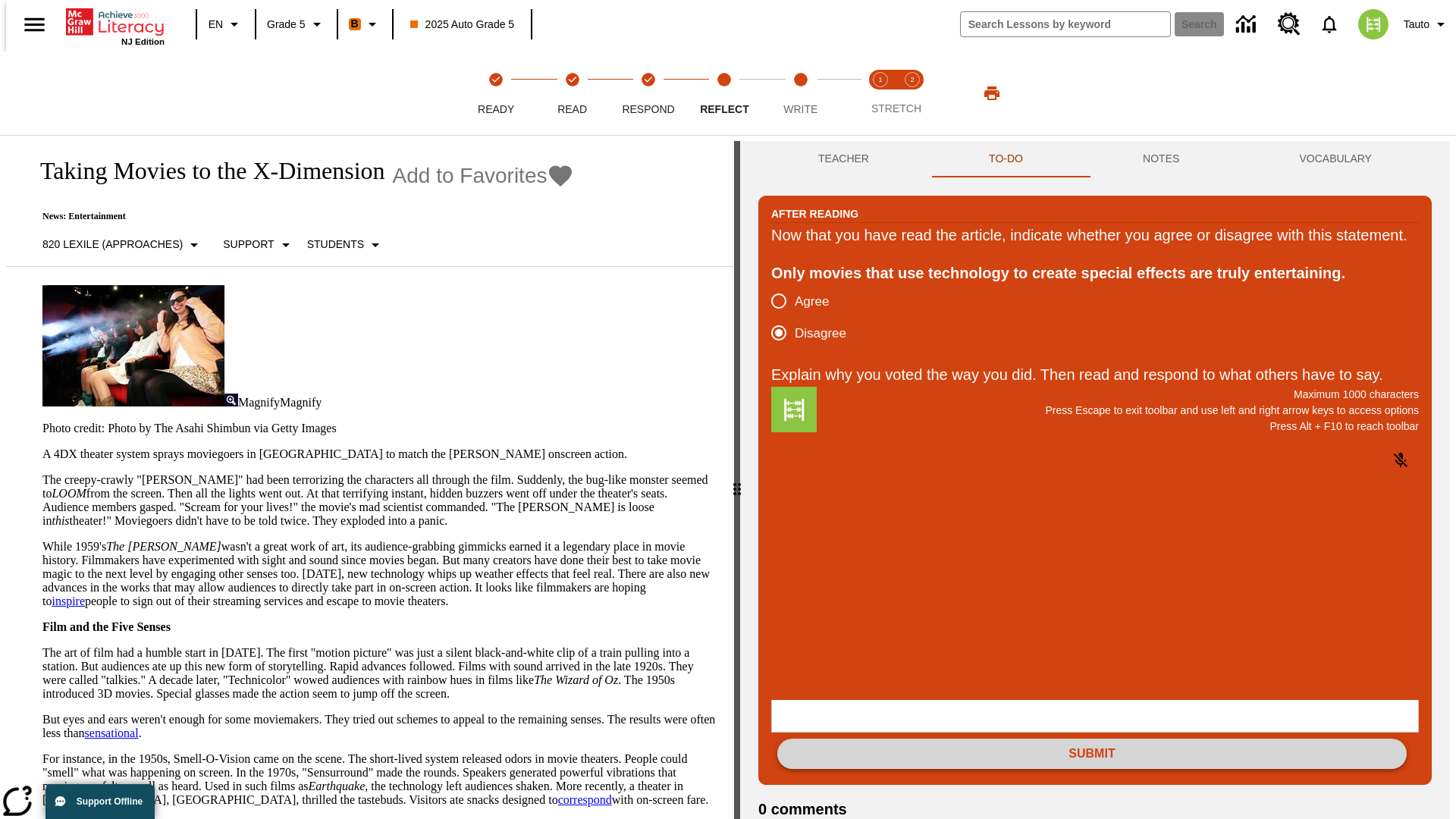
click at [1092, 739] on button "Submit" at bounding box center [1092, 754] width 629 height 30
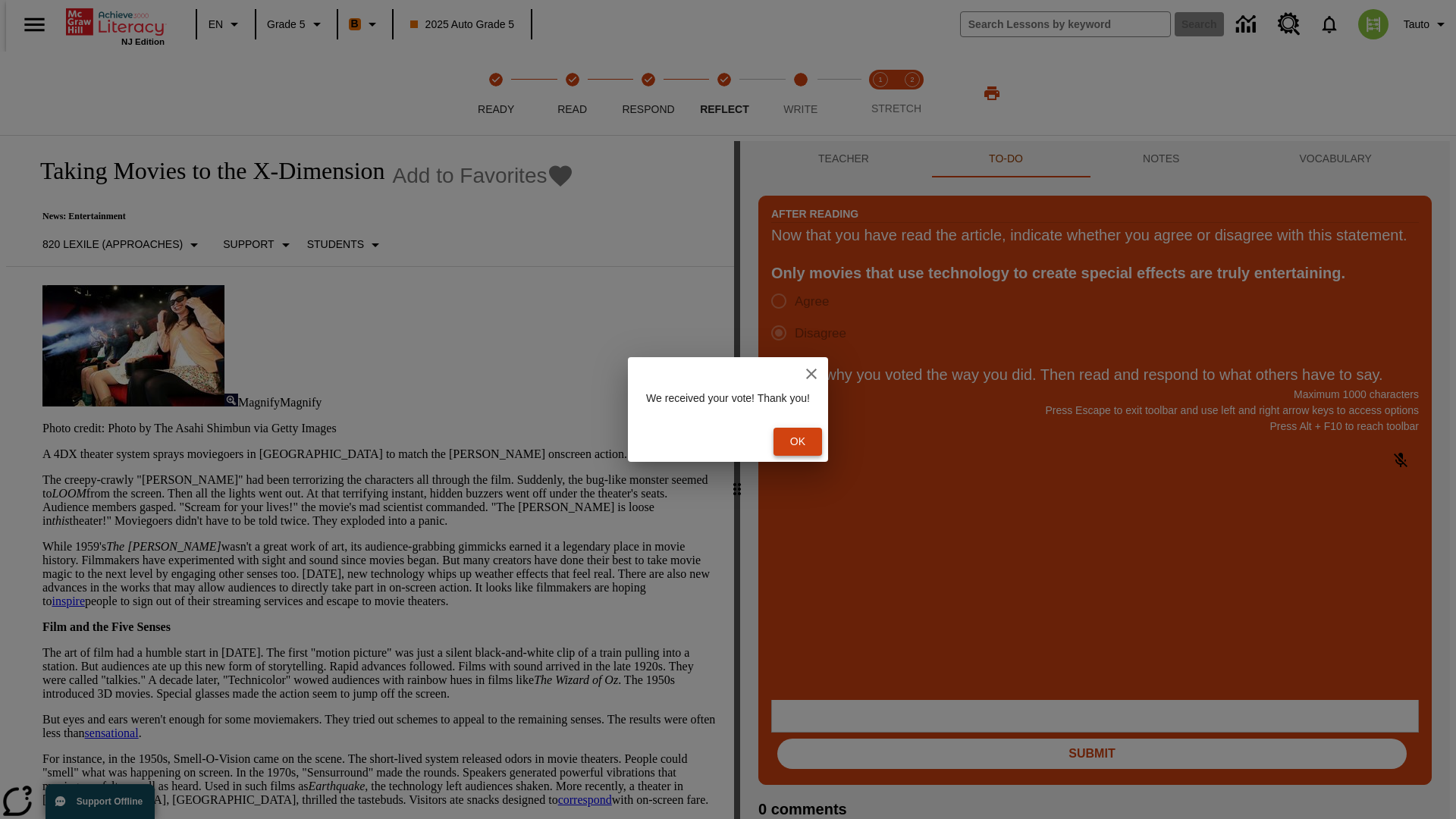
click at [806, 441] on button "Ok" at bounding box center [798, 441] width 49 height 28
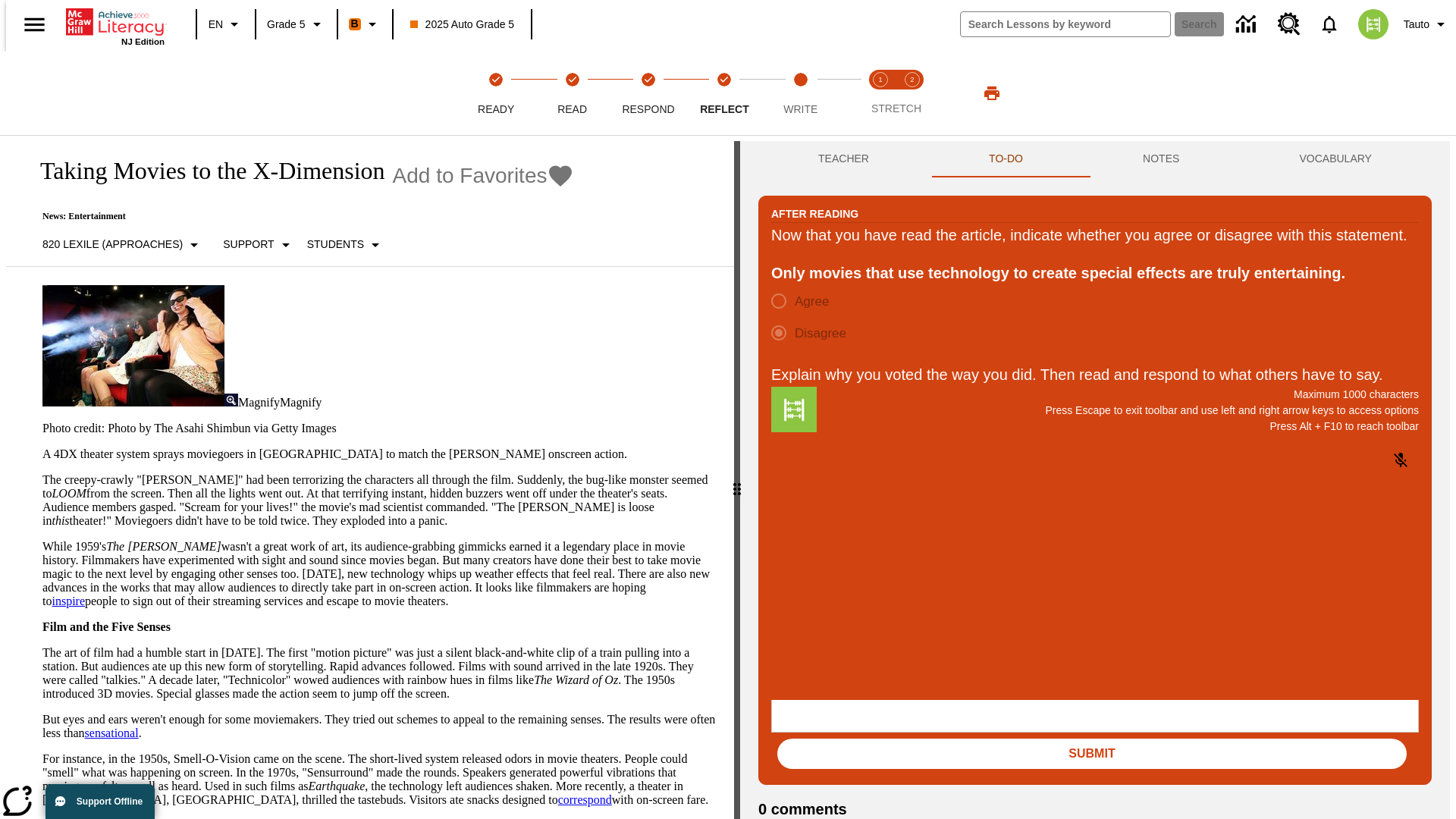
scroll to position [24, 0]
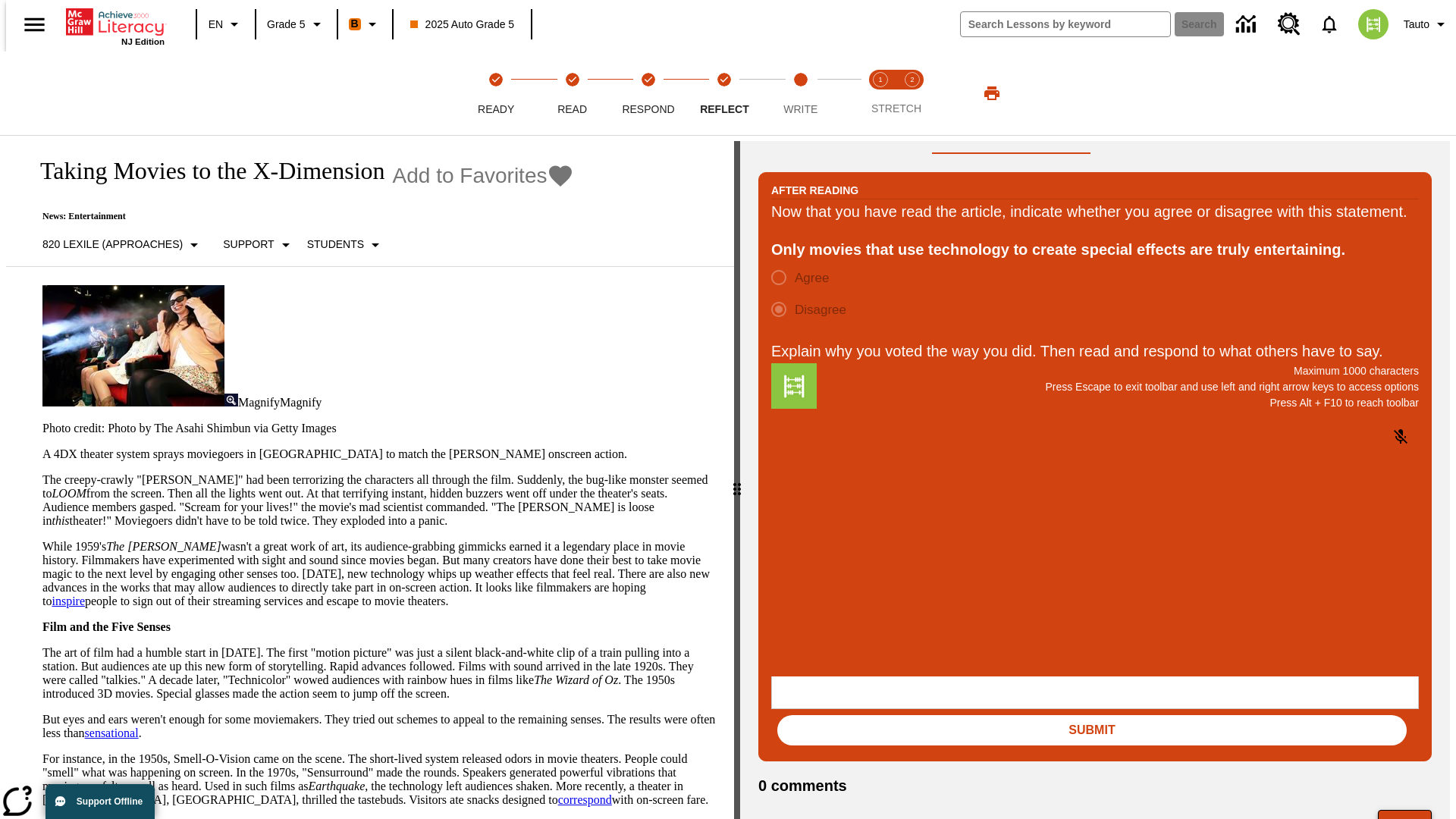
click at [1411, 810] on button "Next" at bounding box center [1405, 824] width 54 height 29
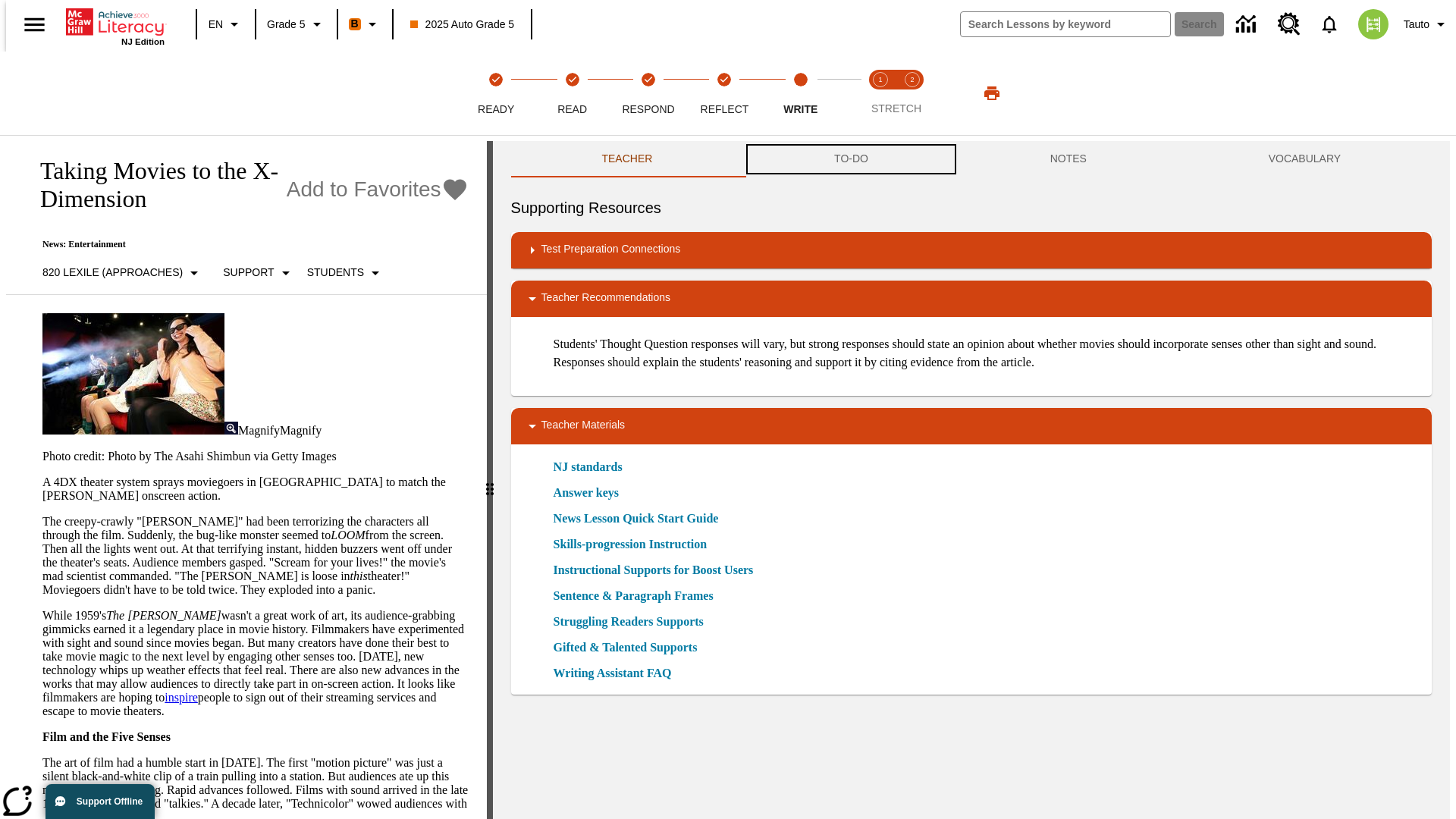
scroll to position [1, 0]
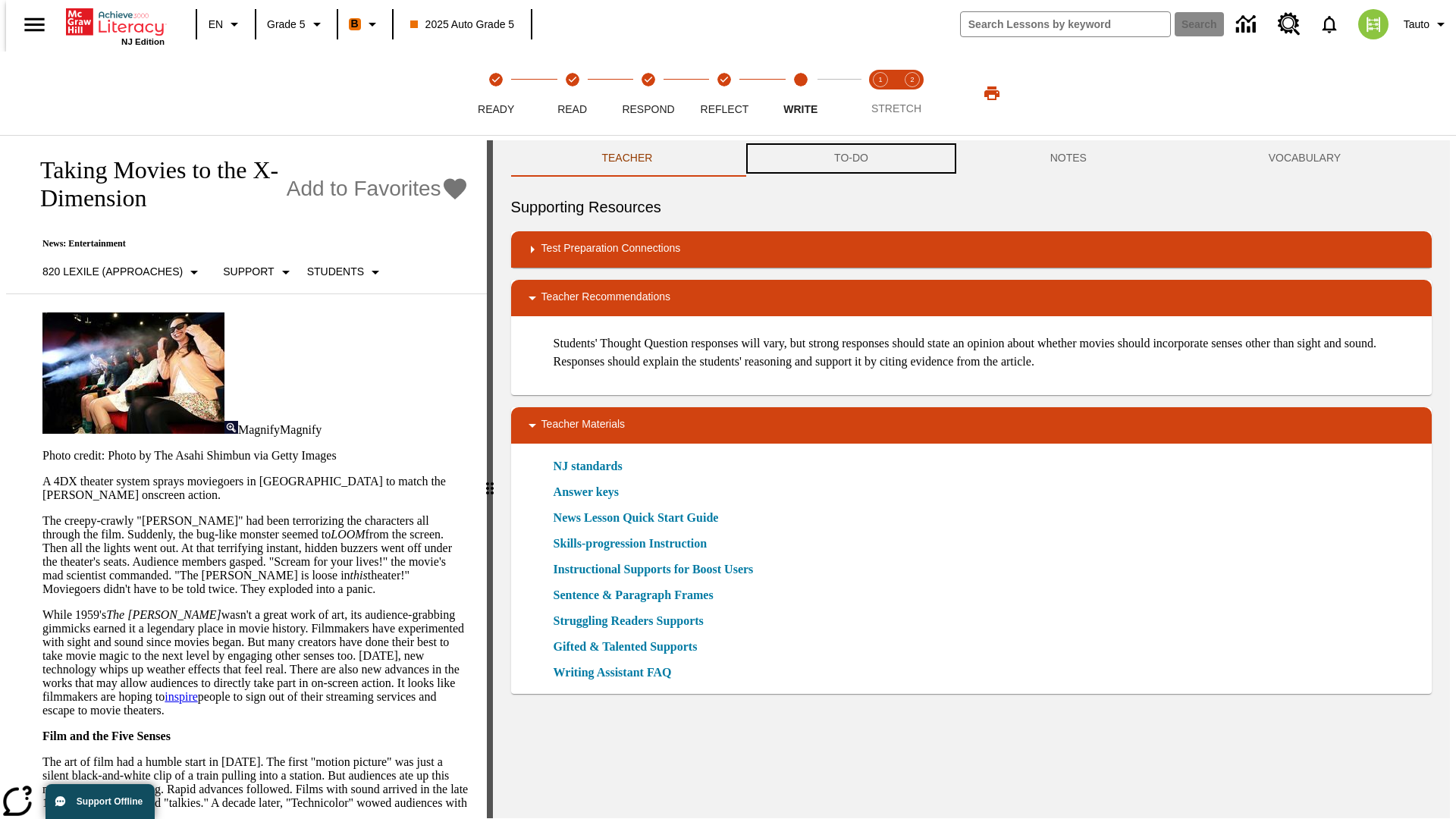
click at [850, 159] on button "TO-DO" at bounding box center [851, 158] width 216 height 36
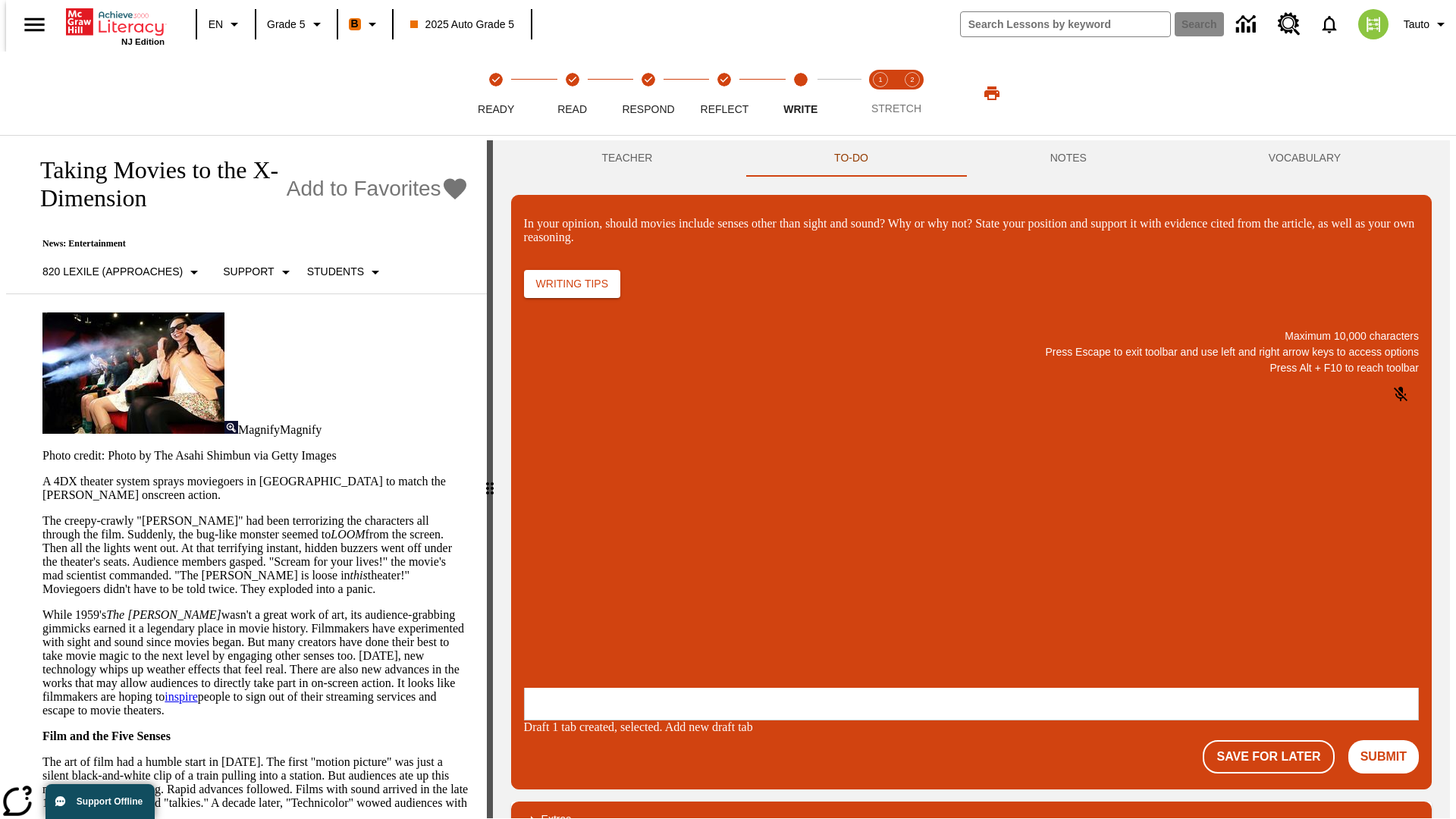
scroll to position [0, 0]
click at [745, 590] on p "\a\9In your opinion, should movies include senses other than sight and sound? W…" at bounding box center [637, 590] width 215 height 13
click at [1390, 741] on button "Submit" at bounding box center [1384, 757] width 71 height 34
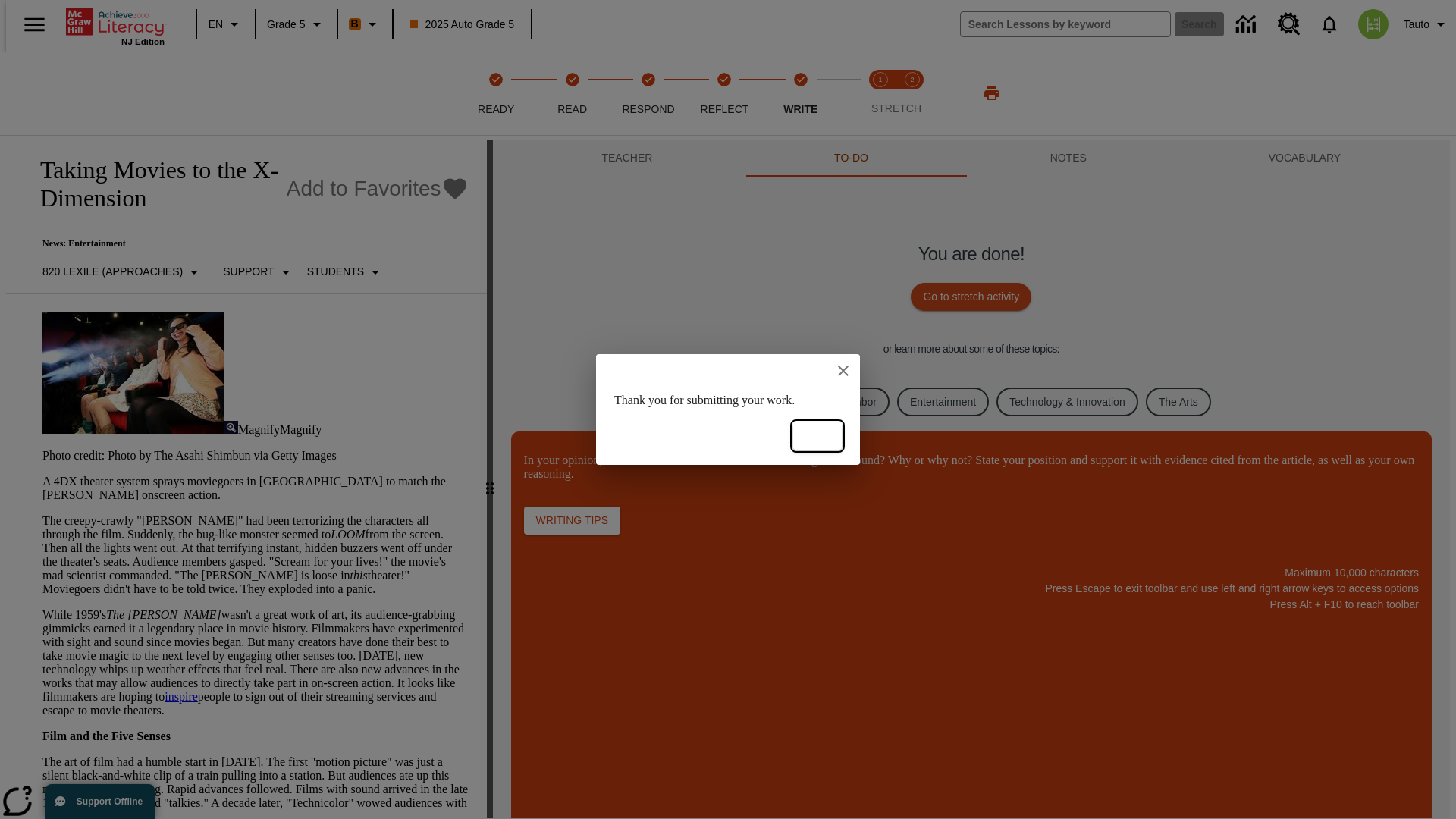
click at [817, 436] on button "Ok" at bounding box center [818, 436] width 49 height 28
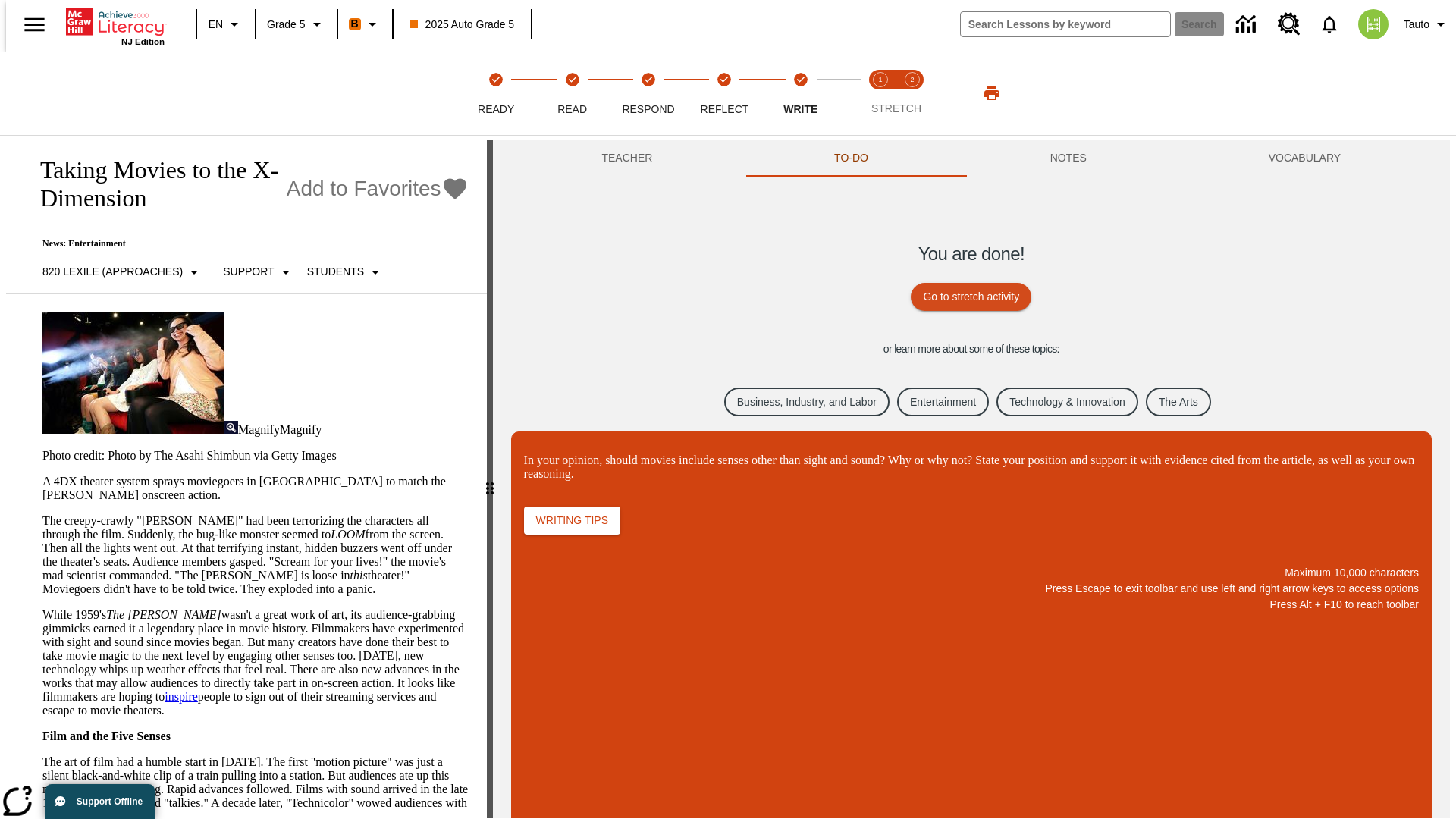
click at [795, 401] on link "Business, Industry, and Labor" at bounding box center [807, 401] width 165 height 30
